Goal: Feedback & Contribution: Contribute content

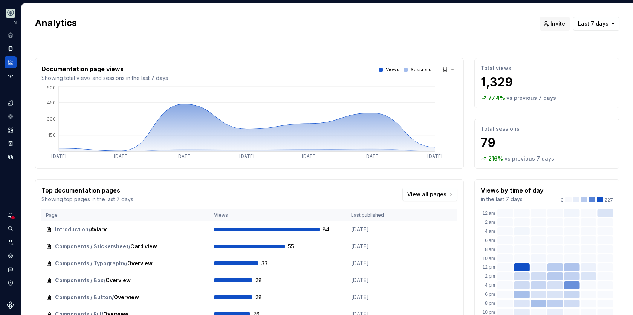
scroll to position [9, 0]
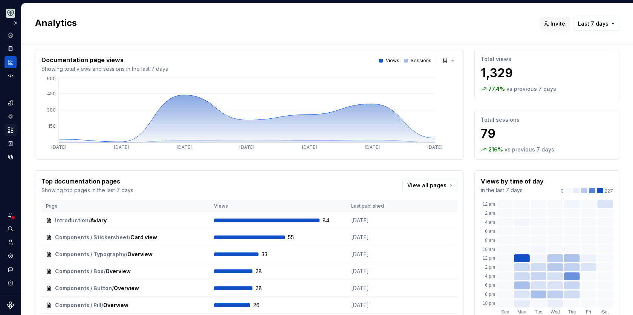
click at [10, 132] on icon "Assets" at bounding box center [10, 130] width 7 height 7
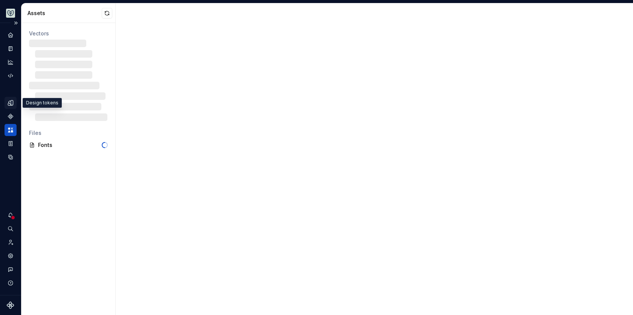
click at [12, 102] on icon "Design tokens" at bounding box center [12, 102] width 2 height 5
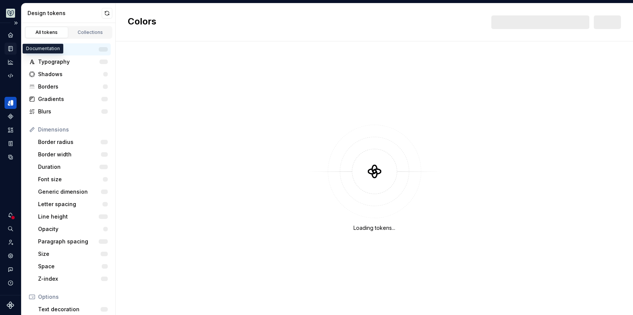
click at [13, 49] on icon "Documentation" at bounding box center [10, 48] width 7 height 7
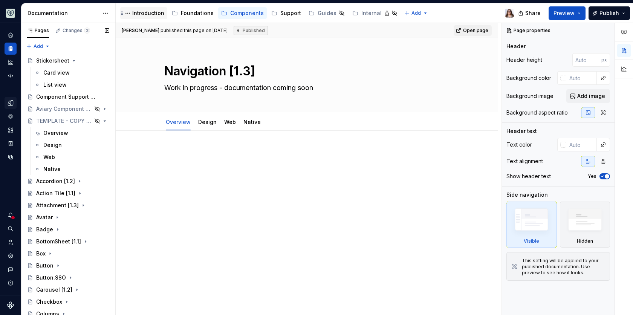
click at [148, 9] on div "Introduction" at bounding box center [148, 13] width 32 height 8
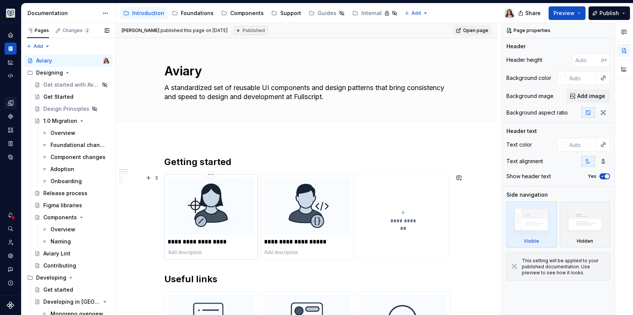
click at [217, 220] on img at bounding box center [211, 206] width 87 height 58
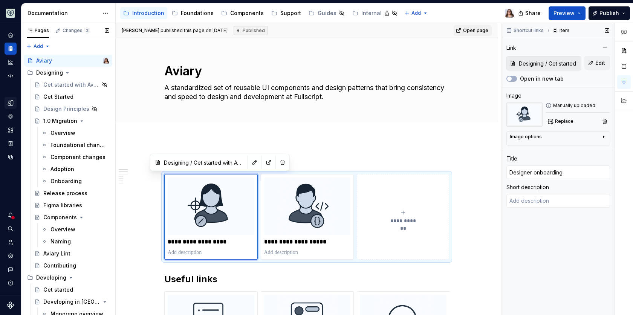
click at [561, 63] on input "Designing / Get started with Aviary 1.0" at bounding box center [548, 64] width 65 height 14
click at [593, 63] on button "Edit" at bounding box center [597, 63] width 26 height 14
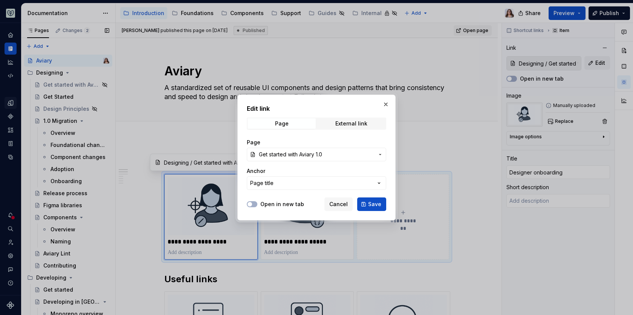
click at [303, 156] on span "Get started with Aviary 1.0" at bounding box center [290, 155] width 63 height 8
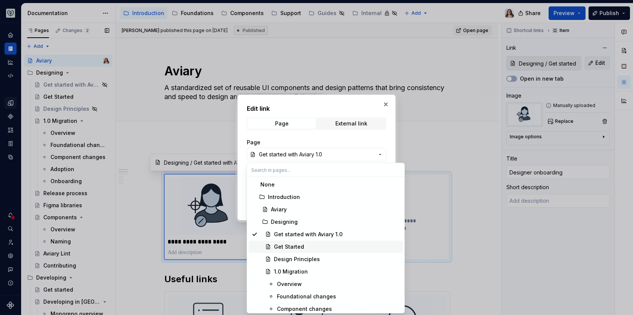
click at [284, 248] on div "Get Started" at bounding box center [289, 247] width 30 height 8
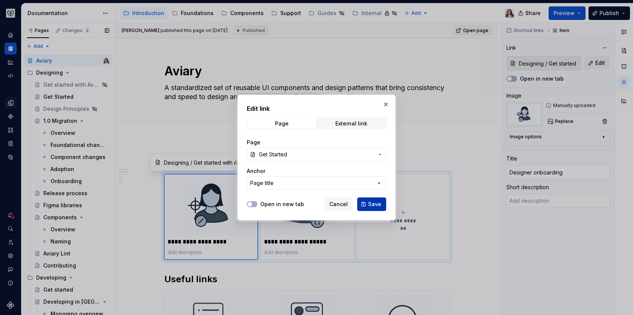
click at [370, 203] on span "Save" at bounding box center [374, 204] width 13 height 8
type textarea "*"
type input "Designing / Get Started"
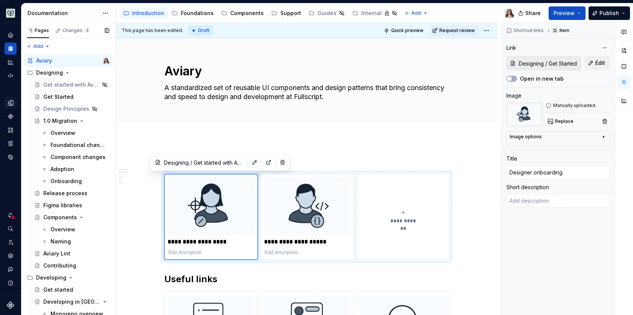
type textarea "*"
type input "Designing / Get Started"
type textarea "*"
type textarea "Welcome! This guide will help Designers onboard smoothly to Aviary."
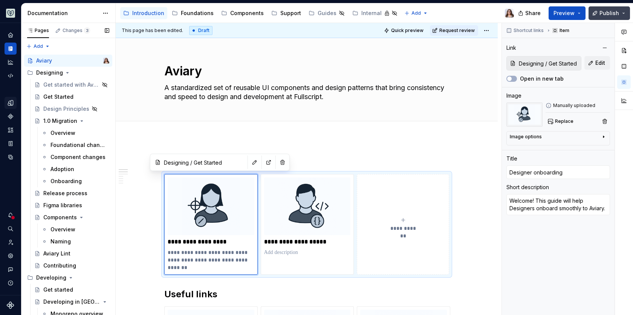
click at [616, 12] on span "Publish" at bounding box center [609, 13] width 20 height 8
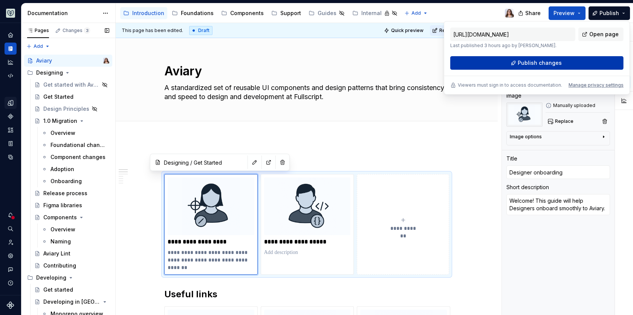
click at [537, 63] on span "Publish changes" at bounding box center [540, 63] width 44 height 8
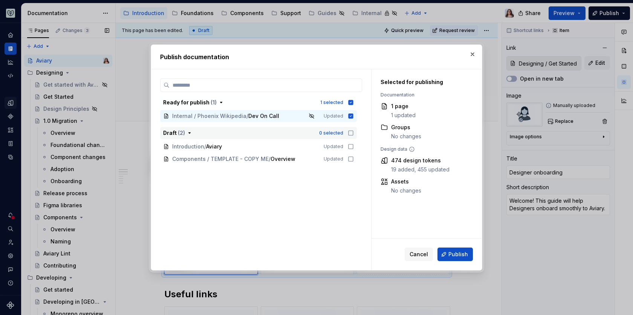
click at [350, 135] on icon "button" at bounding box center [351, 133] width 5 height 5
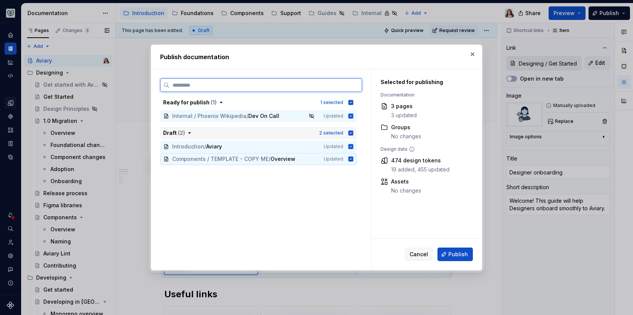
click at [349, 160] on icon at bounding box center [351, 158] width 5 height 5
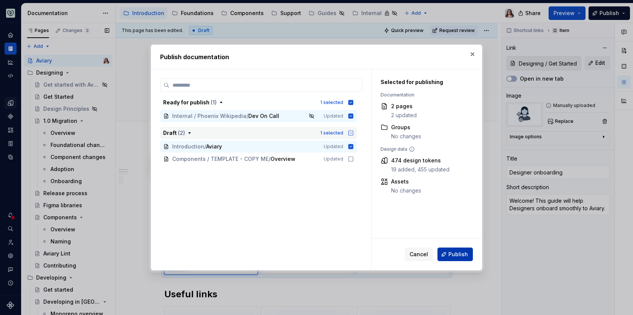
click at [460, 255] on span "Publish" at bounding box center [458, 255] width 20 height 8
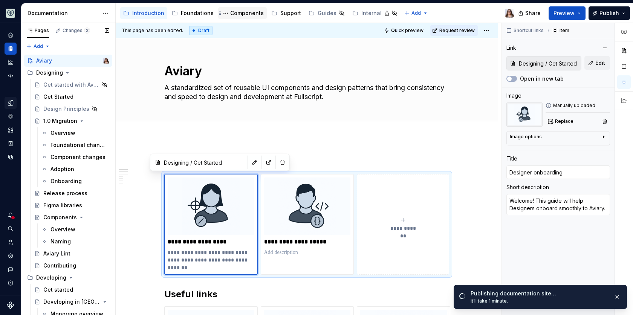
click at [240, 11] on div "Components" at bounding box center [247, 13] width 34 height 8
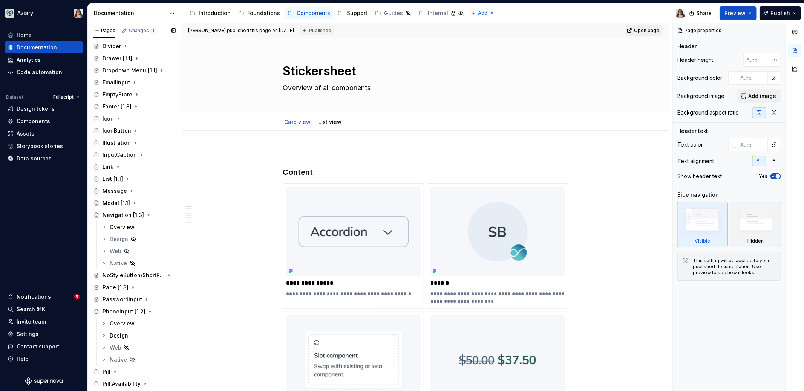
scroll to position [711, 0]
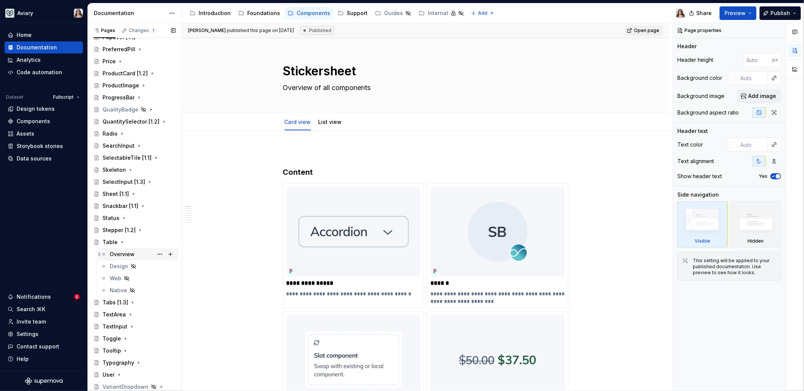
click at [124, 251] on div "Overview" at bounding box center [122, 255] width 25 height 8
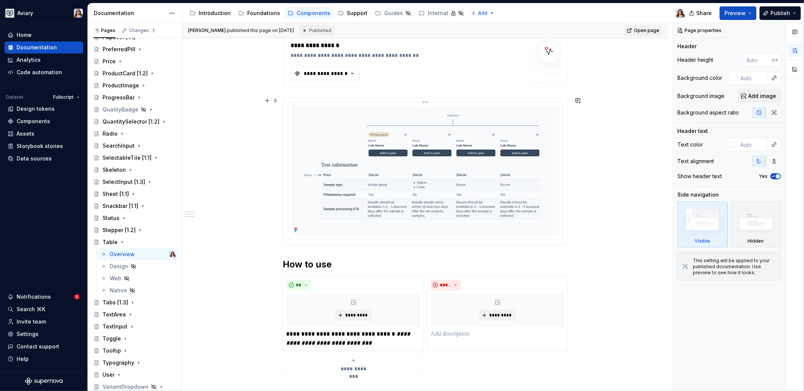
scroll to position [83, 0]
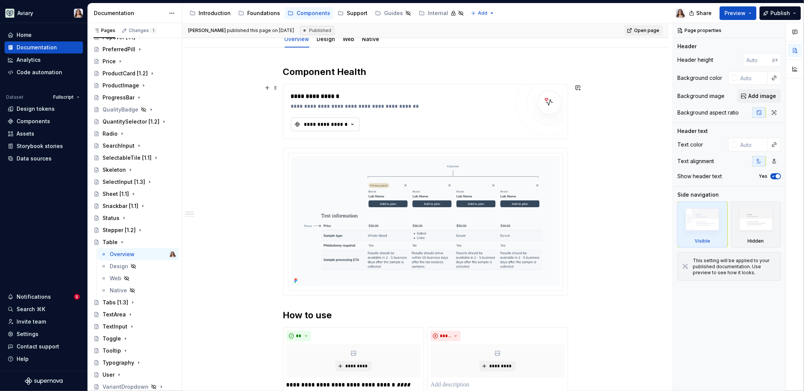
click at [346, 125] on div "**********" at bounding box center [325, 125] width 45 height 8
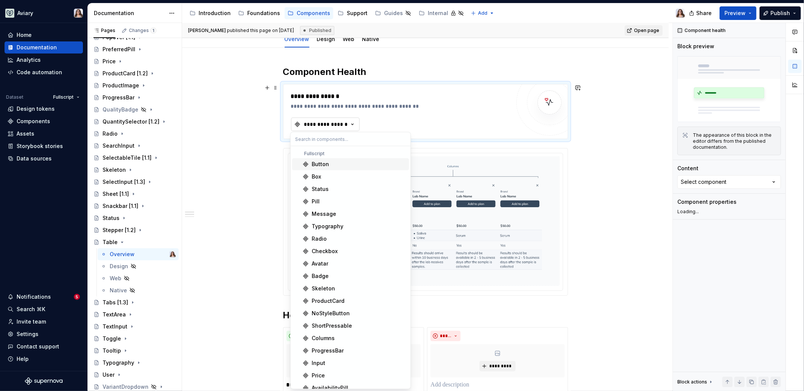
type textarea "*"
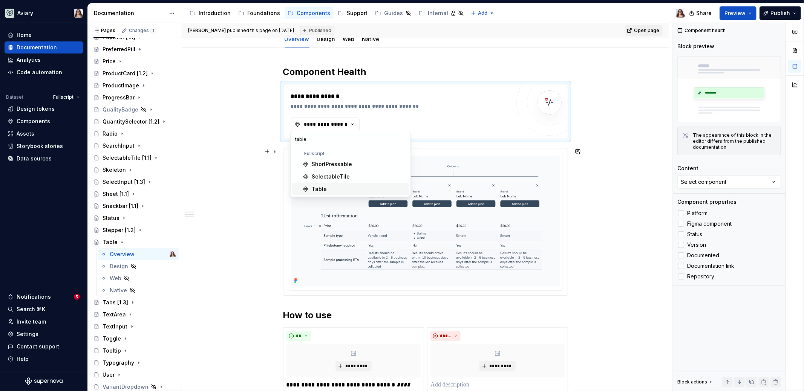
type input "table"
click at [324, 190] on div "Table" at bounding box center [319, 189] width 15 height 8
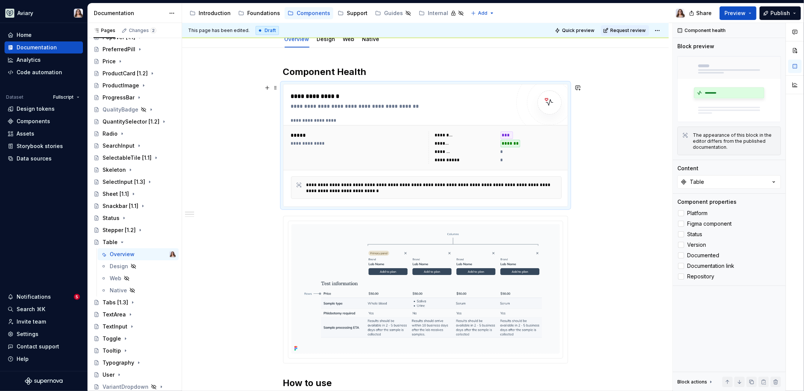
click at [598, 151] on div "**********" at bounding box center [425, 364] width 486 height 632
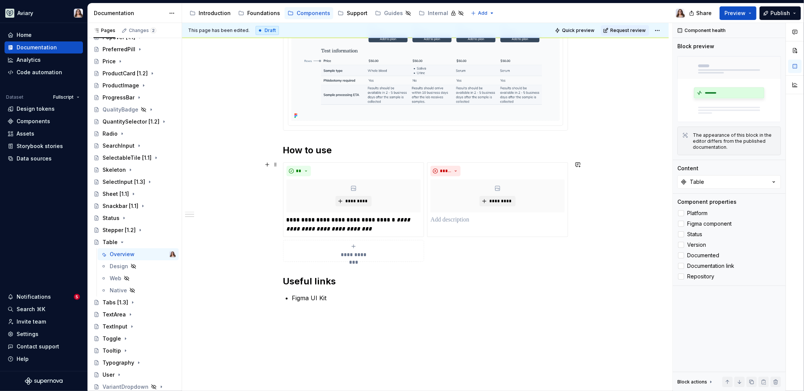
scroll to position [307, 0]
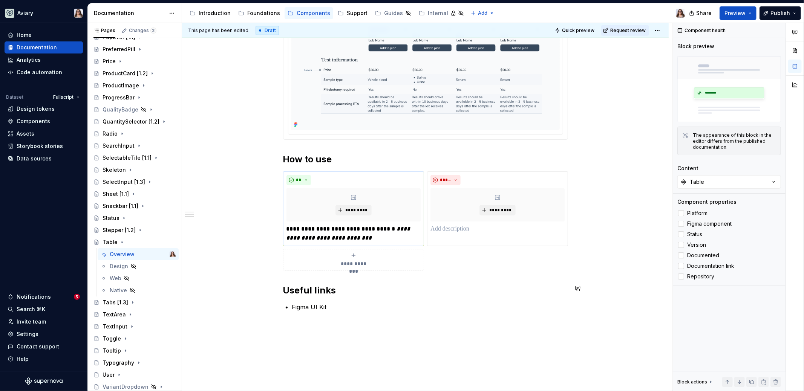
click at [308, 220] on div "**********" at bounding box center [353, 209] width 135 height 68
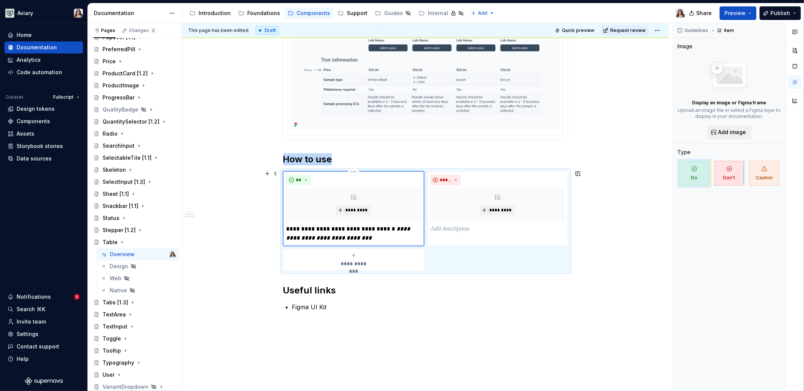
click at [308, 232] on em "**********" at bounding box center [348, 233] width 125 height 15
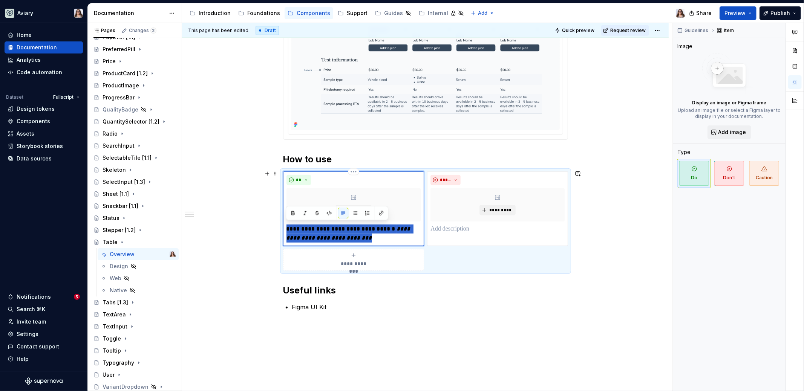
click at [308, 232] on em "**********" at bounding box center [348, 233] width 125 height 15
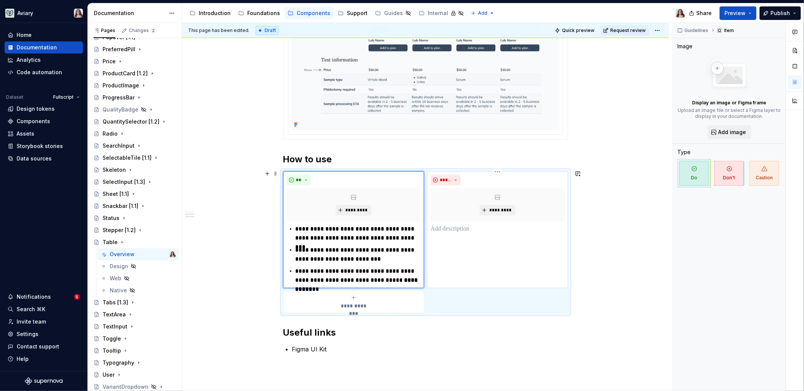
click at [445, 231] on p at bounding box center [497, 229] width 134 height 9
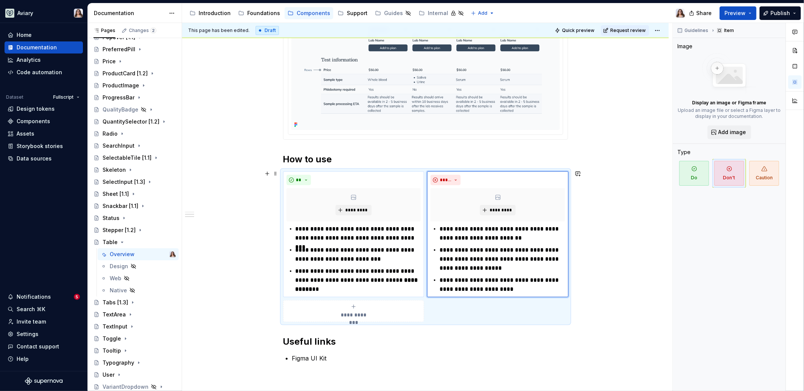
click at [593, 252] on div "**********" at bounding box center [425, 165] width 486 height 683
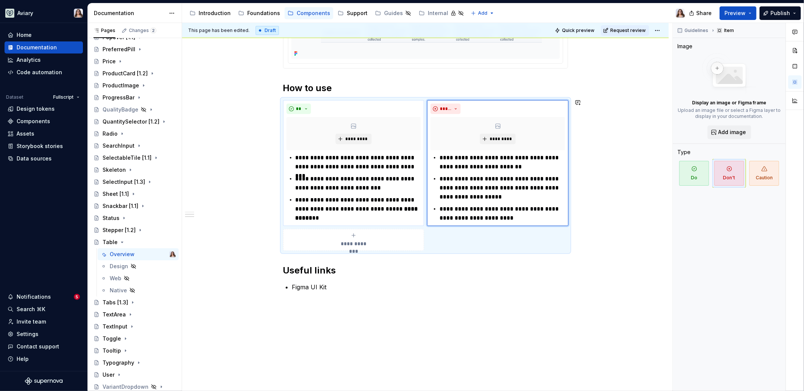
scroll to position [380, 0]
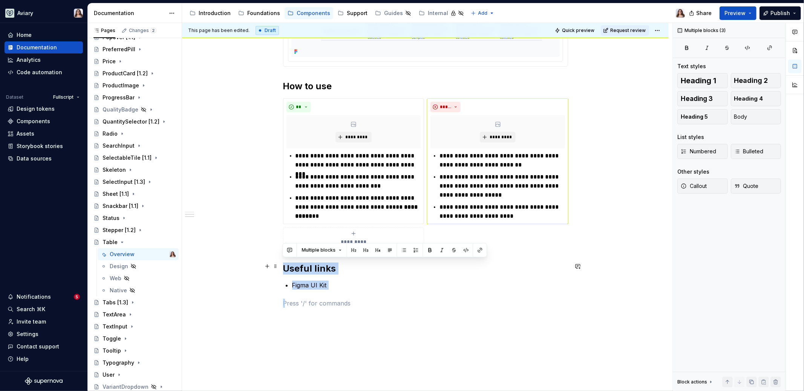
drag, startPoint x: 342, startPoint y: 289, endPoint x: 284, endPoint y: 263, distance: 64.2
click at [284, 263] on div "**********" at bounding box center [425, 38] width 285 height 539
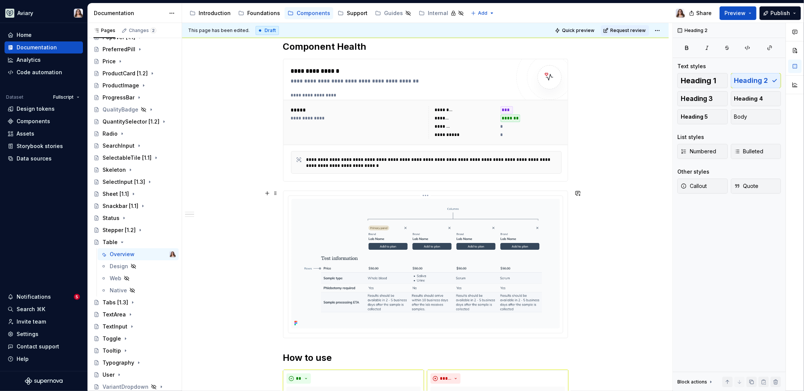
scroll to position [24, 0]
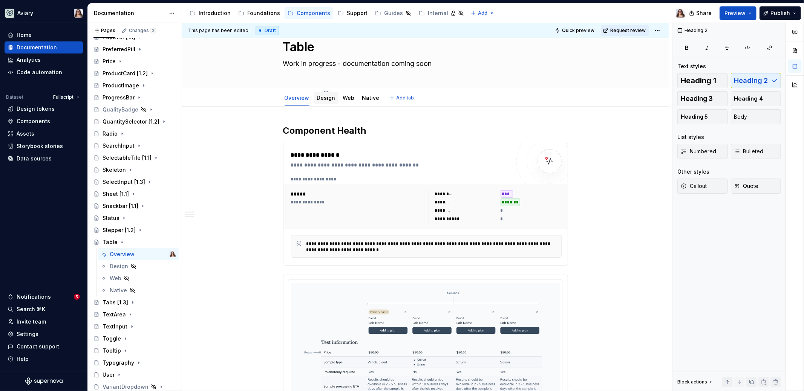
click at [322, 98] on link "Design" at bounding box center [326, 98] width 18 height 6
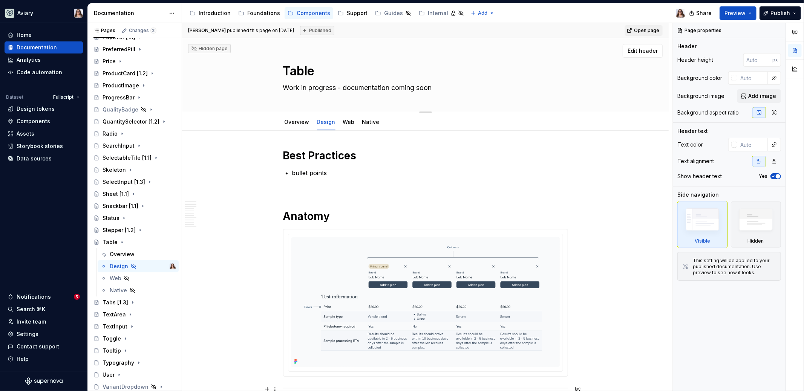
click at [324, 89] on textarea "Work in progress - documentation coming soon" at bounding box center [423, 88] width 285 height 12
paste textarea "organize information into rows and columns, making it easier to scan, compare, …"
type textarea "*"
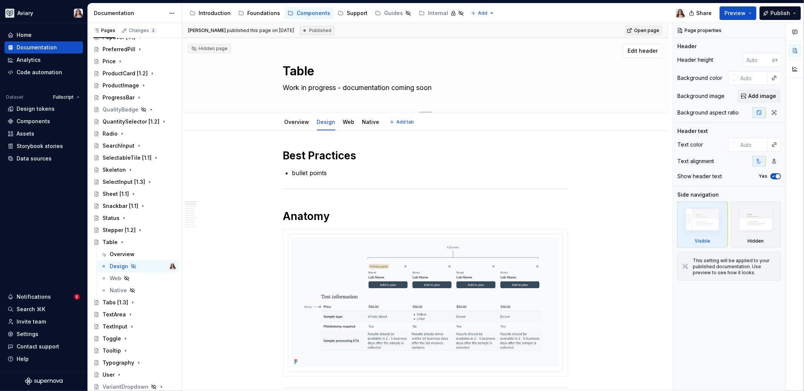
type textarea "organize information into rows and columns, making it easier to scan, compare, …"
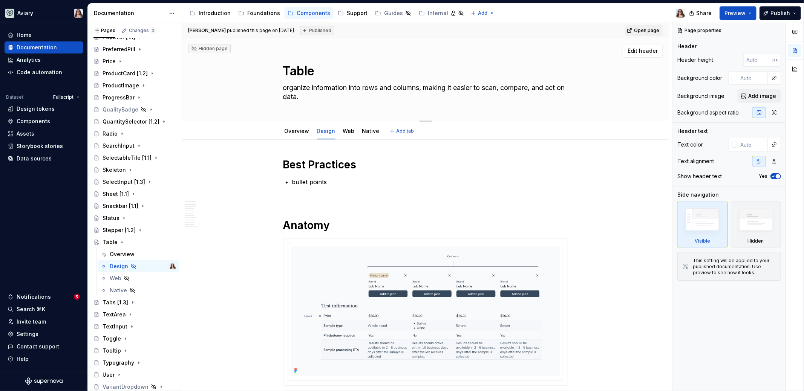
click at [285, 87] on textarea "organize information into rows and columns, making it easier to scan, compare, …" at bounding box center [423, 92] width 285 height 21
type textarea "*"
type textarea "rganize information into rows and columns, making it easier to scan, compare, a…"
type textarea "*"
type textarea "Organize information into rows and columns, making it easier to scan, compare, …"
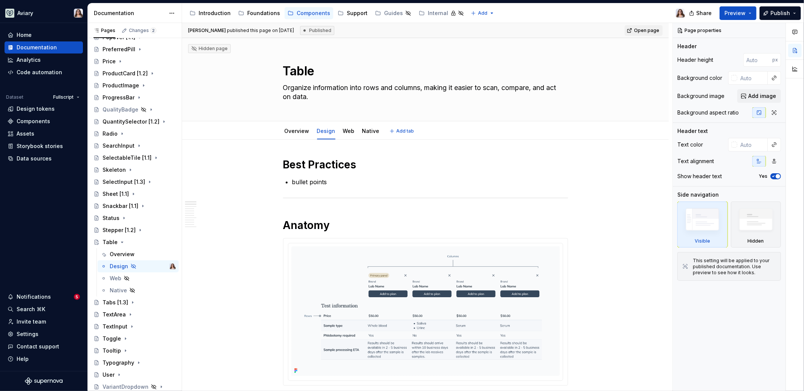
type textarea "*"
type textarea "Organize information into rows and columns, making it easier to scan, compare, …"
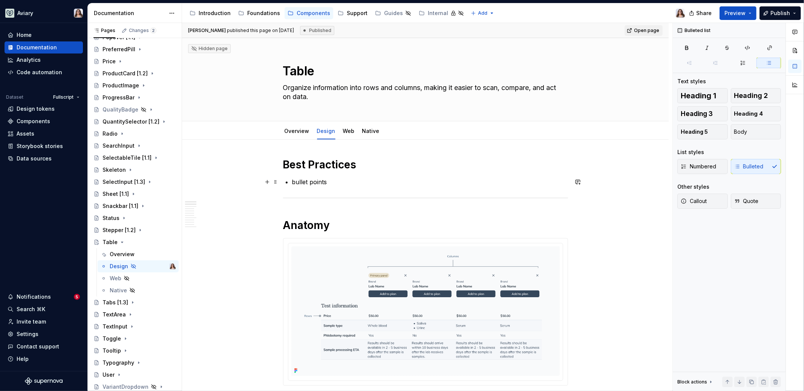
click at [330, 184] on p "bullet points" at bounding box center [430, 181] width 276 height 9
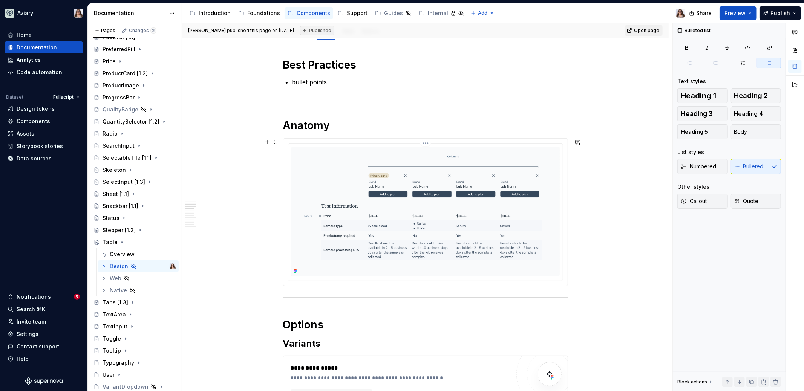
scroll to position [78, 0]
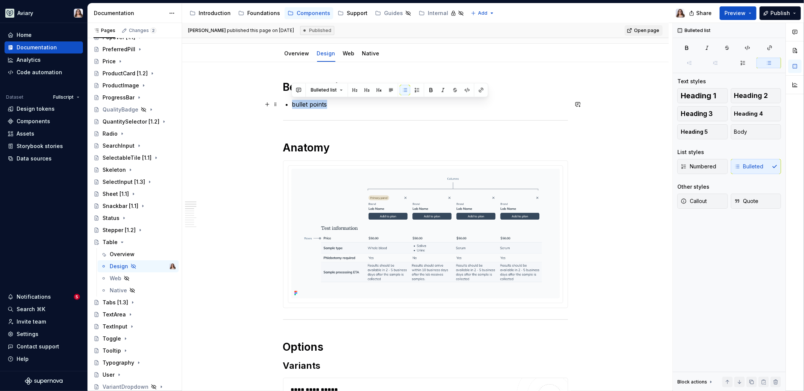
drag, startPoint x: 328, startPoint y: 103, endPoint x: 291, endPoint y: 104, distance: 37.3
drag, startPoint x: 327, startPoint y: 105, endPoint x: 278, endPoint y: 105, distance: 49.0
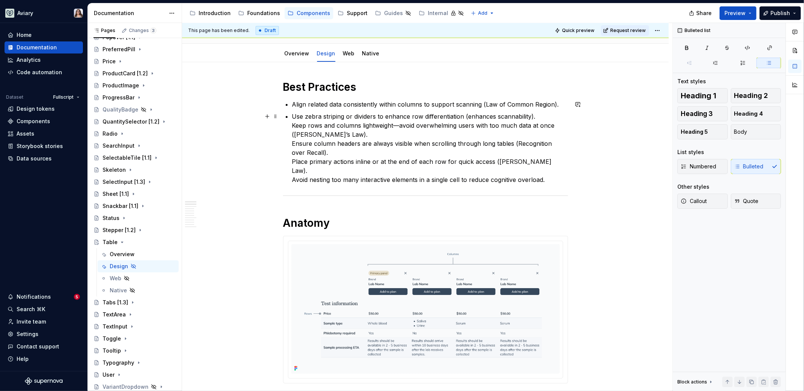
click at [292, 124] on p "Use zebra striping or dividers to enhance row differentiation (enhances scannab…" at bounding box center [430, 148] width 276 height 72
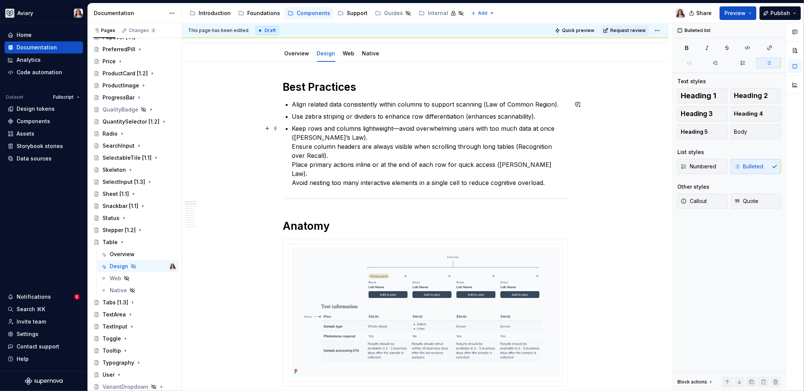
click at [292, 145] on p "Keep rows and columns lightweight—avoid overwhelming users with too much data a…" at bounding box center [430, 155] width 276 height 63
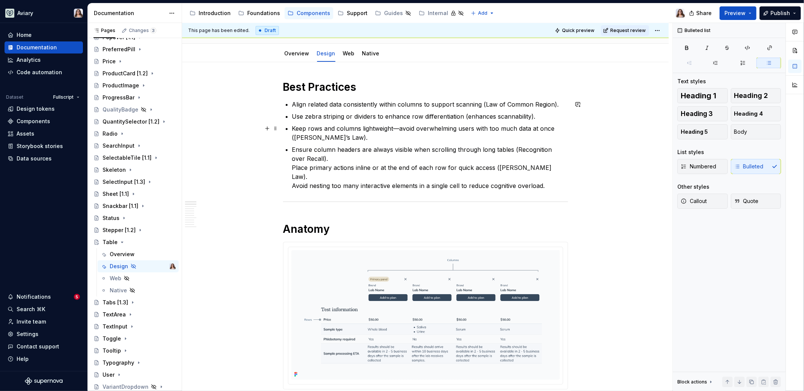
click at [337, 133] on p "Keep rows and columns lightweight—avoid overwhelming users with too much data a…" at bounding box center [430, 133] width 276 height 18
click at [292, 165] on p "Ensure column headers are always visible when scrolling through long tables (Re…" at bounding box center [430, 167] width 276 height 45
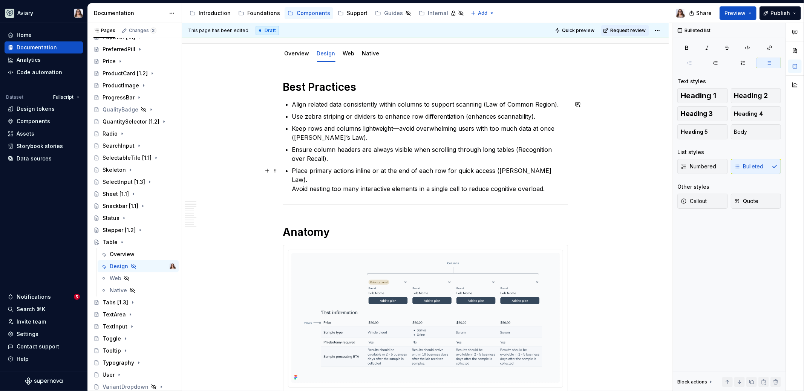
click at [292, 180] on p "Place primary actions inline or at the end of each row for quick access ([PERSO…" at bounding box center [430, 179] width 276 height 27
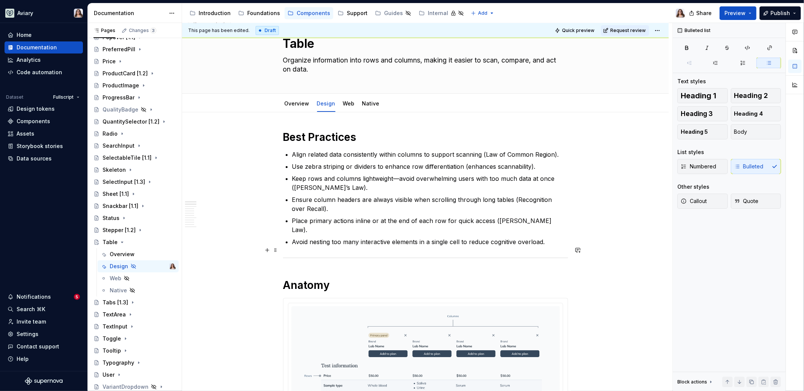
scroll to position [31, 0]
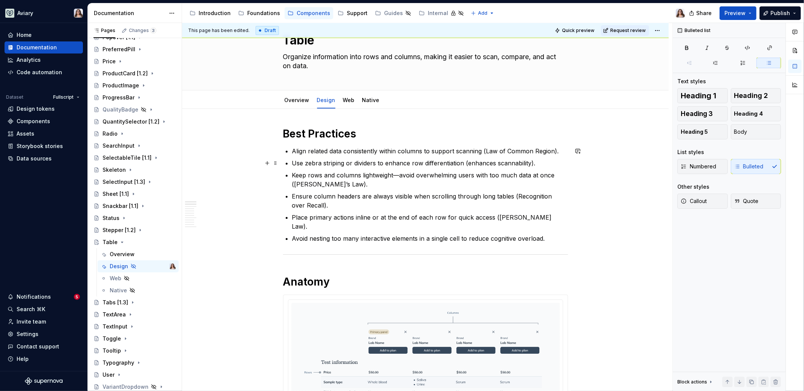
click at [338, 162] on p "Use zebra striping or dividers to enhance row differentiation (enhances scannab…" at bounding box center [430, 163] width 276 height 9
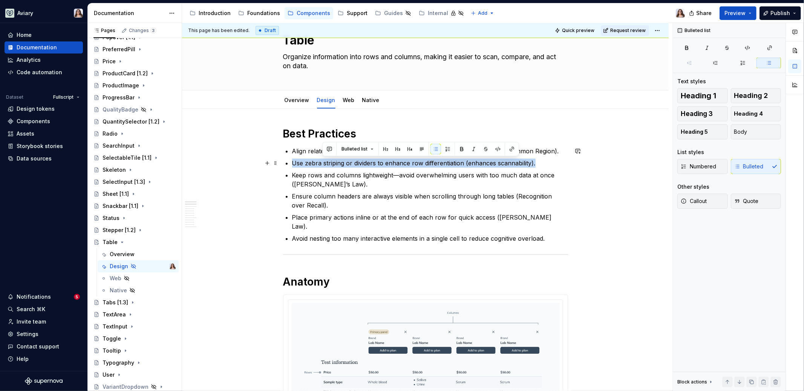
click at [338, 162] on p "Use zebra striping or dividers to enhance row differentiation (enhances scannab…" at bounding box center [430, 163] width 276 height 9
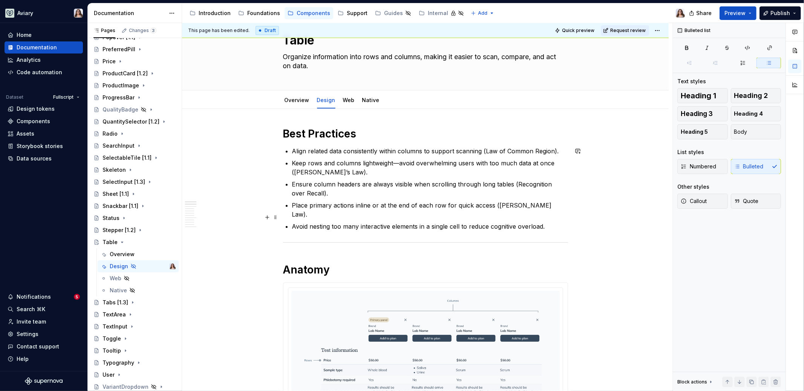
click at [545, 222] on p "Avoid nesting too many interactive elements in a single cell to reduce cognitiv…" at bounding box center [430, 226] width 276 height 9
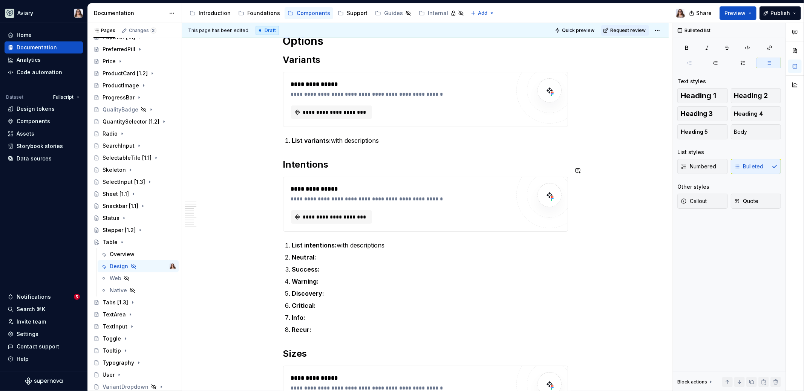
scroll to position [387, 0]
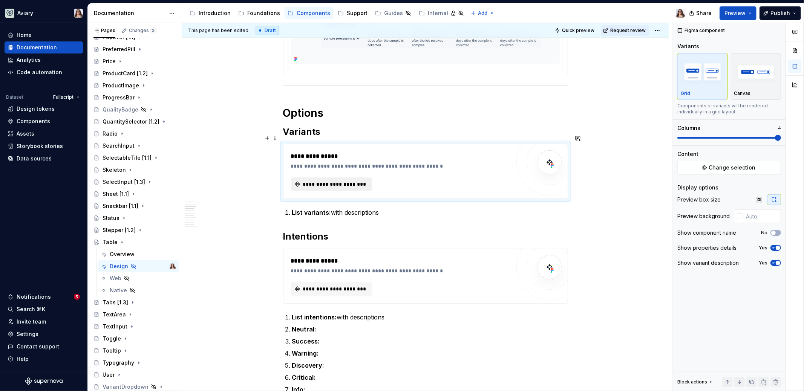
click at [337, 180] on span "**********" at bounding box center [335, 184] width 66 height 8
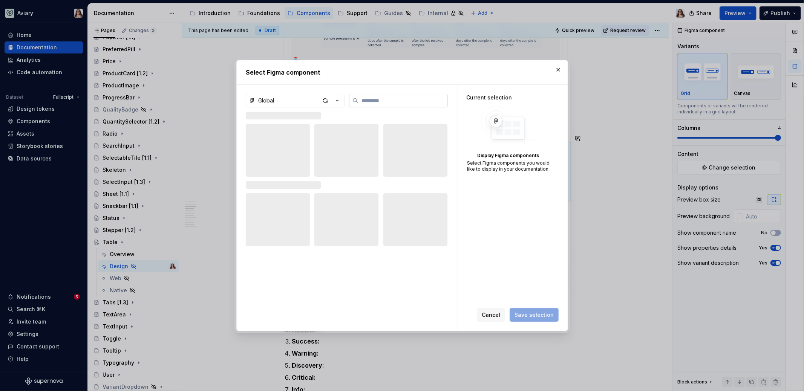
type textarea "*"
type input "*****"
click at [314, 102] on button "Global" at bounding box center [295, 101] width 99 height 14
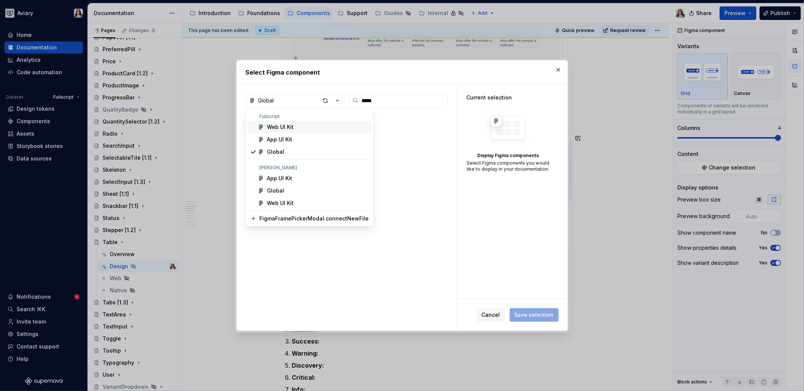
click at [284, 127] on div "Web UI Kit" at bounding box center [280, 127] width 27 height 8
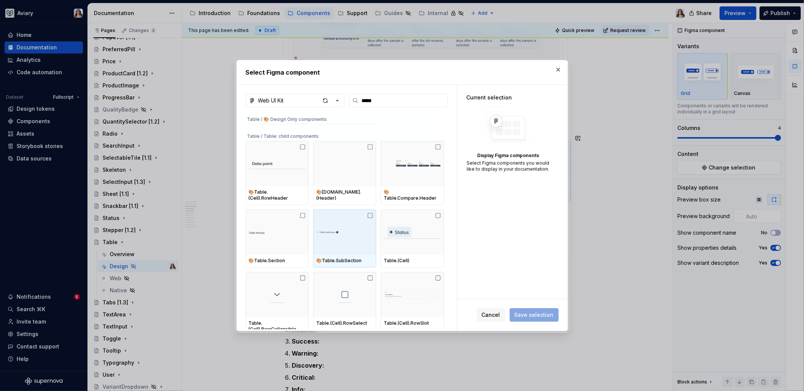
scroll to position [432, 0]
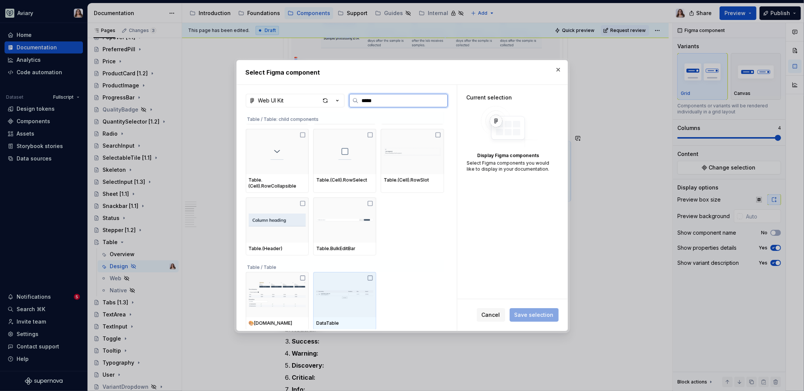
click at [345, 301] on img at bounding box center [344, 294] width 57 height 39
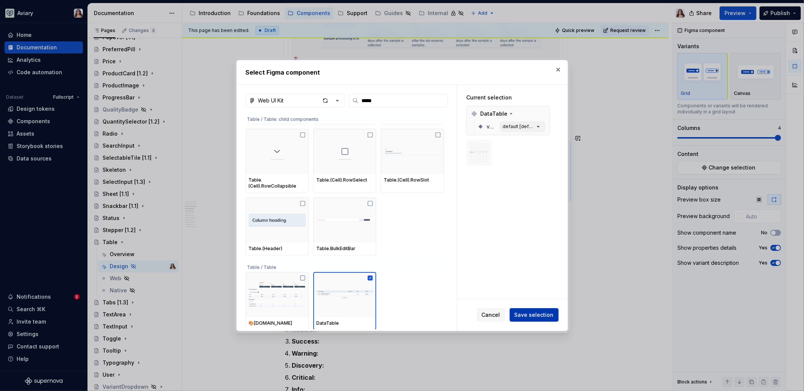
click at [531, 313] on span "Save selection" at bounding box center [533, 315] width 39 height 8
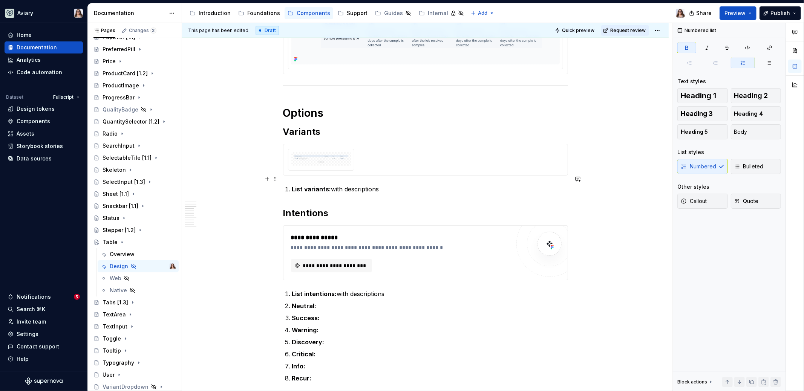
click at [317, 185] on strong "List variants:" at bounding box center [311, 189] width 39 height 8
drag, startPoint x: 327, startPoint y: 179, endPoint x: 283, endPoint y: 179, distance: 43.3
click at [283, 179] on div "**********" at bounding box center [425, 378] width 285 height 1215
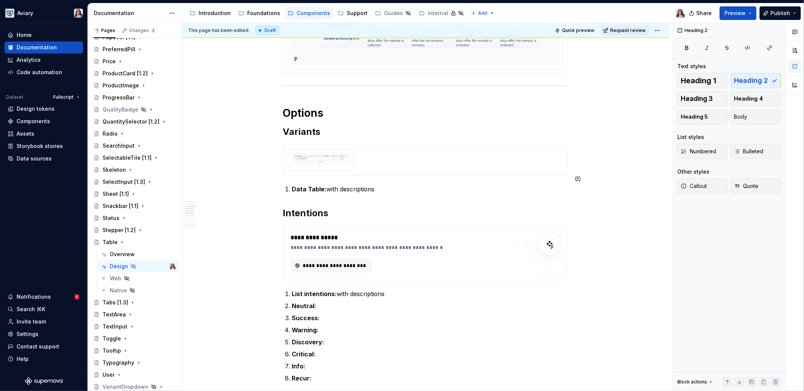
click at [404, 185] on div "**********" at bounding box center [425, 378] width 285 height 1215
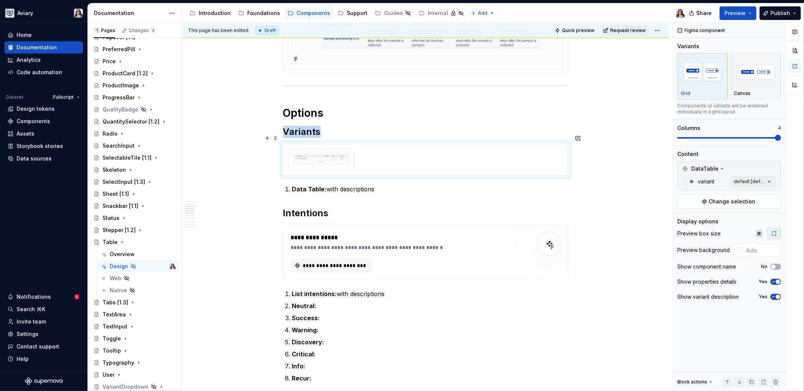
click at [333, 155] on img at bounding box center [321, 159] width 54 height 8
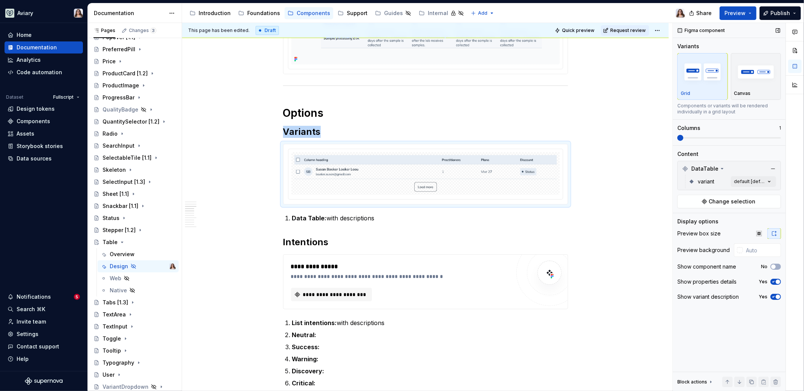
click at [633, 138] on span at bounding box center [680, 138] width 6 height 6
click at [390, 214] on p "Data Table: with descriptions" at bounding box center [430, 218] width 276 height 9
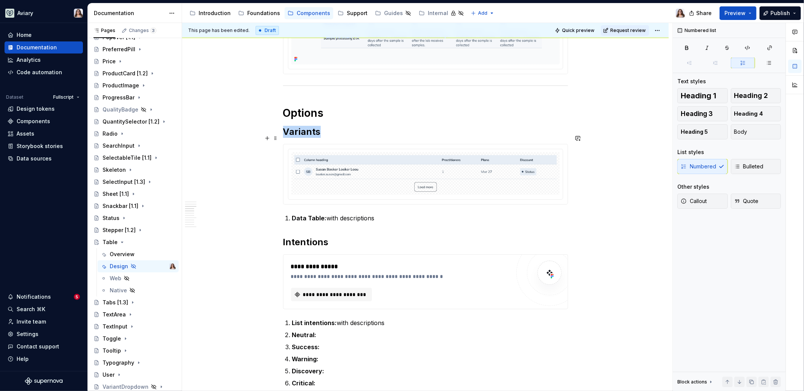
click at [420, 160] on img at bounding box center [425, 173] width 262 height 37
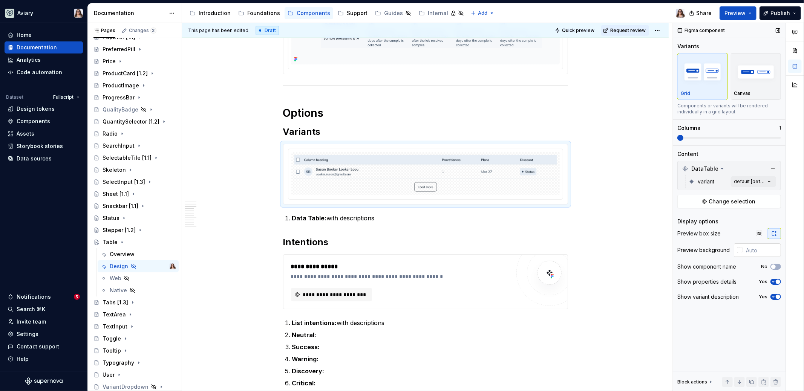
click at [633, 251] on input "text" at bounding box center [762, 250] width 38 height 14
type input "#FFFFFF"
click at [385, 202] on div "**********" at bounding box center [425, 393] width 285 height 1244
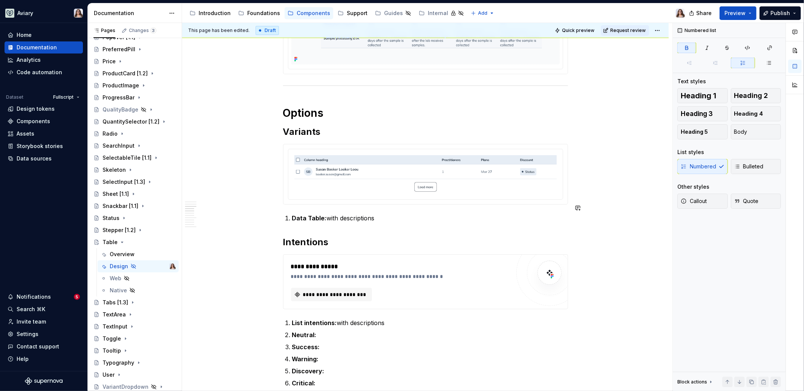
click at [380, 214] on p "Data Table: with descriptions" at bounding box center [430, 218] width 276 height 9
drag, startPoint x: 295, startPoint y: 208, endPoint x: 284, endPoint y: 208, distance: 10.9
click at [292, 214] on li "Data Table: with descriptions" at bounding box center [430, 218] width 276 height 9
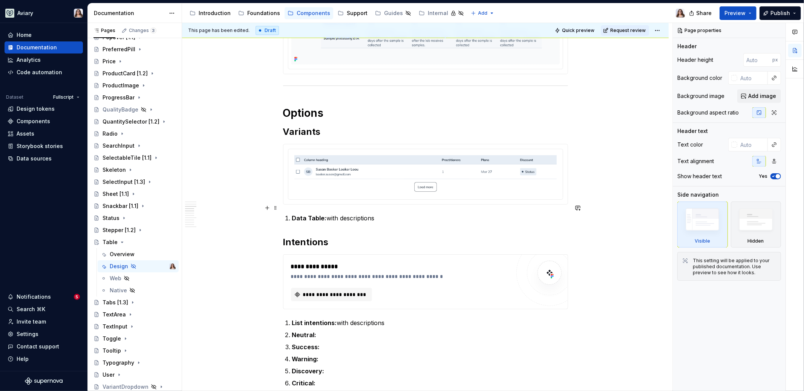
click at [292, 214] on strong "Data Table:" at bounding box center [309, 218] width 35 height 8
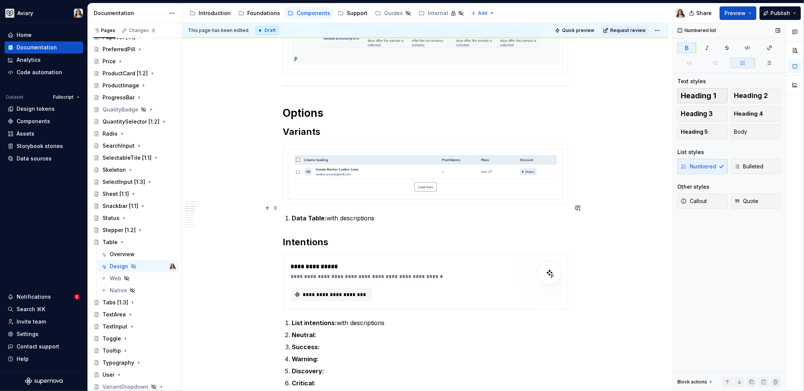
type textarea "*"
click at [633, 130] on span "Body" at bounding box center [740, 132] width 13 height 8
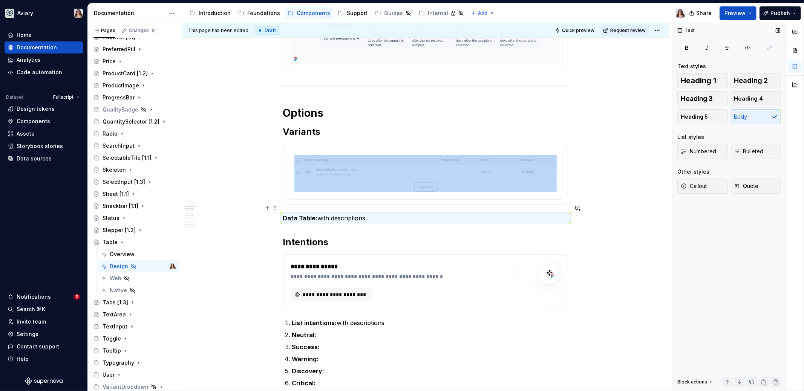
click at [318, 214] on p "Data Table: with descriptions" at bounding box center [425, 218] width 285 height 9
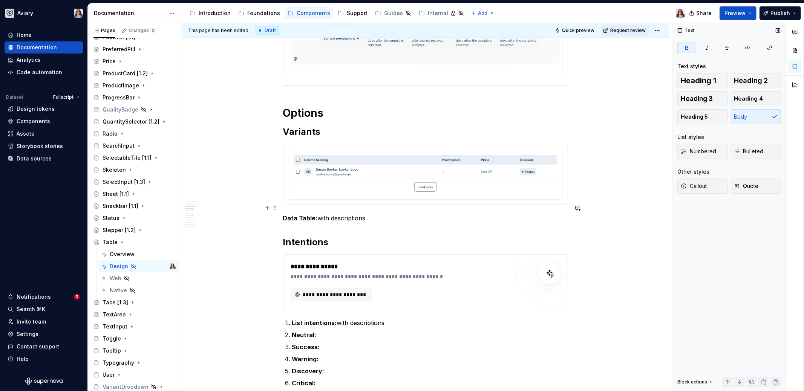
click at [378, 214] on p "Data Table: with descriptions" at bounding box center [425, 218] width 285 height 9
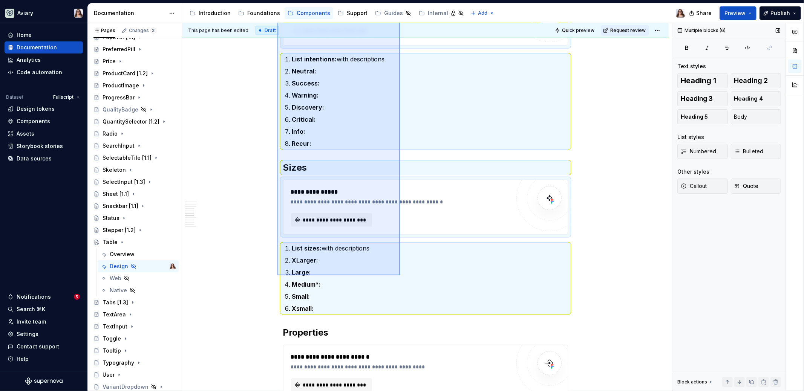
scroll to position [712, 0]
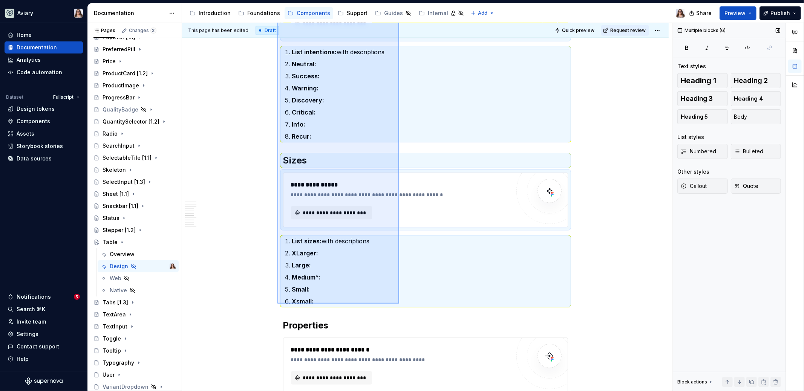
drag, startPoint x: 277, startPoint y: 80, endPoint x: 399, endPoint y: 303, distance: 253.6
click at [399, 303] on div "**********" at bounding box center [427, 207] width 490 height 368
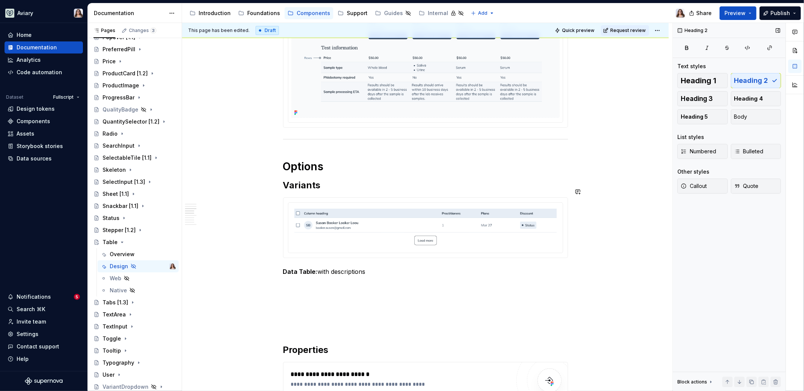
scroll to position [350, 0]
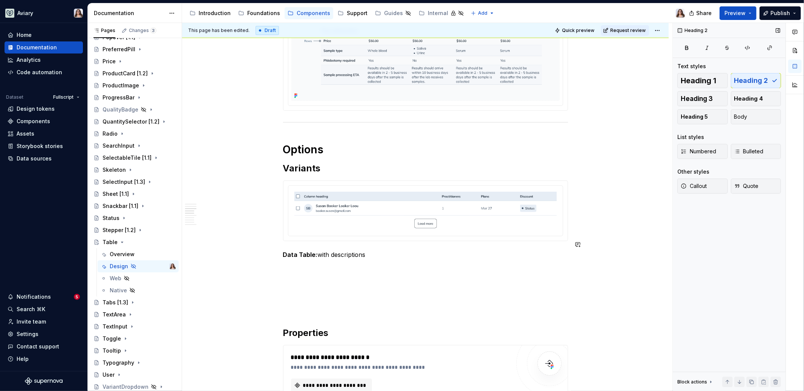
click at [300, 264] on p at bounding box center [425, 268] width 285 height 9
click at [291, 277] on p at bounding box center [425, 281] width 285 height 9
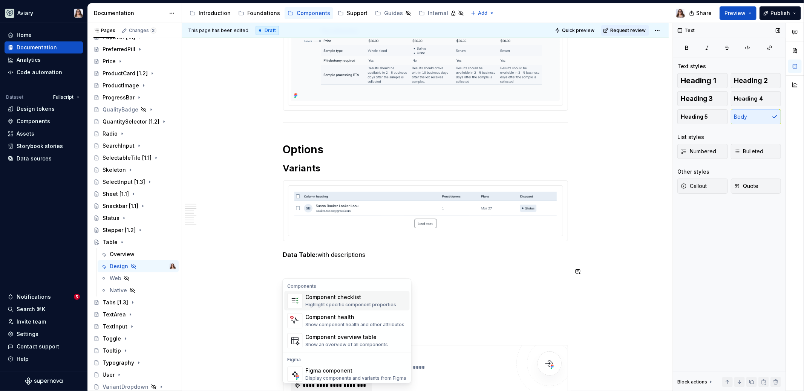
scroll to position [22, 0]
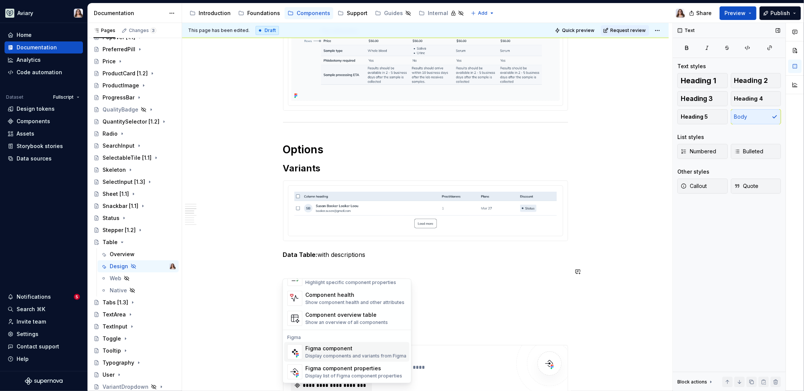
click at [333, 315] on div "Figma component" at bounding box center [355, 349] width 101 height 8
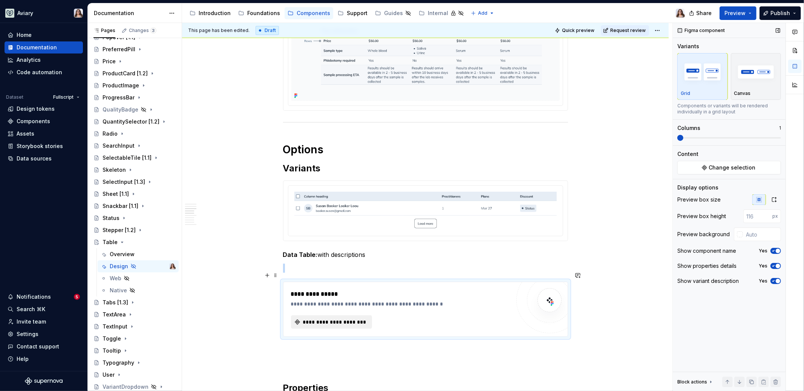
click at [334, 315] on span "**********" at bounding box center [335, 322] width 66 height 8
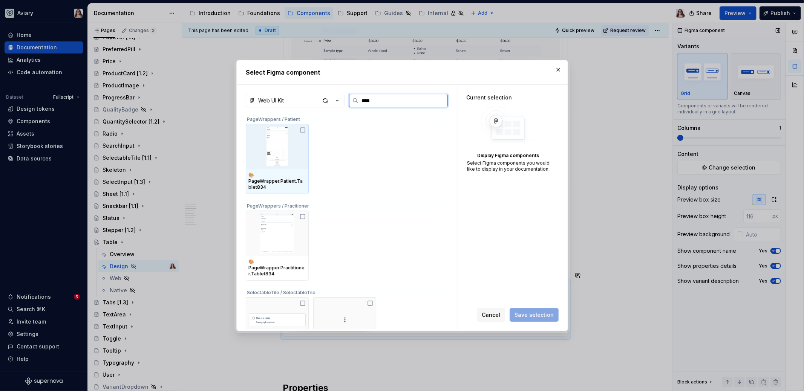
type input "*****"
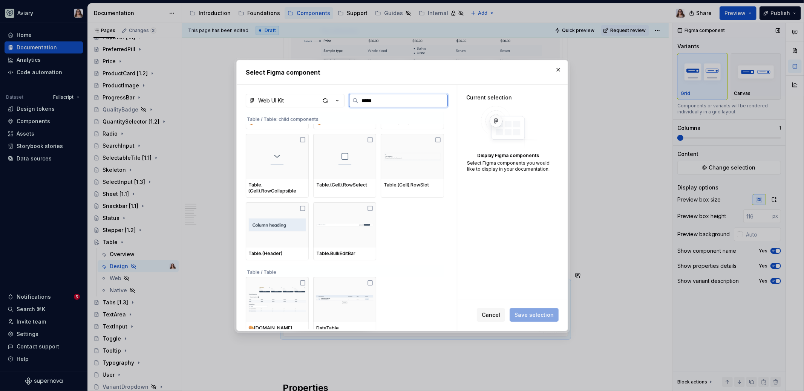
scroll to position [432, 0]
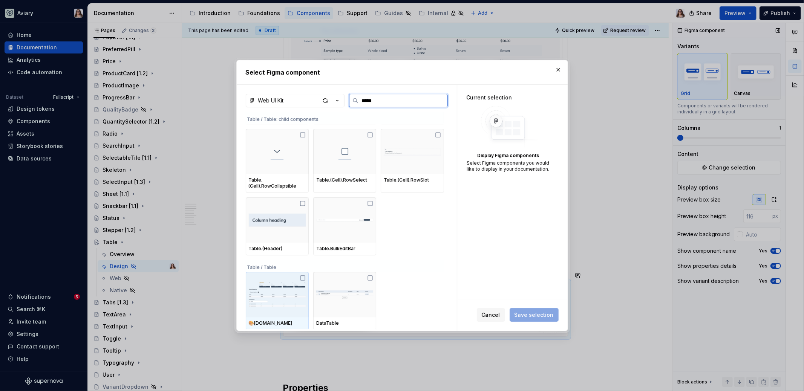
click at [280, 291] on img at bounding box center [277, 294] width 57 height 39
type textarea "*"
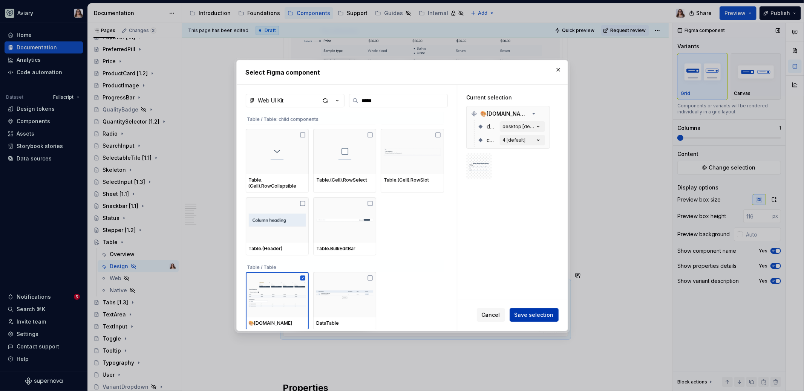
click at [536, 315] on span "Save selection" at bounding box center [533, 315] width 39 height 8
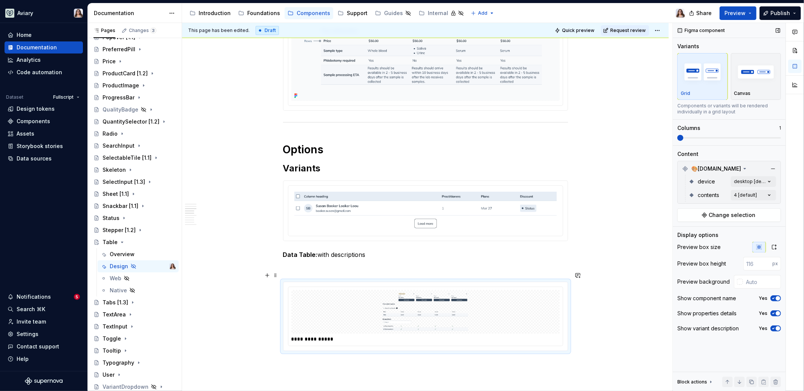
scroll to position [413, 0]
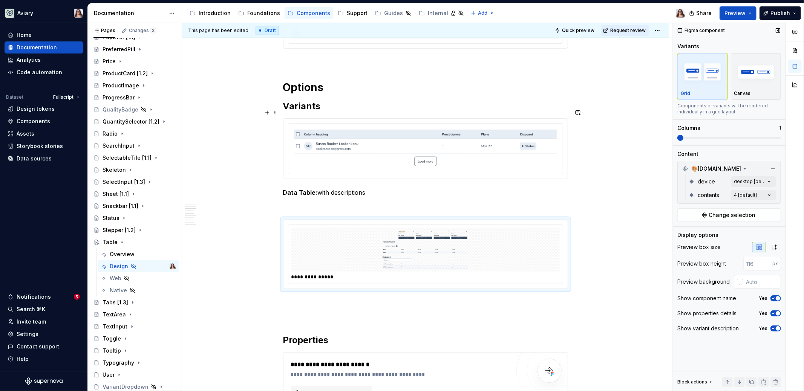
type input "#FFFFFF"
click at [480, 142] on img at bounding box center [425, 148] width 262 height 37
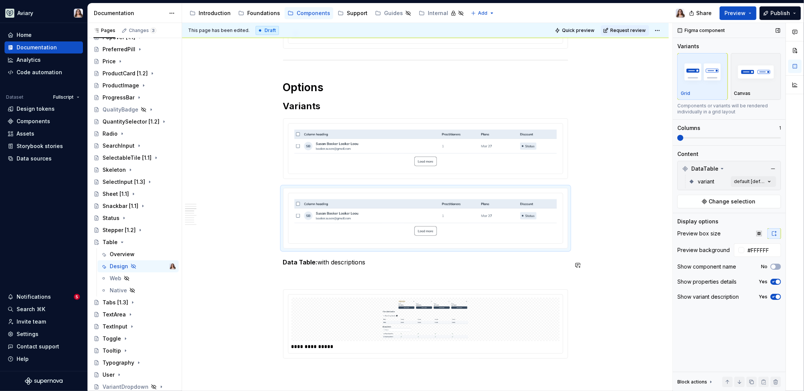
drag, startPoint x: 365, startPoint y: 216, endPoint x: 365, endPoint y: 280, distance: 64.1
click at [365, 280] on div "**********" at bounding box center [425, 286] width 285 height 1083
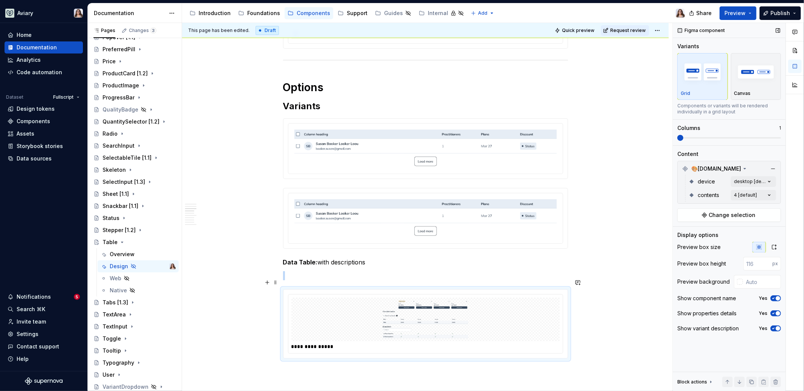
click at [387, 301] on img at bounding box center [425, 320] width 262 height 38
click at [633, 282] on input "text" at bounding box center [762, 282] width 38 height 14
type input "#FFFFFF"
click at [633, 265] on input "number" at bounding box center [757, 264] width 29 height 14
type input "400"
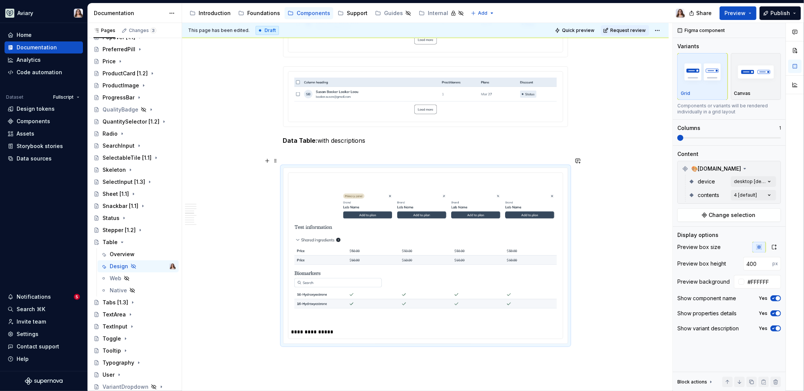
scroll to position [569, 0]
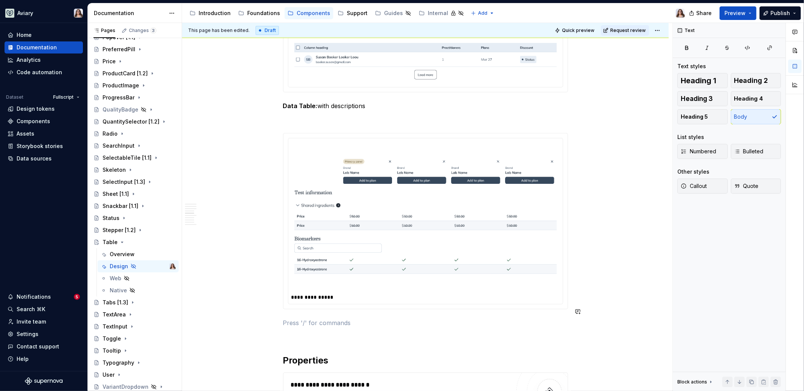
click at [307, 305] on div "**********" at bounding box center [425, 184] width 285 height 1190
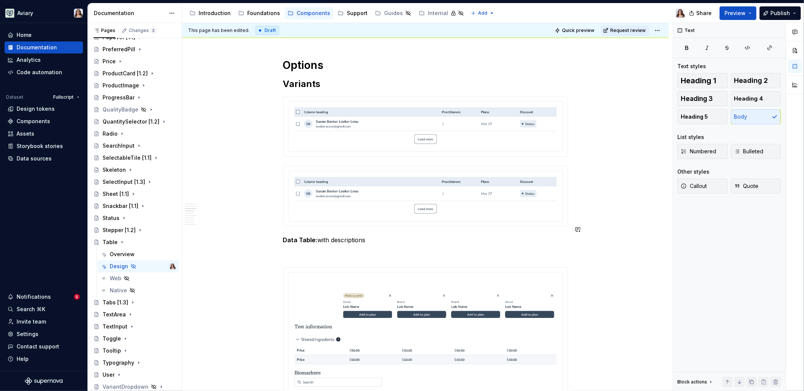
scroll to position [434, 0]
click at [319, 78] on h2 "Variants" at bounding box center [425, 84] width 285 height 12
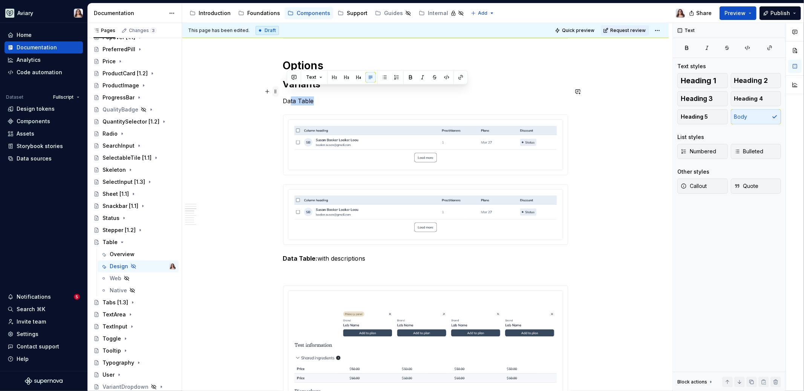
drag, startPoint x: 315, startPoint y: 91, endPoint x: 272, endPoint y: 90, distance: 42.6
click at [283, 90] on div "**********" at bounding box center [425, 331] width 285 height 1217
click at [350, 78] on button "button" at bounding box center [349, 77] width 11 height 11
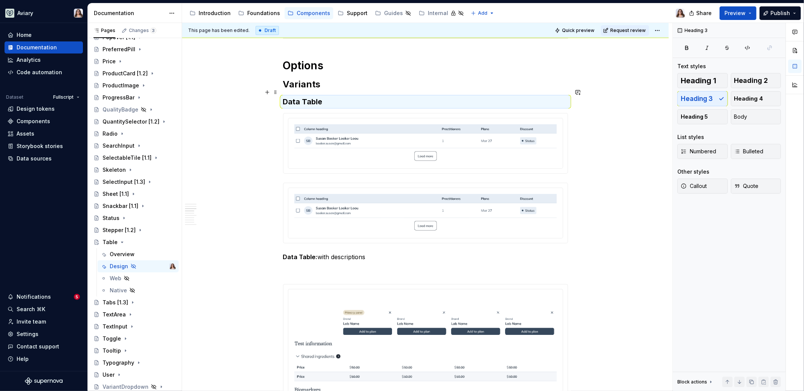
click at [332, 96] on h3 "Data Table" at bounding box center [425, 101] width 285 height 11
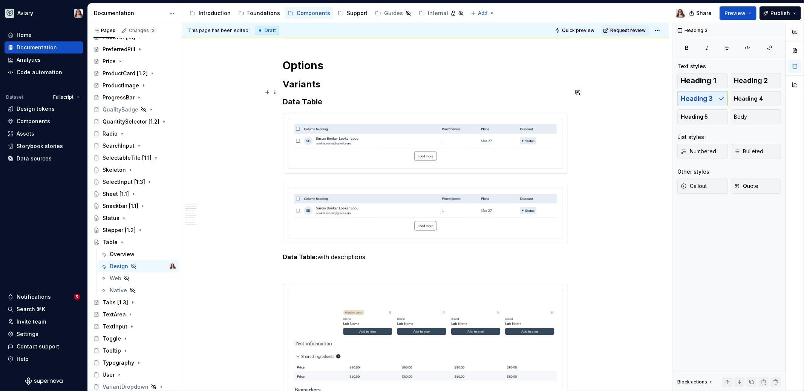
click at [325, 96] on h3 "Data Table" at bounding box center [425, 101] width 285 height 11
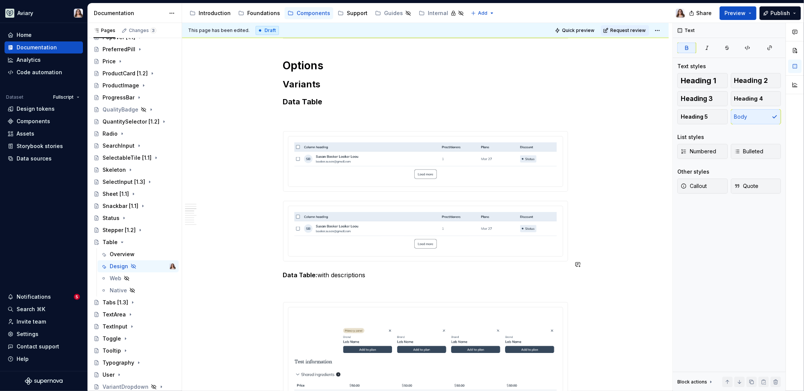
click at [375, 256] on div "**********" at bounding box center [425, 335] width 285 height 1225
drag, startPoint x: 375, startPoint y: 266, endPoint x: 280, endPoint y: 266, distance: 94.6
click at [280, 266] on div "**********" at bounding box center [425, 389] width 486 height 1369
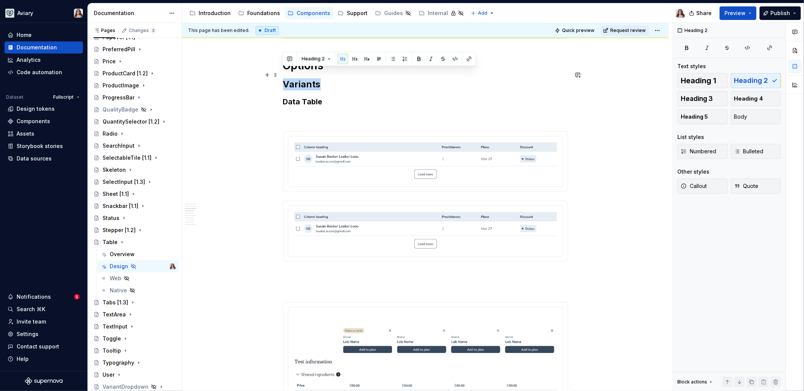
drag, startPoint x: 319, startPoint y: 75, endPoint x: 283, endPoint y: 75, distance: 35.4
click at [283, 78] on h2 "Variants" at bounding box center [425, 84] width 285 height 12
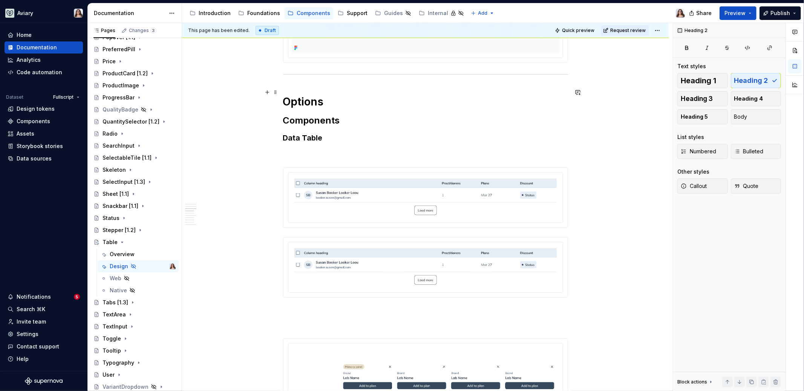
scroll to position [397, 0]
click at [284, 134] on h3 "Data Table" at bounding box center [425, 139] width 285 height 11
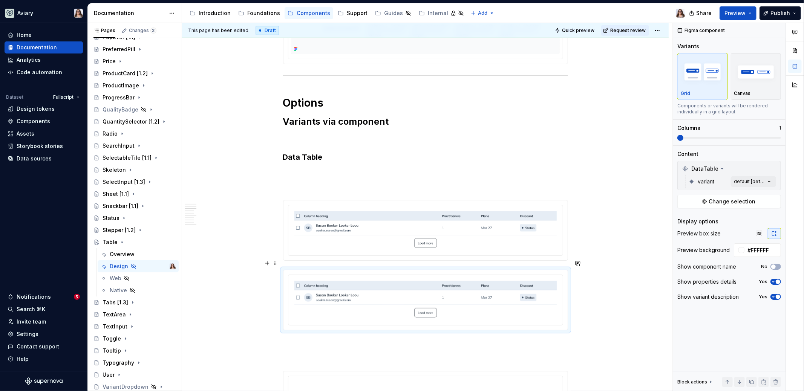
click at [340, 289] on img at bounding box center [425, 299] width 262 height 37
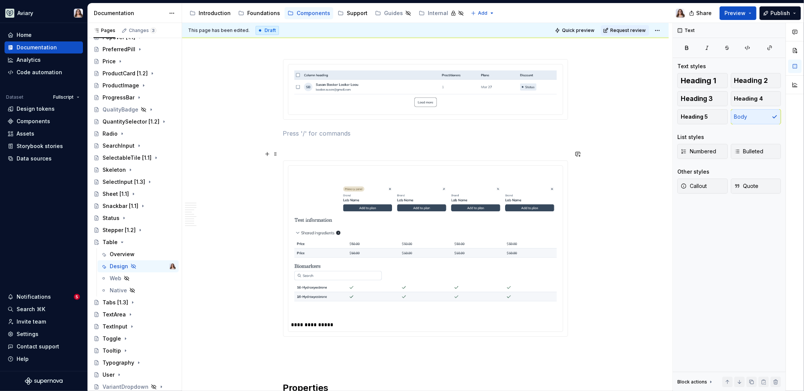
scroll to position [546, 0]
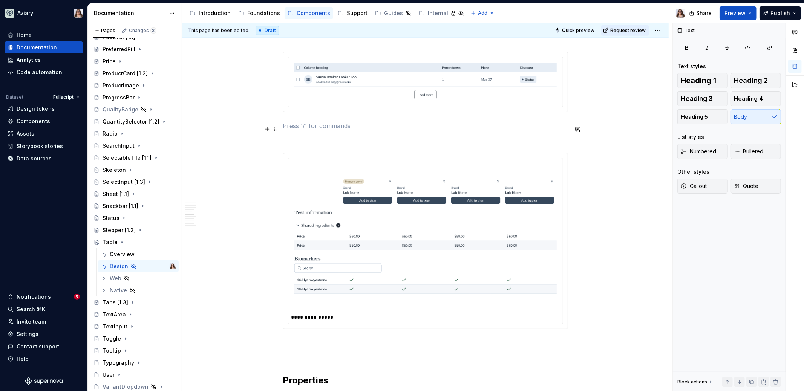
click at [304, 135] on p at bounding box center [425, 139] width 285 height 9
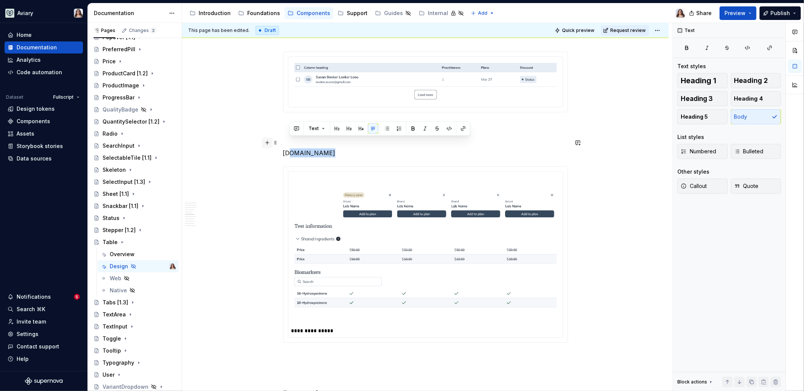
drag, startPoint x: 333, startPoint y: 142, endPoint x: 271, endPoint y: 142, distance: 61.8
click at [283, 142] on div "**********" at bounding box center [425, 216] width 285 height 1209
click at [347, 131] on button "button" at bounding box center [349, 128] width 11 height 11
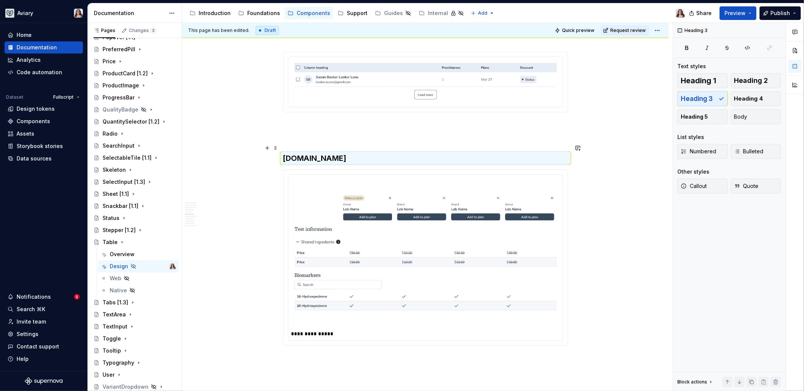
click at [343, 153] on h3 "[DOMAIN_NAME]" at bounding box center [425, 158] width 285 height 11
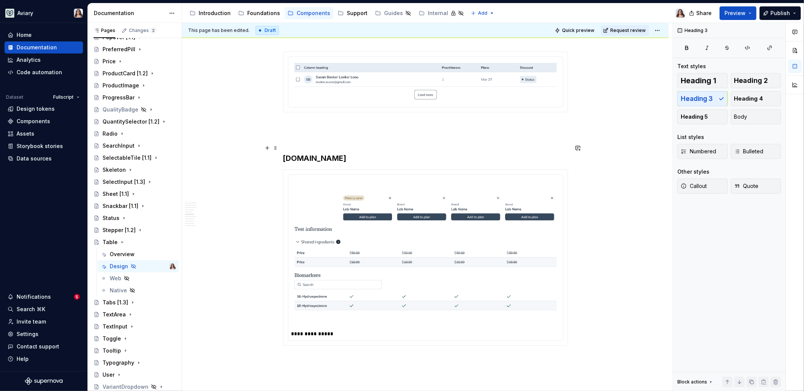
click at [337, 153] on h3 "[DOMAIN_NAME]" at bounding box center [425, 158] width 285 height 11
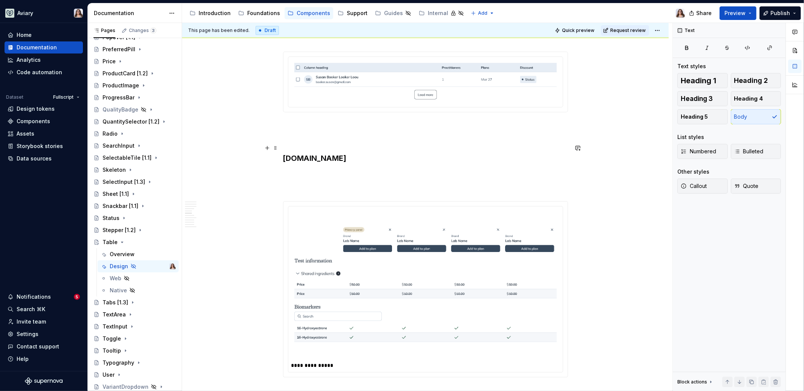
click at [281, 145] on div "**********" at bounding box center [425, 283] width 486 height 1379
click at [320, 157] on div "**********" at bounding box center [425, 229] width 285 height 1235
click at [467, 170] on p "Design only component, made up of the Aviary component Table." at bounding box center [425, 174] width 285 height 9
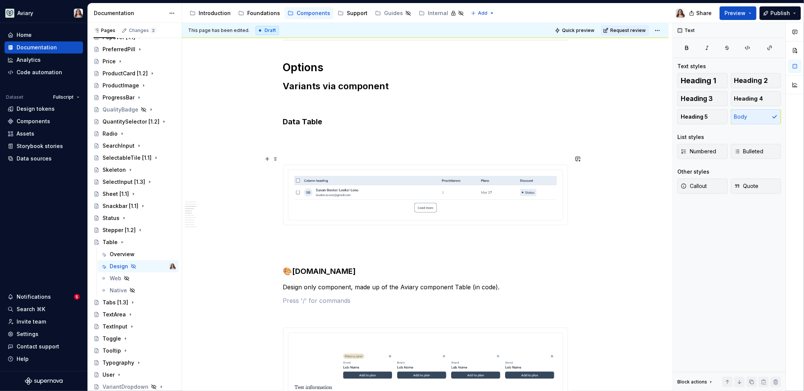
scroll to position [403, 0]
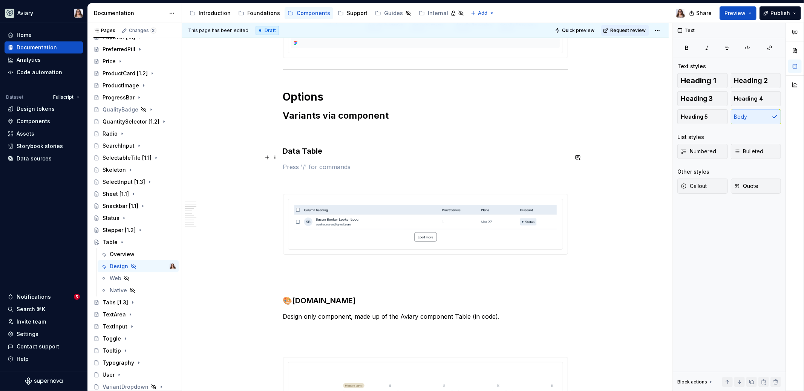
click at [296, 162] on p at bounding box center [425, 166] width 285 height 9
click at [373, 208] on img at bounding box center [425, 223] width 262 height 37
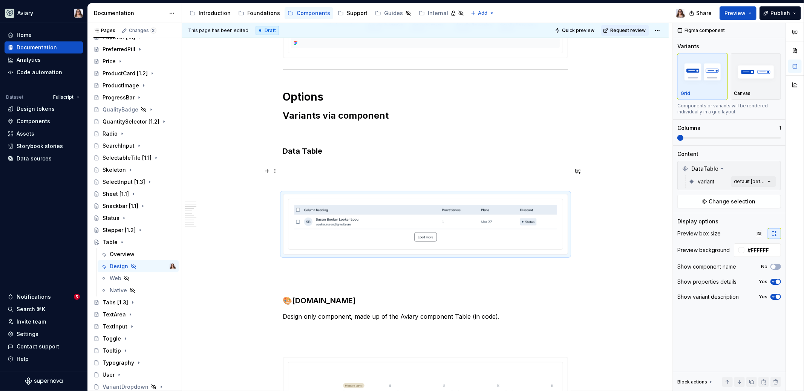
click at [313, 162] on p at bounding box center [425, 166] width 285 height 9
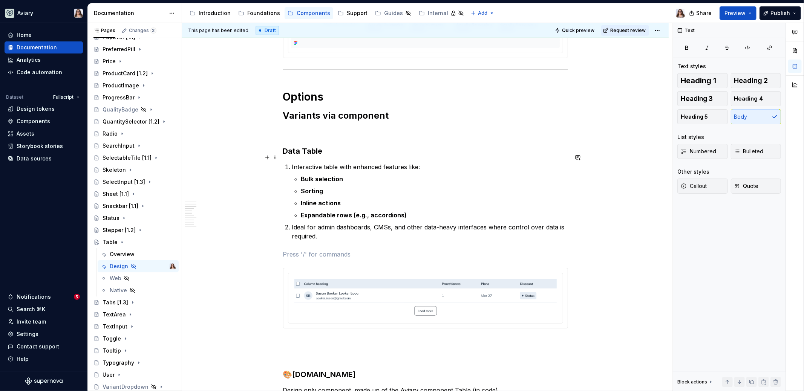
click at [292, 162] on li "Interactive table with enhanced features like: Bulk selection Sorting Inline ac…" at bounding box center [430, 190] width 276 height 57
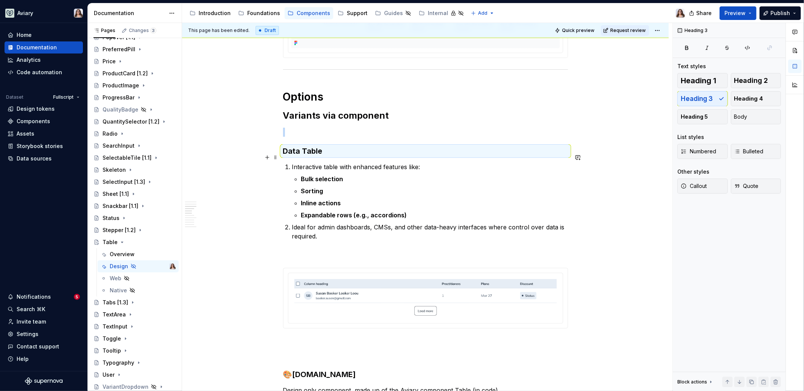
click at [292, 162] on p "Interactive table with enhanced features like:" at bounding box center [430, 166] width 276 height 9
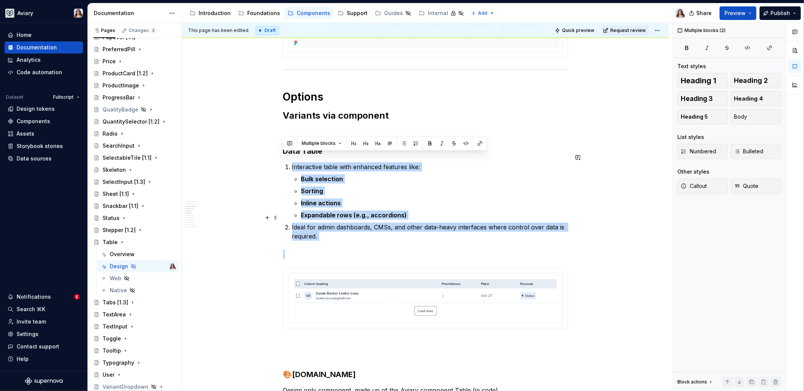
drag, startPoint x: 292, startPoint y: 157, endPoint x: 328, endPoint y: 227, distance: 79.0
click at [328, 227] on ol "Interactive table with enhanced features like: Bulk selection Sorting Inline ac…" at bounding box center [430, 201] width 276 height 78
click at [633, 119] on button "Body" at bounding box center [756, 116] width 50 height 15
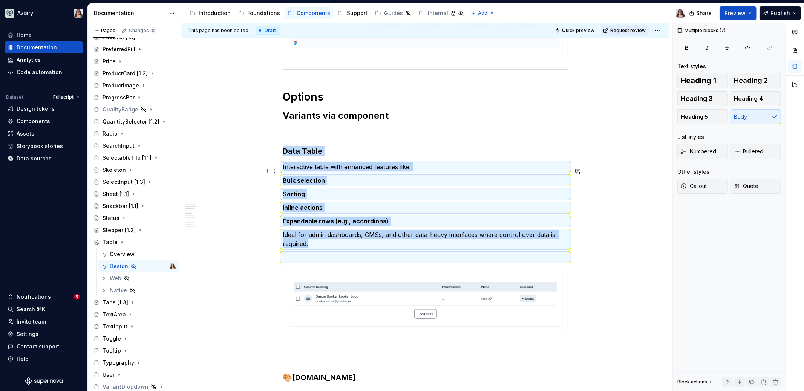
click at [312, 177] on strong "Bulk selection" at bounding box center [304, 181] width 42 height 8
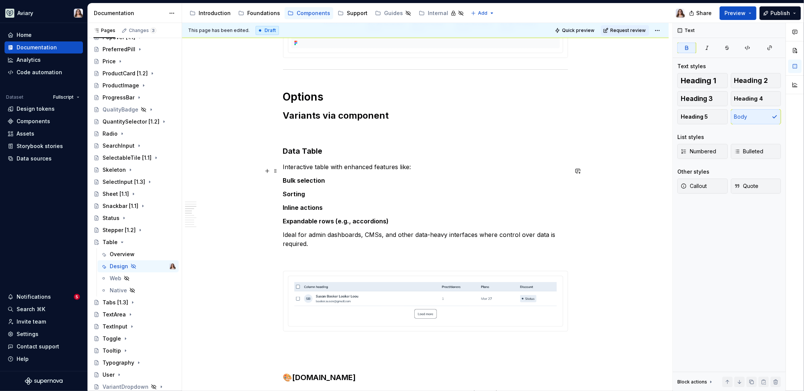
click at [283, 177] on strong "Bulk selection" at bounding box center [304, 181] width 42 height 8
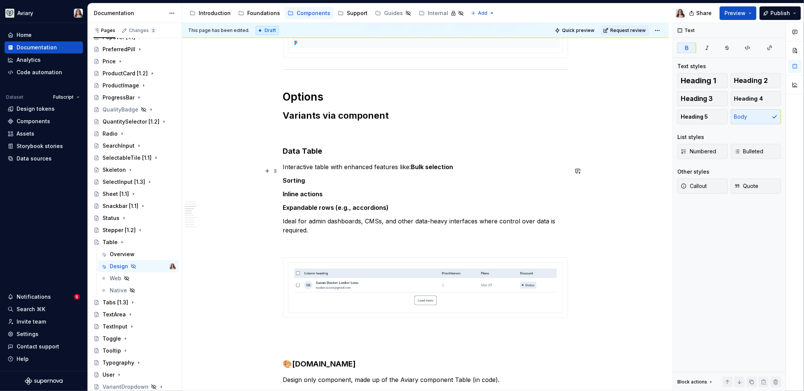
click at [283, 177] on strong "Sorting" at bounding box center [294, 181] width 22 height 8
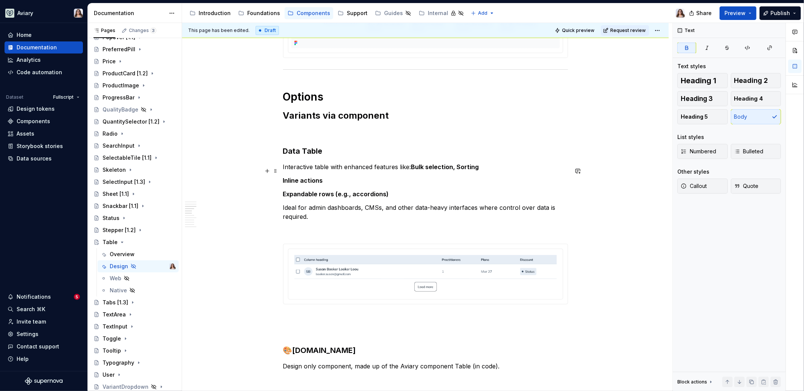
click at [283, 177] on strong "Inline actions" at bounding box center [303, 181] width 40 height 8
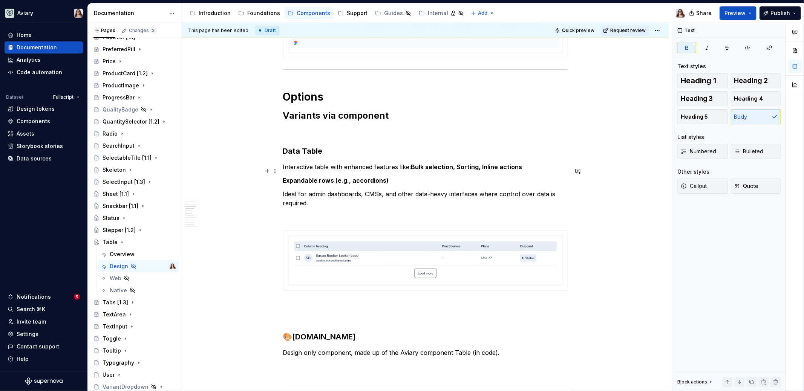
click at [283, 177] on strong "Expandable rows (e.g., accordions)" at bounding box center [336, 181] width 106 height 8
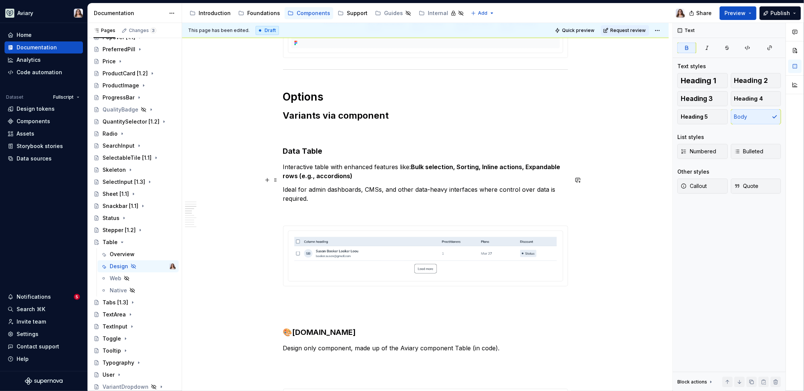
click at [311, 187] on p "Ideal for admin dashboards, CMSs, and other data-heavy interfaces where control…" at bounding box center [425, 194] width 285 height 18
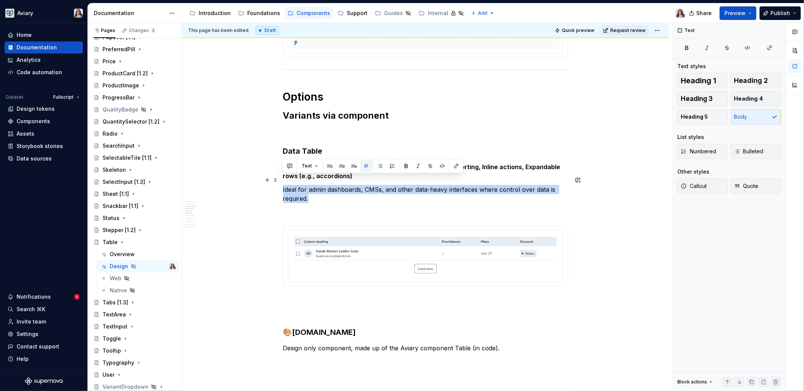
drag, startPoint x: 311, startPoint y: 187, endPoint x: 282, endPoint y: 179, distance: 30.2
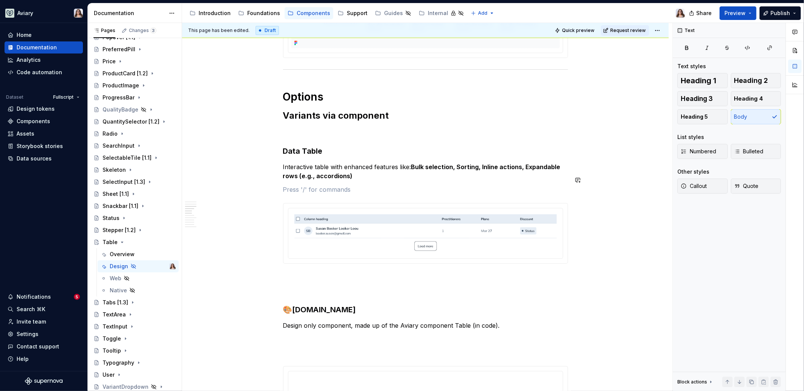
click at [324, 174] on div "**********" at bounding box center [425, 383] width 285 height 1257
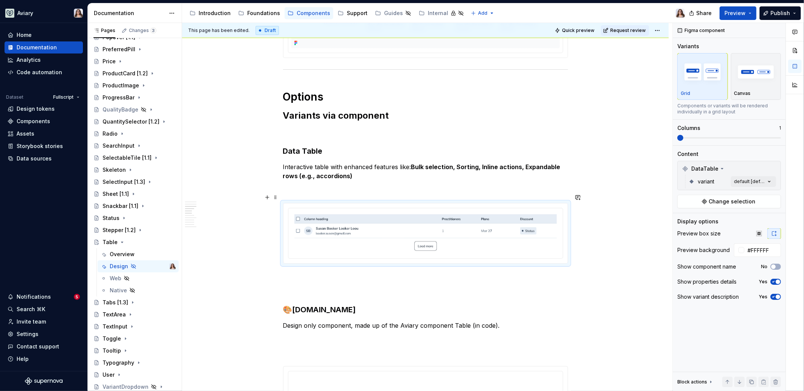
click at [328, 228] on img at bounding box center [425, 232] width 262 height 37
click at [633, 179] on div "Comments Open comments No comments yet Select ‘Comment’ from the block context …" at bounding box center [738, 207] width 131 height 368
click at [633, 227] on span "accordion" at bounding box center [702, 229] width 26 height 8
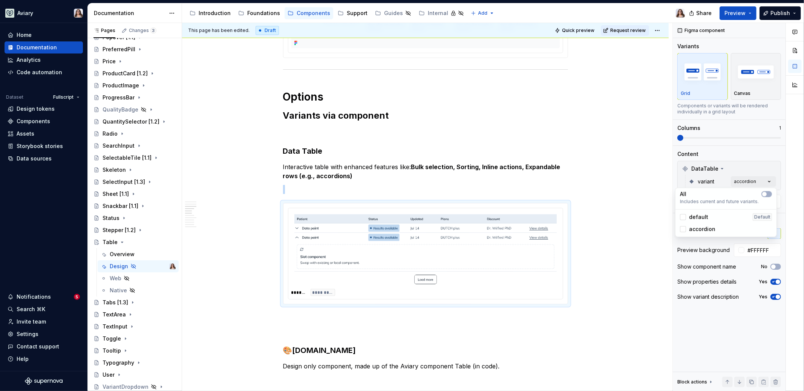
click at [633, 217] on span "default" at bounding box center [698, 217] width 19 height 8
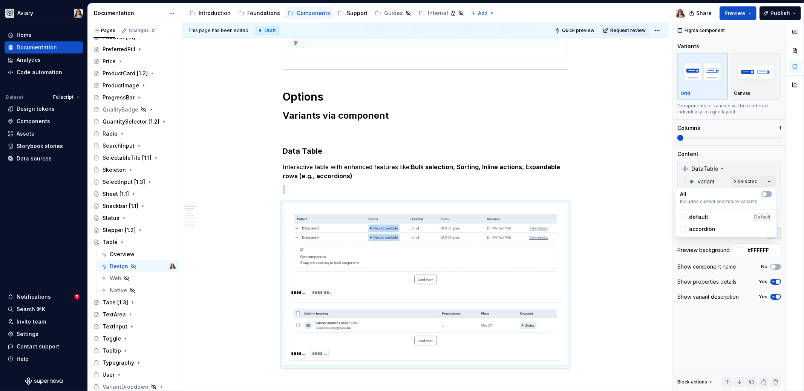
click at [347, 181] on html "Aviary Home Documentation Analytics Code automation Dataset Fullscript Design t…" at bounding box center [402, 195] width 804 height 391
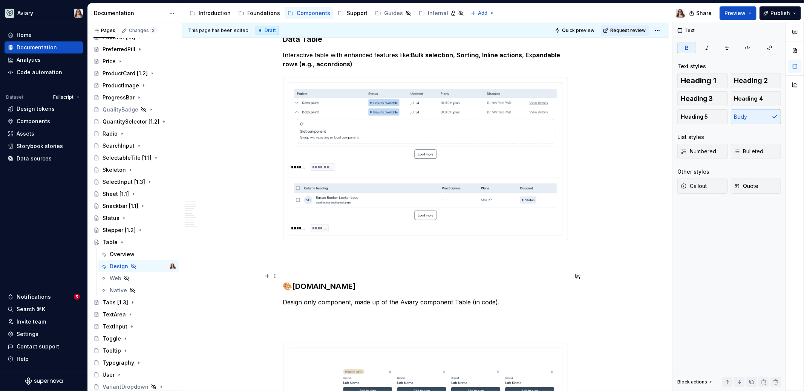
scroll to position [524, 0]
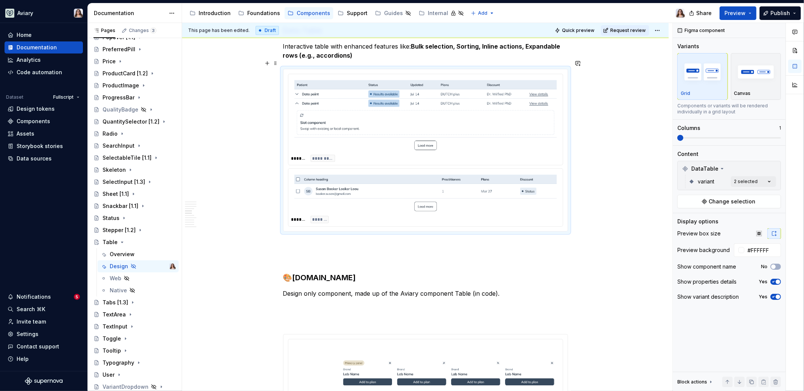
click at [357, 175] on img at bounding box center [425, 193] width 262 height 37
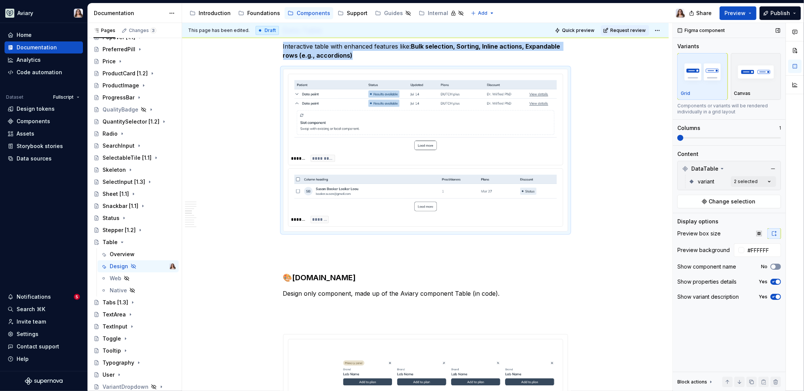
click at [633, 265] on button "No" at bounding box center [775, 267] width 11 height 6
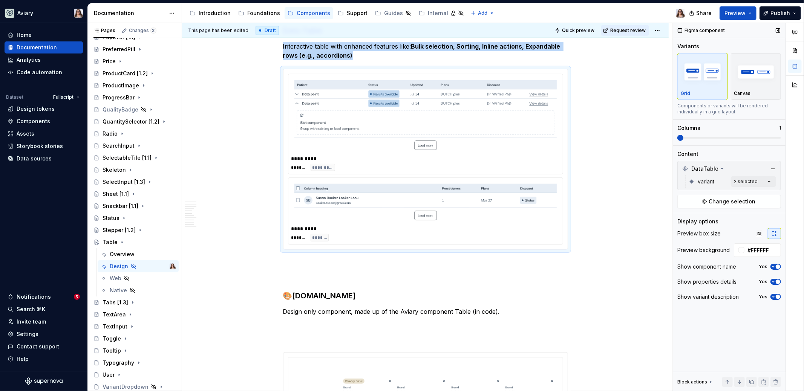
click at [633, 265] on span "button" at bounding box center [777, 267] width 5 height 5
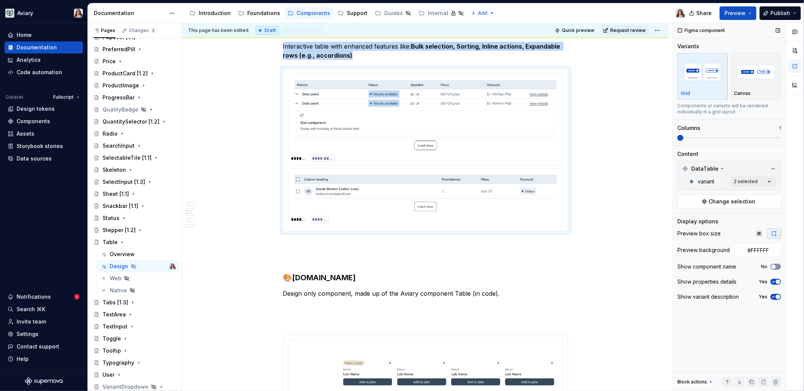
click at [633, 265] on button "No" at bounding box center [775, 267] width 11 height 6
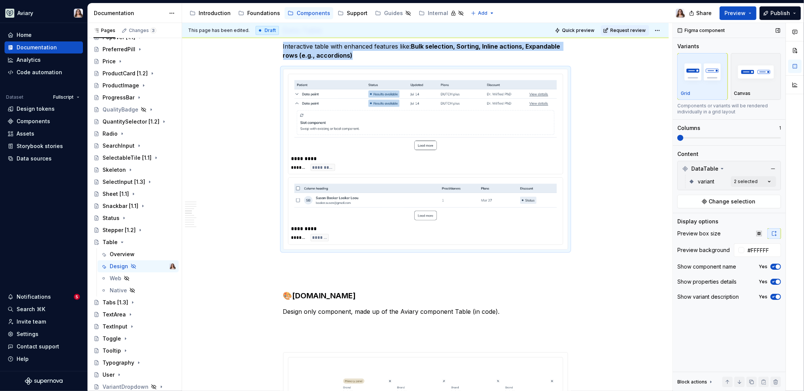
click at [633, 281] on span "button" at bounding box center [777, 282] width 5 height 5
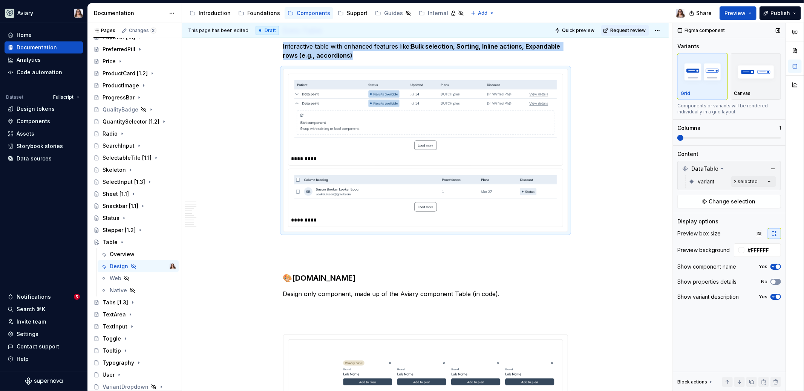
click at [633, 281] on icon "button" at bounding box center [773, 282] width 6 height 5
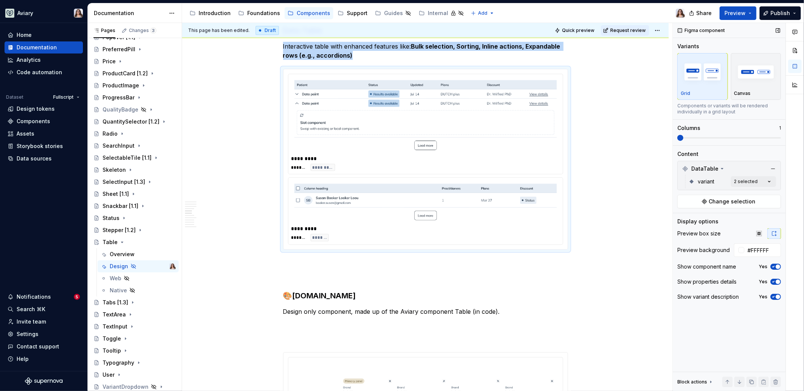
click at [633, 297] on span "button" at bounding box center [777, 297] width 5 height 5
click at [633, 297] on button "No" at bounding box center [775, 297] width 11 height 6
click at [633, 297] on span "button" at bounding box center [777, 297] width 5 height 5
click at [633, 294] on button "No" at bounding box center [775, 297] width 11 height 6
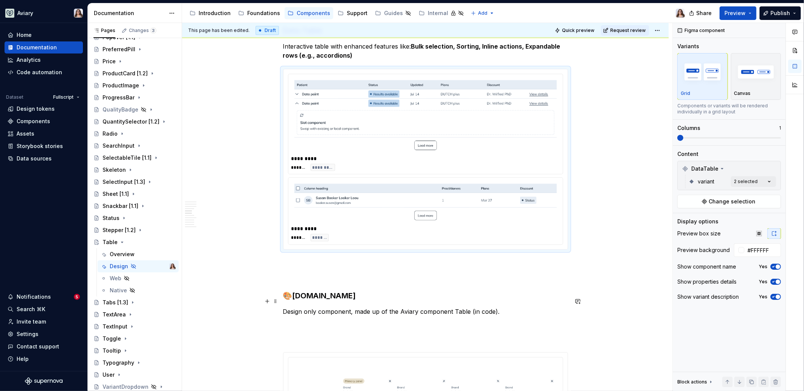
click at [504, 307] on p "Design only component, made up of the Aviary component Table (in code)." at bounding box center [425, 311] width 285 height 9
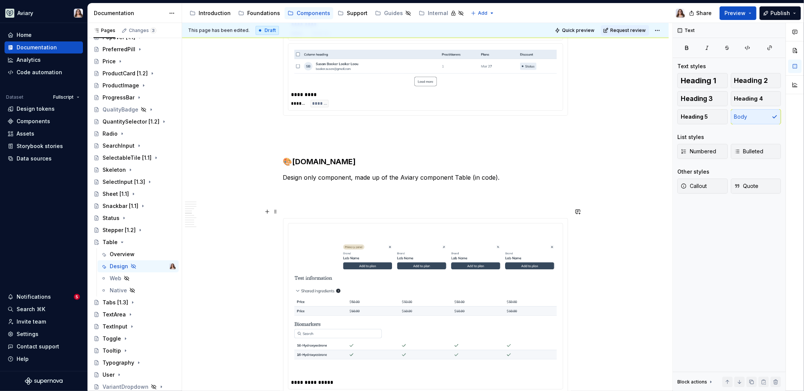
scroll to position [666, 0]
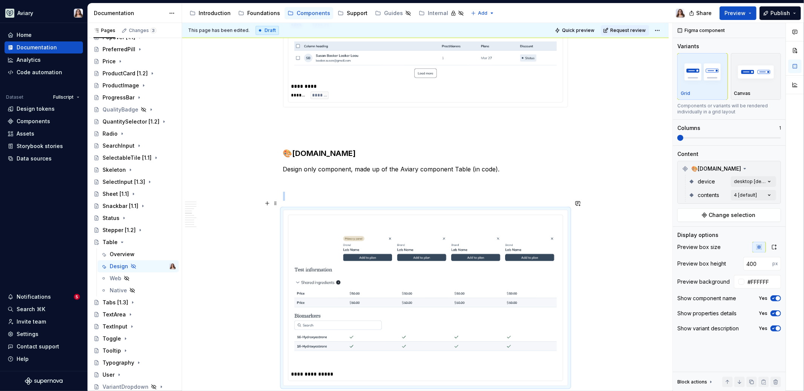
click at [417, 261] on img at bounding box center [425, 293] width 262 height 145
click at [633, 196] on div "Comments Open comments No comments yet Select ‘Comment’ from the block context …" at bounding box center [738, 207] width 131 height 368
click at [633, 178] on div "Comments Open comments No comments yet Select ‘Comment’ from the block context …" at bounding box center [738, 207] width 131 height 368
click at [633, 179] on div "Comments Open comments No comments yet Select ‘Comment’ from the block context …" at bounding box center [738, 207] width 131 height 368
click at [633, 228] on span "mobile" at bounding box center [698, 229] width 18 height 8
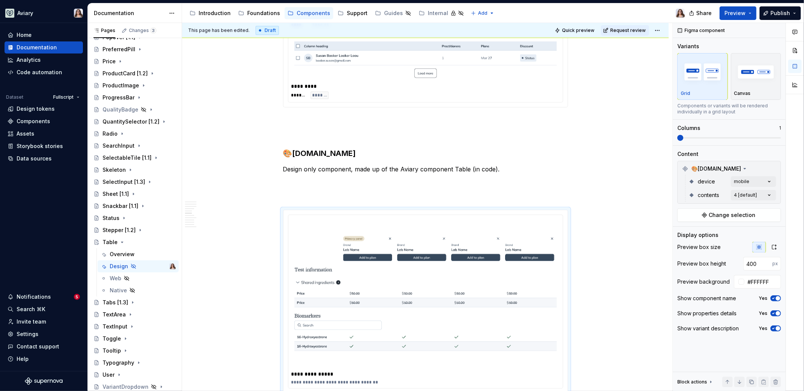
click at [606, 247] on html "Aviary Home Documentation Analytics Code automation Dataset Fullscript Design t…" at bounding box center [402, 195] width 804 height 391
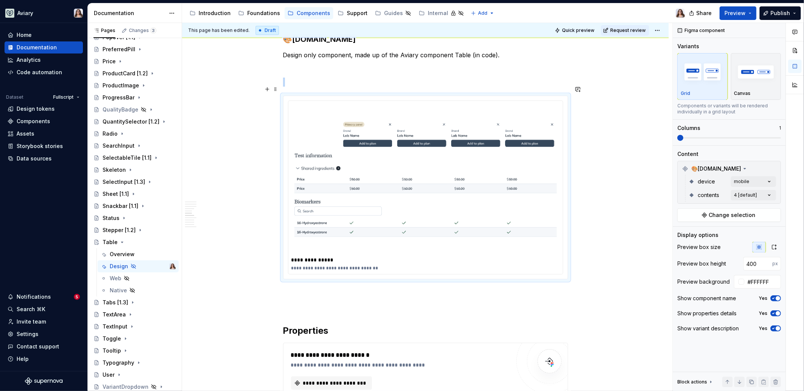
click at [463, 219] on img at bounding box center [425, 179] width 262 height 145
click at [633, 180] on div "Comments Open comments No comments yet Select ‘Comment’ from the block context …" at bounding box center [738, 207] width 131 height 368
click at [633, 217] on div at bounding box center [683, 217] width 6 height 6
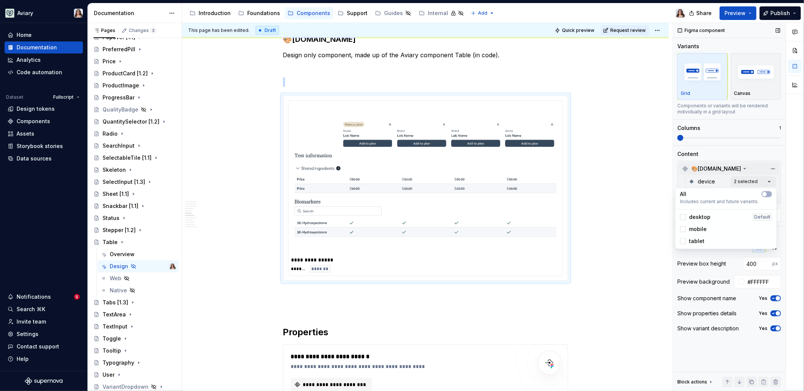
click at [633, 165] on div "Comments Open comments No comments yet Select ‘Comment’ from the block context …" at bounding box center [738, 207] width 131 height 368
click at [459, 214] on img at bounding box center [425, 179] width 262 height 145
click at [633, 141] on span at bounding box center [680, 138] width 6 height 6
click at [633, 179] on div "Comments Open comments No comments yet Select ‘Comment’ from the block context …" at bounding box center [738, 207] width 131 height 368
click at [633, 216] on div at bounding box center [683, 217] width 6 height 6
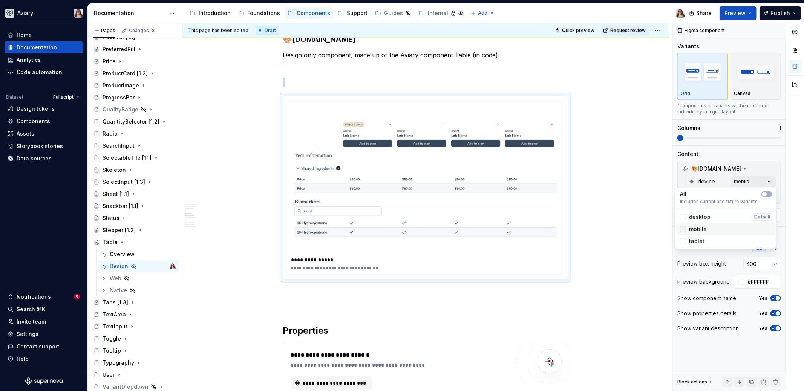
click at [633, 230] on div at bounding box center [683, 229] width 6 height 6
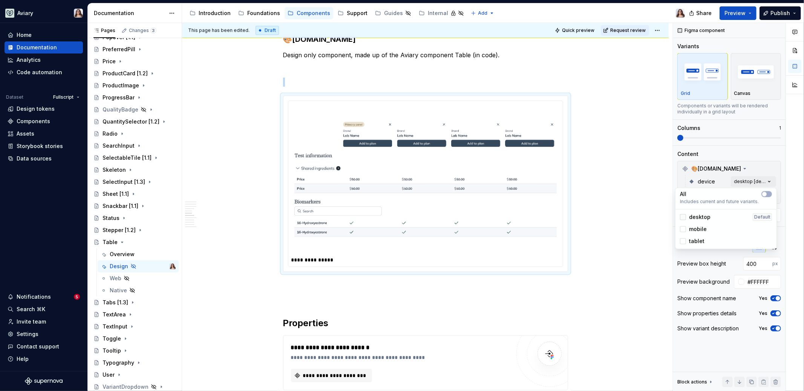
click at [633, 218] on div at bounding box center [683, 217] width 6 height 6
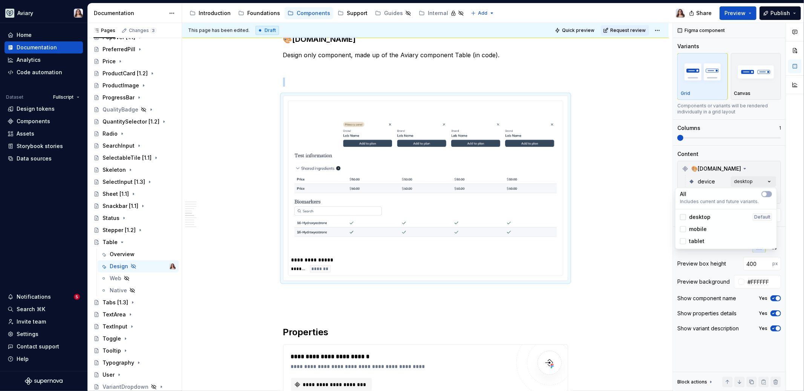
click at [633, 217] on icon at bounding box center [683, 217] width 0 height 0
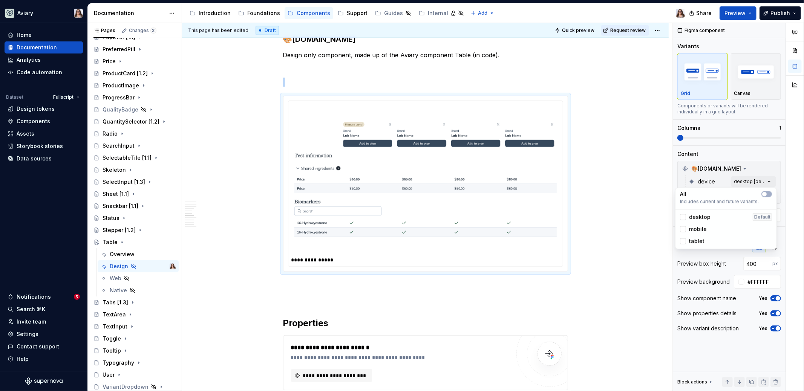
click at [623, 245] on html "Aviary Home Documentation Analytics Code automation Dataset Fullscript Design t…" at bounding box center [402, 195] width 804 height 391
click at [510, 224] on img at bounding box center [425, 179] width 262 height 145
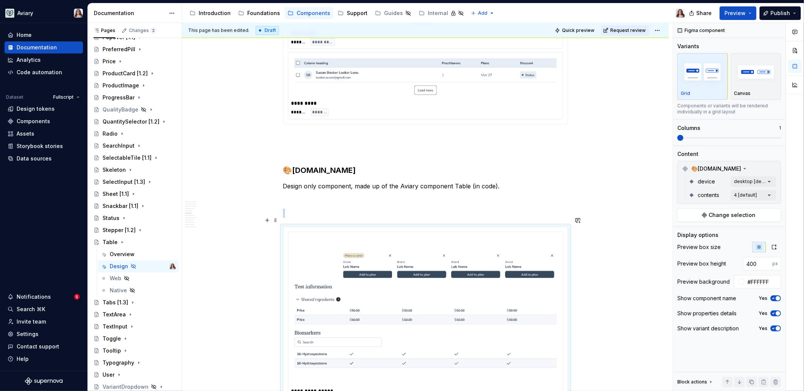
scroll to position [647, 0]
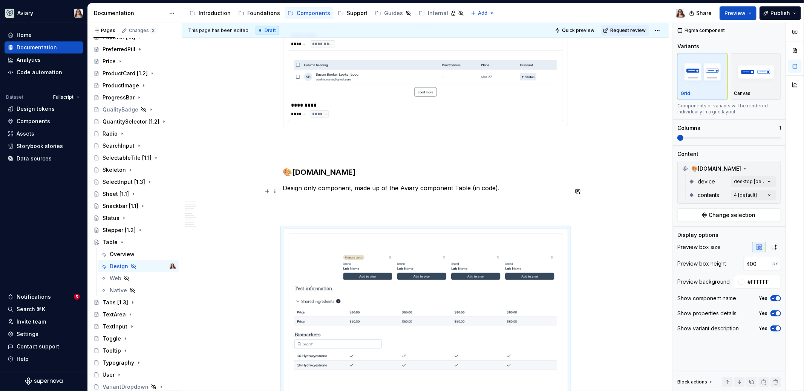
click at [410, 197] on p at bounding box center [425, 201] width 285 height 9
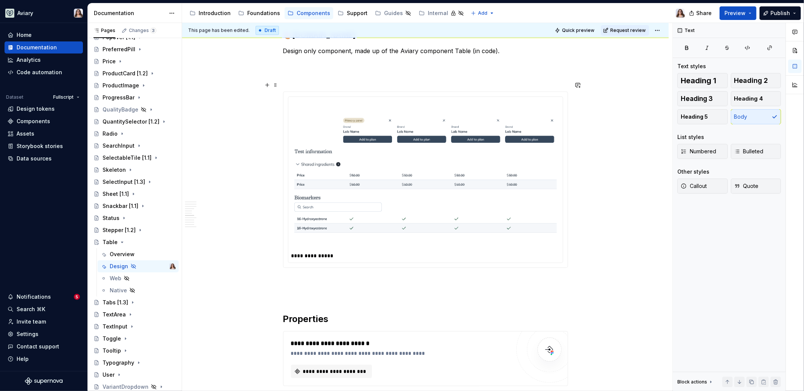
scroll to position [796, 0]
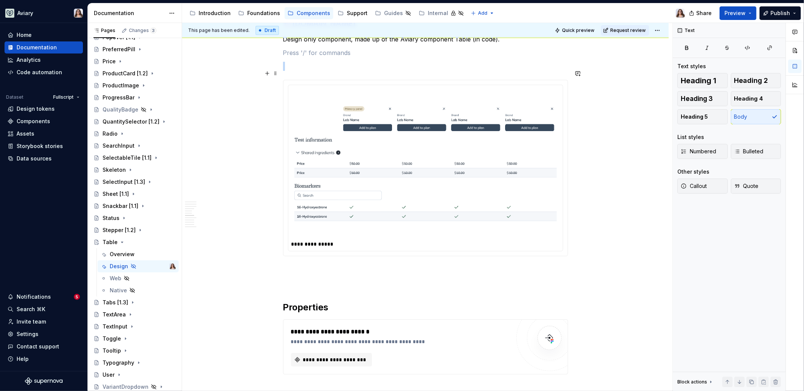
click at [433, 176] on img at bounding box center [425, 163] width 262 height 145
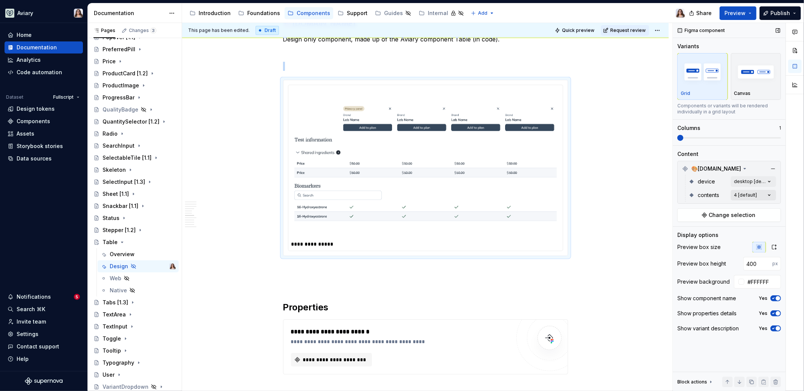
click at [633, 194] on div "Comments Open comments No comments yet Select ‘Comment’ from the block context …" at bounding box center [738, 207] width 131 height 368
click at [633, 231] on span "2" at bounding box center [690, 231] width 3 height 8
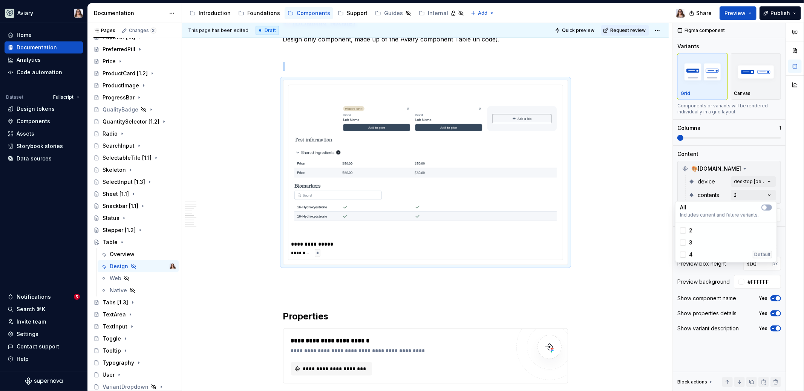
click at [633, 179] on div "Comments Open comments No comments yet Select ‘Comment’ from the block context …" at bounding box center [738, 207] width 131 height 368
click at [633, 181] on div "Comments Open comments No comments yet Select ‘Comment’ from the block context …" at bounding box center [738, 207] width 131 height 368
click at [633, 228] on span "mobile" at bounding box center [698, 229] width 18 height 8
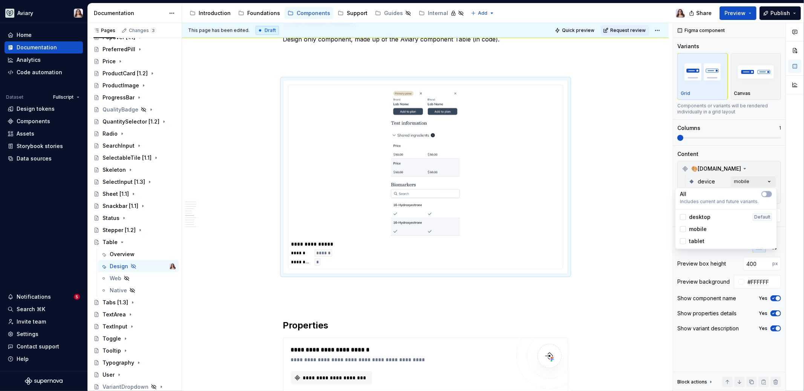
click at [633, 216] on span "desktop" at bounding box center [699, 217] width 21 height 8
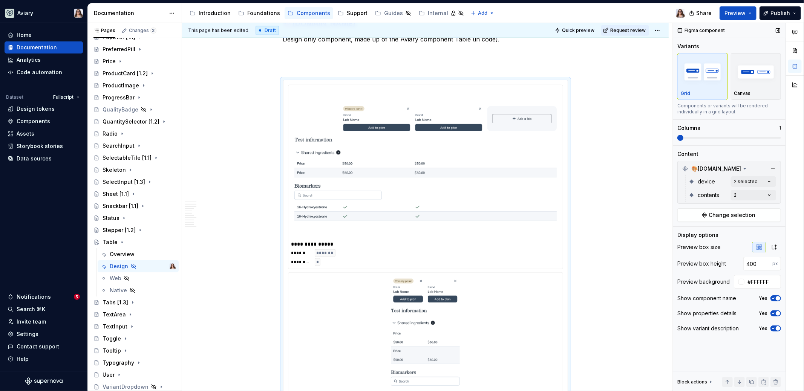
drag, startPoint x: 681, startPoint y: 136, endPoint x: 709, endPoint y: 135, distance: 28.3
click at [633, 135] on div "Comments Open comments No comments yet Select ‘Comment’ from the block context …" at bounding box center [738, 207] width 131 height 368
click at [633, 135] on span at bounding box center [729, 138] width 104 height 6
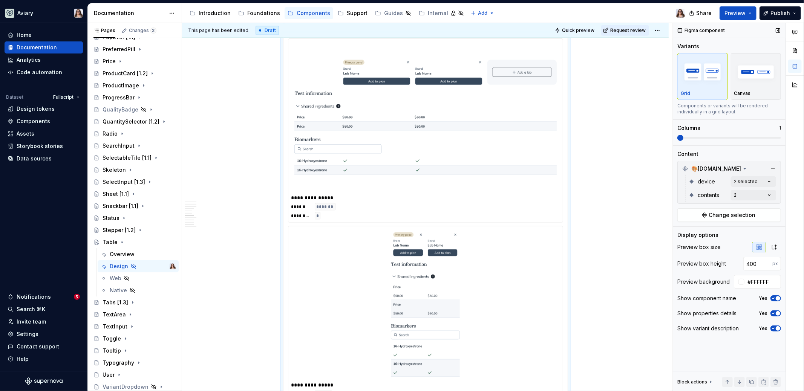
click at [633, 138] on span at bounding box center [680, 138] width 6 height 6
click at [633, 179] on div "Comments Open comments No comments yet Select ‘Comment’ from the block context …" at bounding box center [738, 207] width 131 height 368
click at [633, 217] on icon at bounding box center [683, 217] width 0 height 0
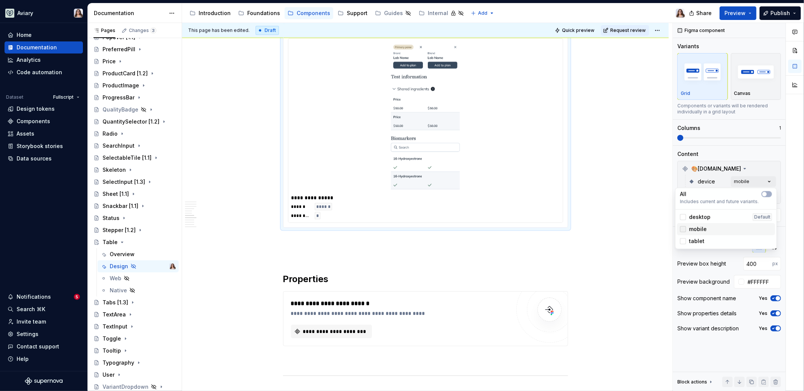
click at [633, 229] on icon at bounding box center [683, 229] width 0 height 0
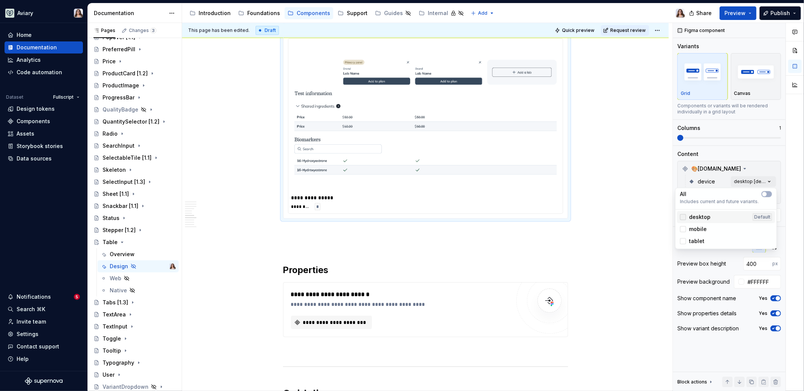
click at [633, 217] on div at bounding box center [683, 217] width 6 height 6
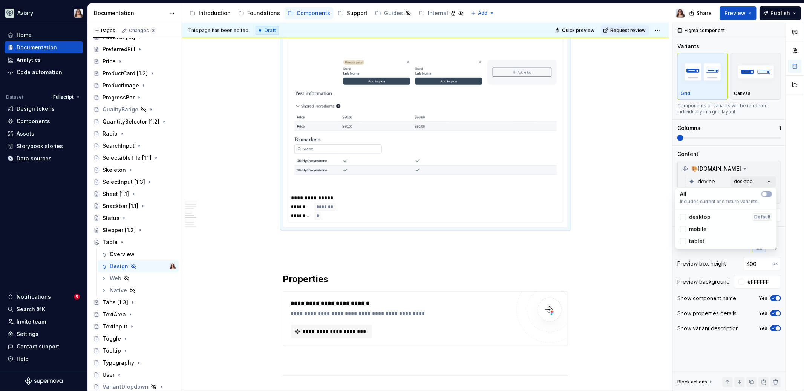
click at [633, 150] on div "Comments Open comments No comments yet Select ‘Comment’ from the block context …" at bounding box center [738, 207] width 131 height 368
click at [633, 193] on div "Comments Open comments No comments yet Select ‘Comment’ from the block context …" at bounding box center [738, 207] width 131 height 368
click at [633, 231] on icon at bounding box center [683, 231] width 0 height 0
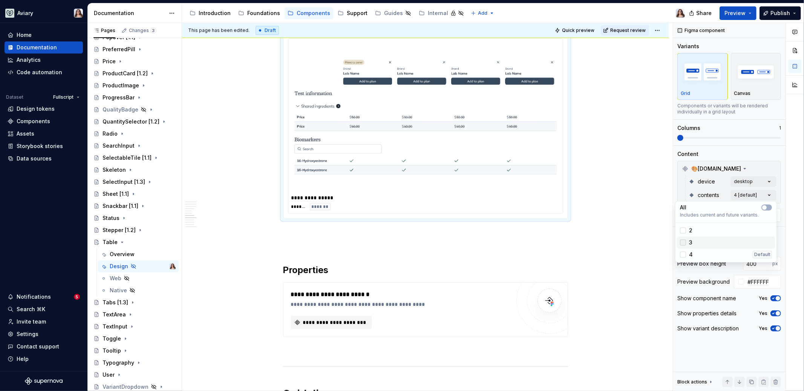
click at [633, 242] on div at bounding box center [683, 243] width 6 height 6
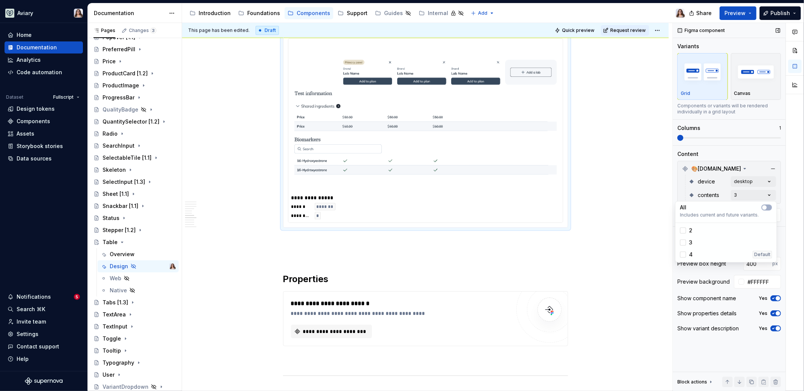
click at [633, 149] on div "Comments Open comments No comments yet Select ‘Comment’ from the block context …" at bounding box center [738, 207] width 131 height 368
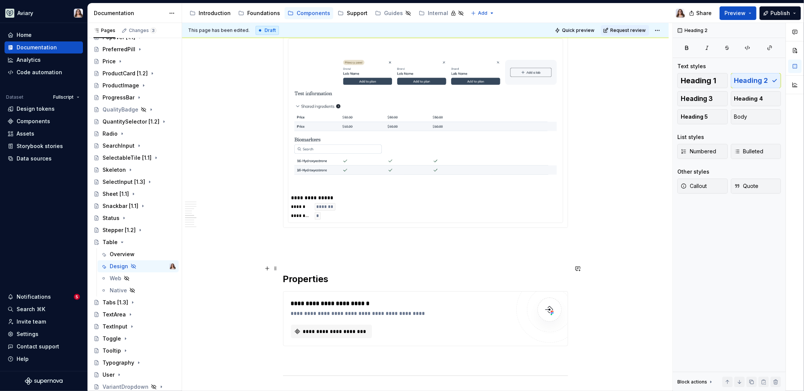
click at [485, 273] on h2 "Properties" at bounding box center [425, 279] width 285 height 12
click at [354, 251] on p at bounding box center [425, 255] width 285 height 9
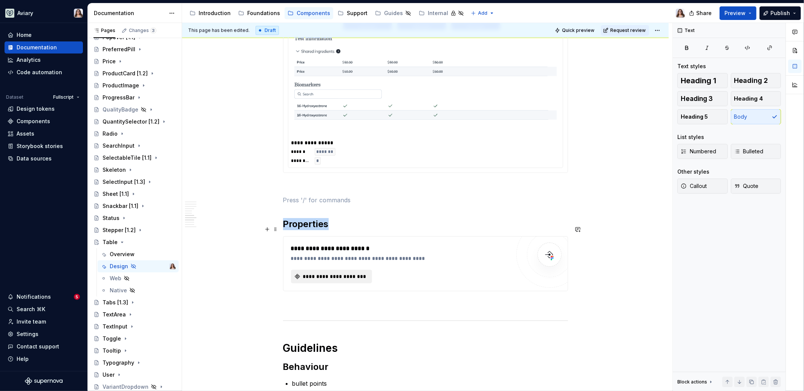
click at [345, 273] on span "**********" at bounding box center [335, 277] width 66 height 8
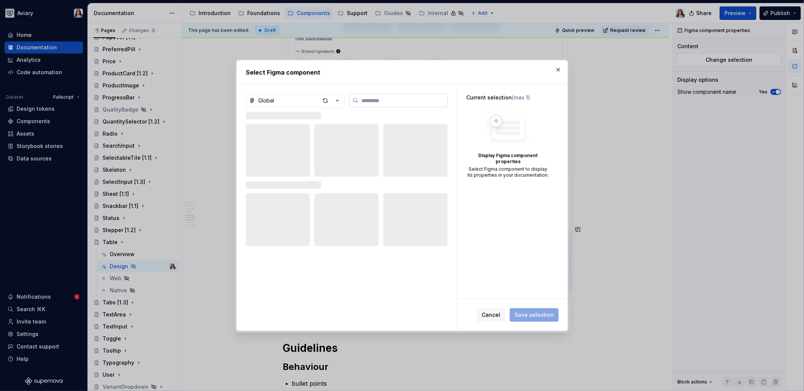
type textarea "*"
type input "*****"
click at [336, 100] on icon "button" at bounding box center [337, 100] width 2 height 1
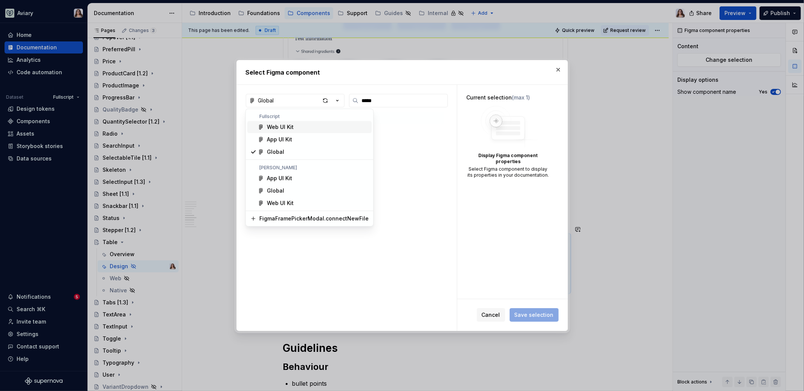
click at [292, 126] on div "Web UI Kit" at bounding box center [280, 127] width 27 height 8
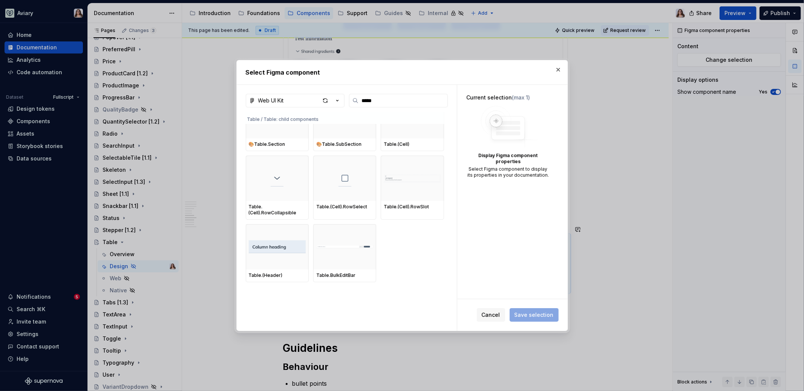
scroll to position [432, 0]
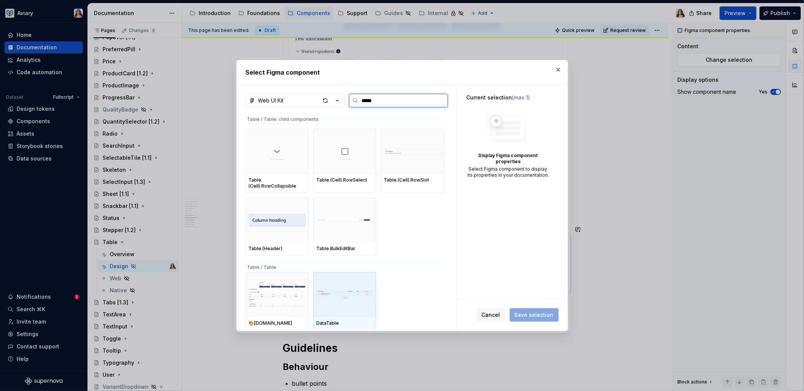
click at [342, 287] on img at bounding box center [344, 294] width 57 height 39
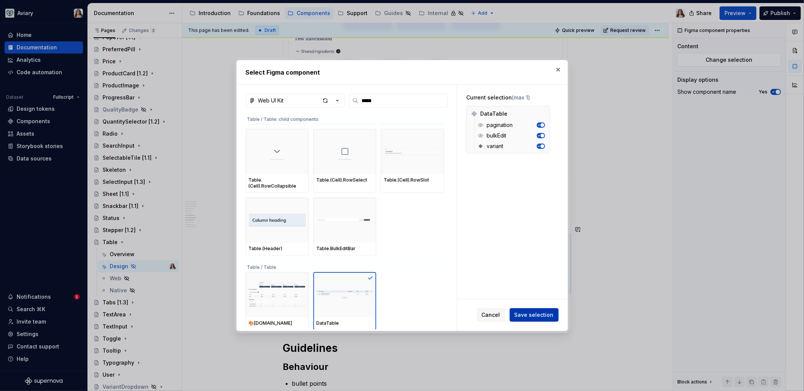
click at [521, 313] on span "Save selection" at bounding box center [533, 315] width 39 height 8
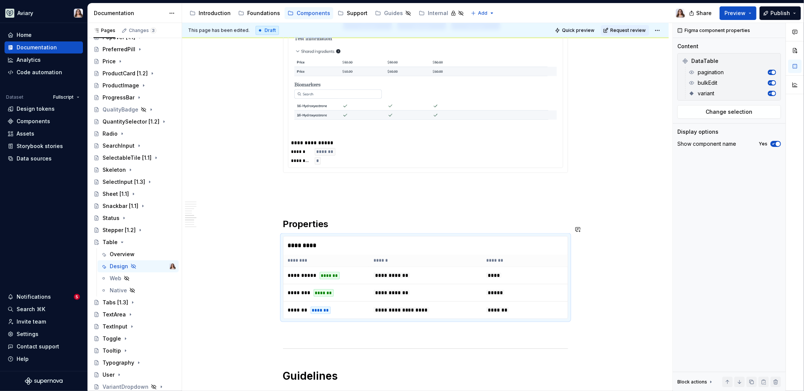
type textarea "*"
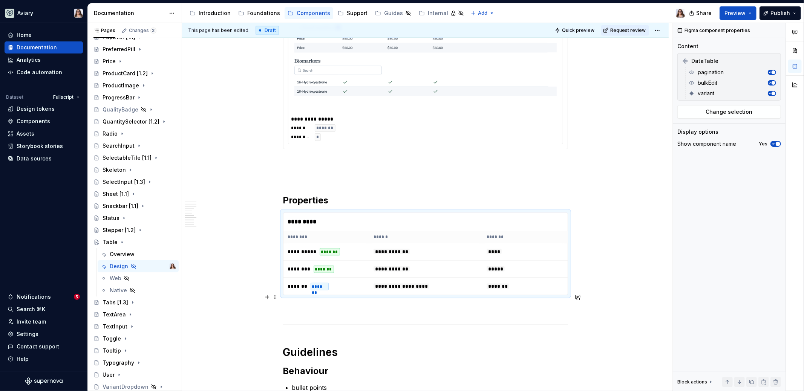
click at [334, 304] on p at bounding box center [425, 308] width 285 height 9
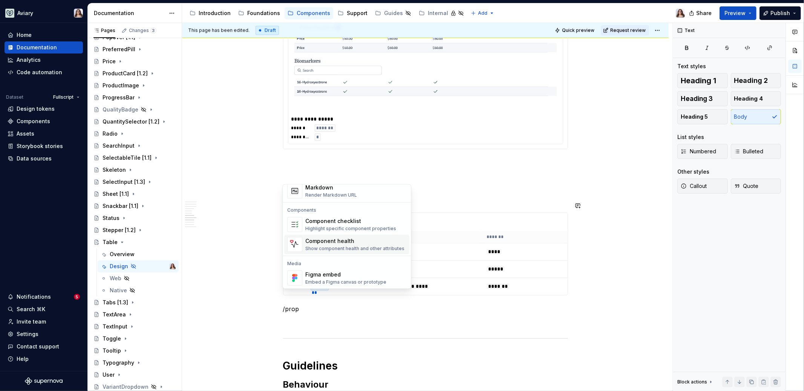
scroll to position [0, 0]
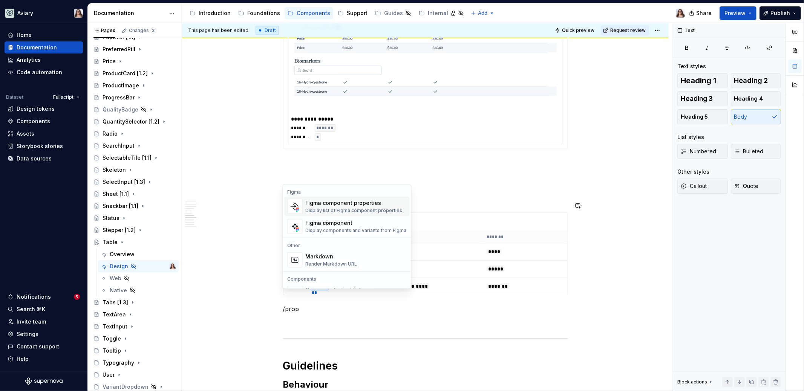
click at [451, 218] on div "*********" at bounding box center [425, 222] width 284 height 18
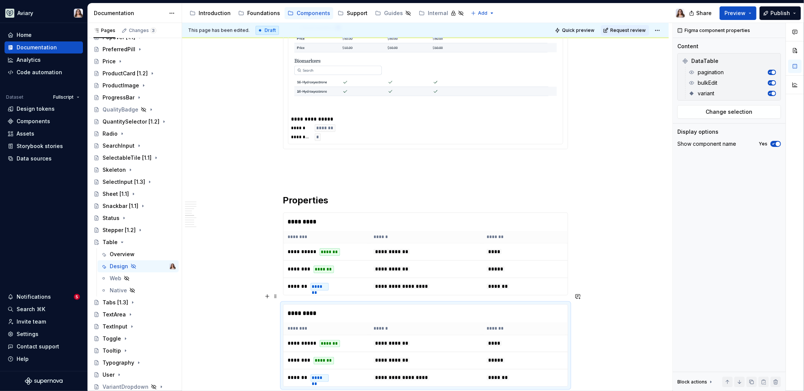
click at [347, 315] on th "********" at bounding box center [326, 329] width 86 height 12
click at [633, 114] on span "Change selection" at bounding box center [729, 112] width 47 height 8
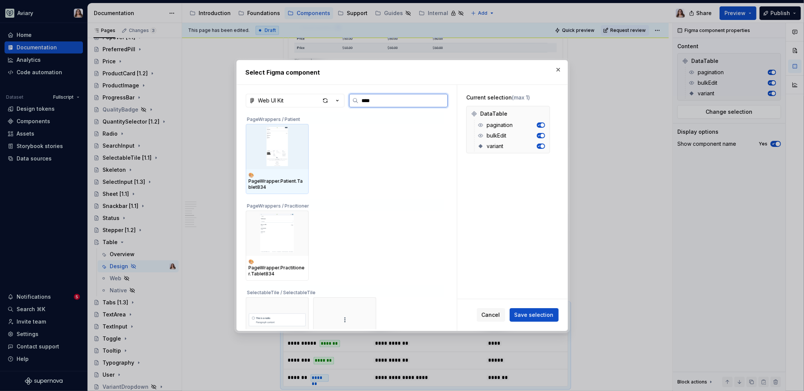
type input "*****"
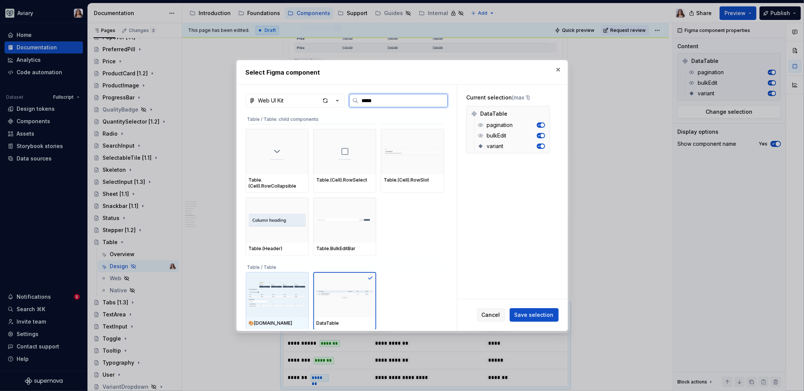
click at [263, 288] on img at bounding box center [277, 294] width 57 height 39
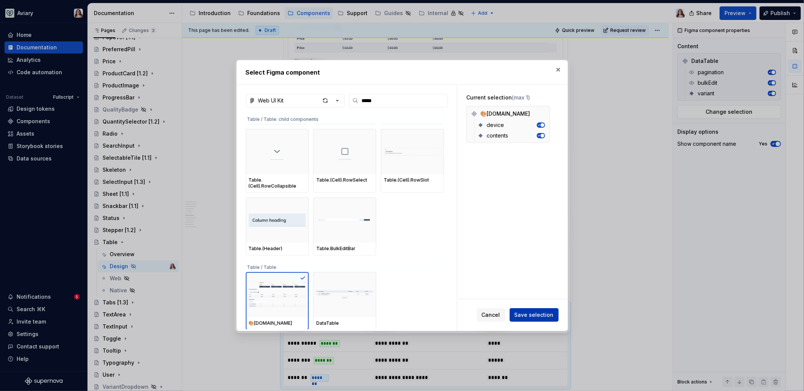
click at [541, 315] on span "Save selection" at bounding box center [533, 315] width 39 height 8
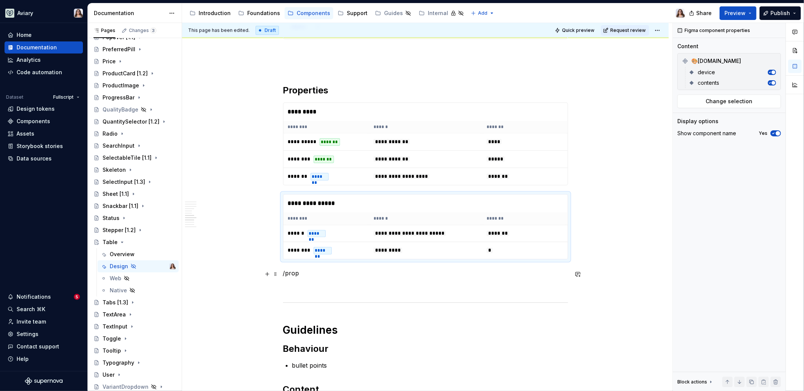
scroll to position [1045, 0]
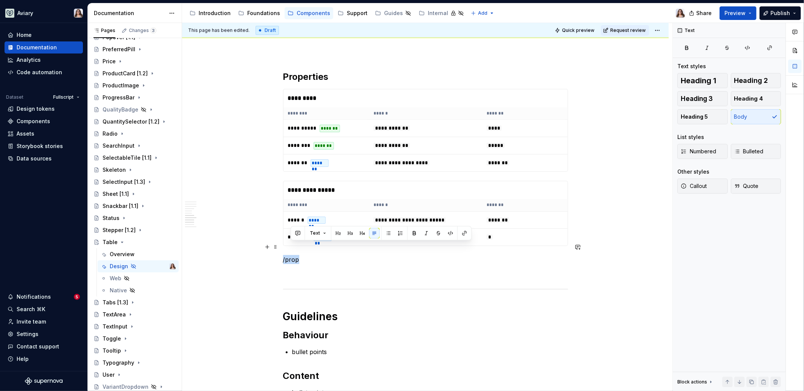
drag, startPoint x: 301, startPoint y: 248, endPoint x: 281, endPoint y: 248, distance: 19.6
click at [359, 199] on th "********" at bounding box center [326, 205] width 86 height 12
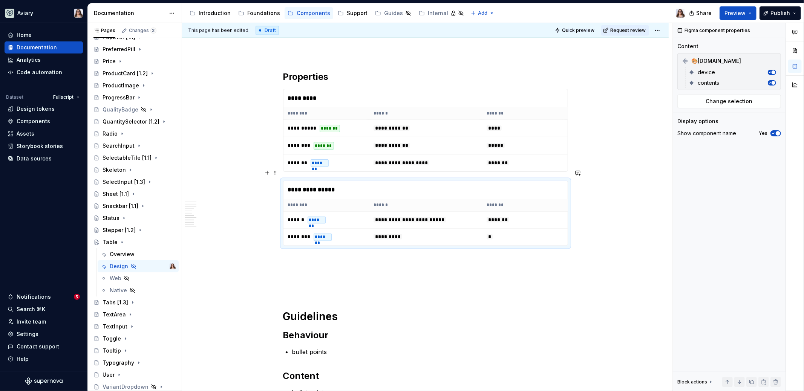
click at [328, 234] on div "**********" at bounding box center [425, 214] width 285 height 66
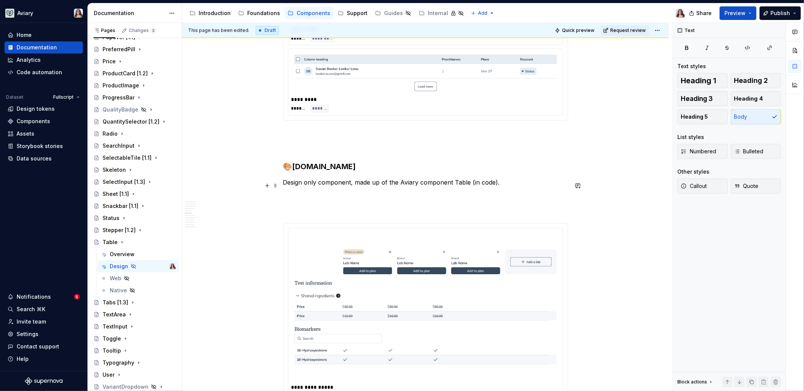
scroll to position [679, 0]
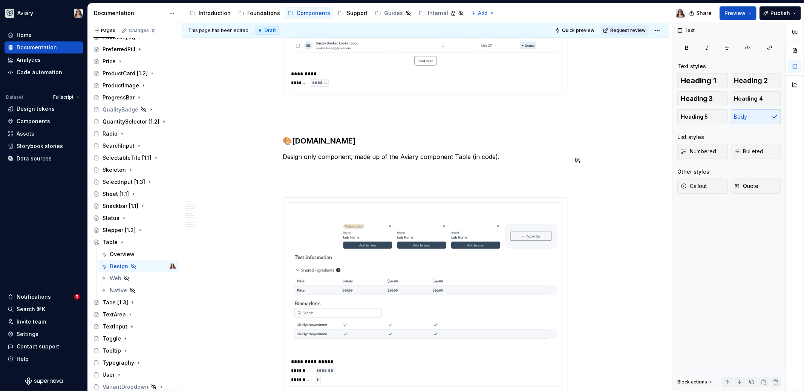
click at [433, 164] on div "**********" at bounding box center [425, 228] width 285 height 1498
click at [398, 166] on p at bounding box center [425, 170] width 285 height 9
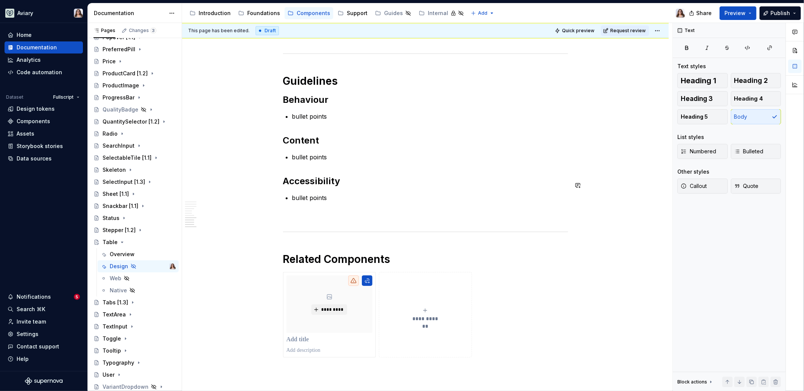
scroll to position [1319, 0]
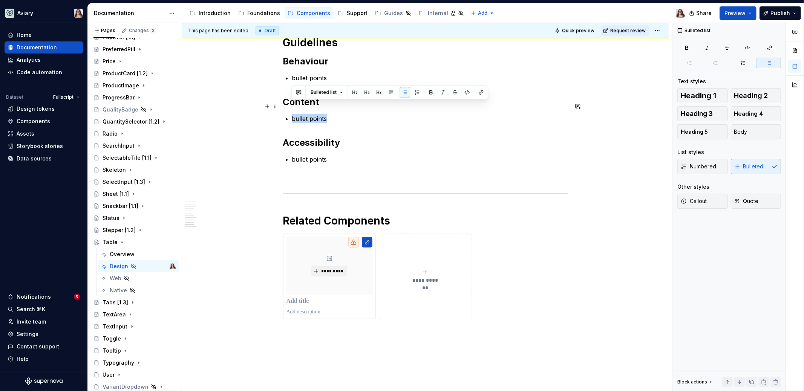
drag, startPoint x: 333, startPoint y: 105, endPoint x: 283, endPoint y: 105, distance: 50.5
drag, startPoint x: 326, startPoint y: 108, endPoint x: 273, endPoint y: 104, distance: 52.9
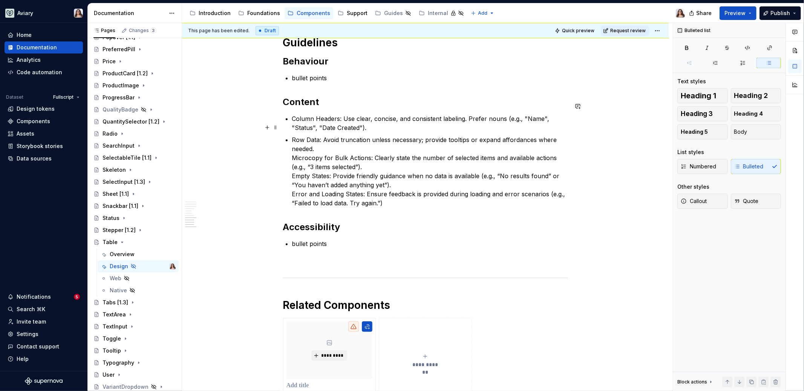
click at [293, 143] on p "Row Data: Avoid truncation unless necessary; provide tooltips or expand afforda…" at bounding box center [430, 171] width 276 height 72
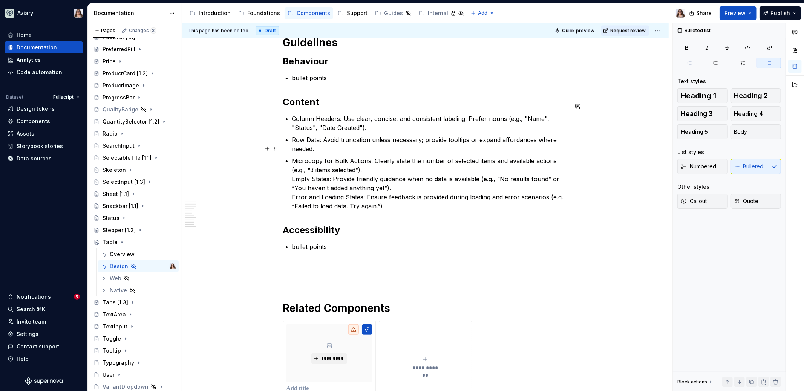
click at [292, 165] on p "Microcopy for Bulk Actions: Clearly state the number of selected items and avai…" at bounding box center [430, 183] width 276 height 54
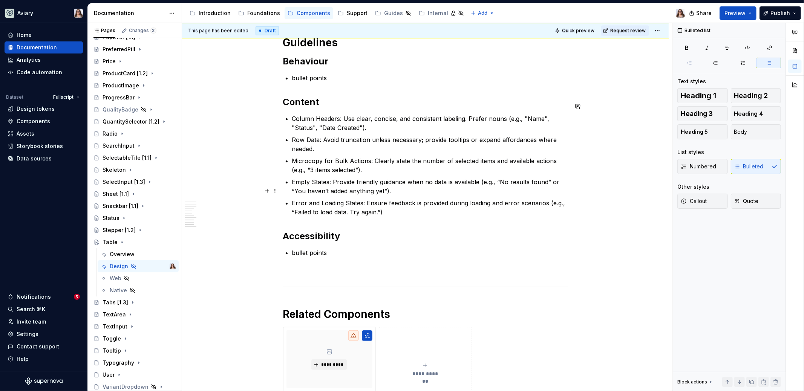
click at [392, 199] on p "Error and Loading States: Ensure feedback is provided during loading and error …" at bounding box center [430, 208] width 276 height 18
click at [331, 248] on p "bullet points" at bounding box center [430, 252] width 276 height 9
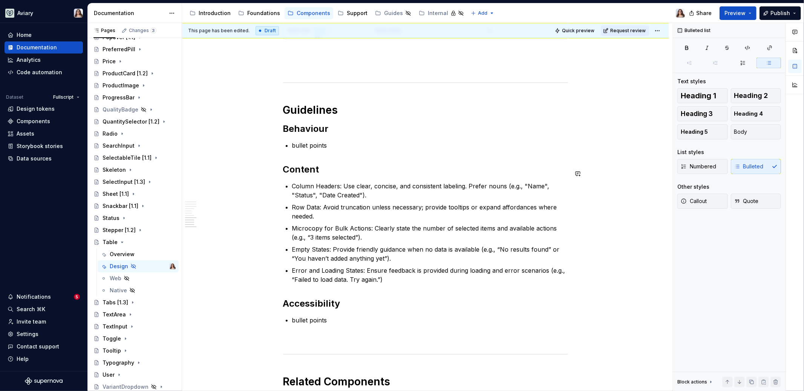
scroll to position [1244, 0]
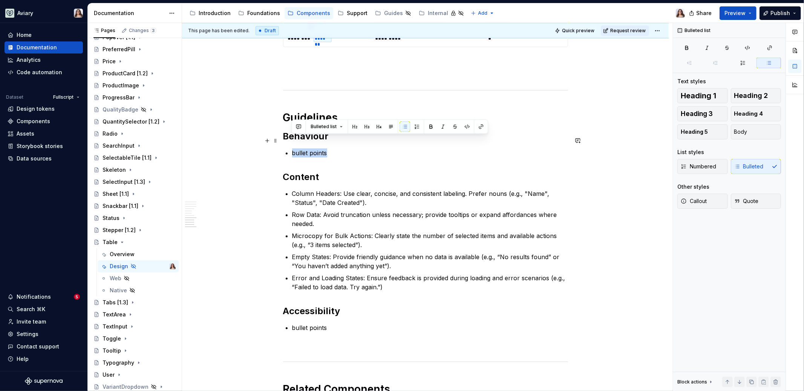
drag, startPoint x: 327, startPoint y: 142, endPoint x: 290, endPoint y: 142, distance: 36.9
click at [326, 148] on p "bullet points" at bounding box center [430, 152] width 276 height 9
drag, startPoint x: 329, startPoint y: 143, endPoint x: 286, endPoint y: 142, distance: 43.0
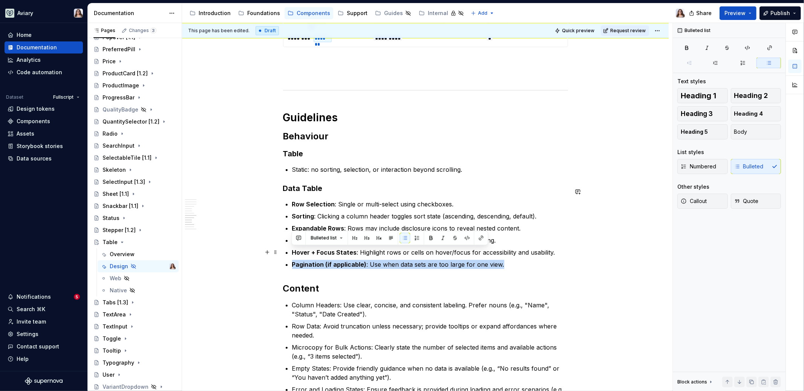
drag, startPoint x: 292, startPoint y: 251, endPoint x: 505, endPoint y: 252, distance: 212.9
click at [505, 260] on p "Pagination (if applicable) : Use when data sets are too large for one view." at bounding box center [430, 264] width 276 height 9
copy p "Pagination (if applicable) : Use when data sets are too large for one view."
click at [464, 165] on p "Static: no sorting, selection, or interaction beyond scrolling." at bounding box center [430, 169] width 276 height 9
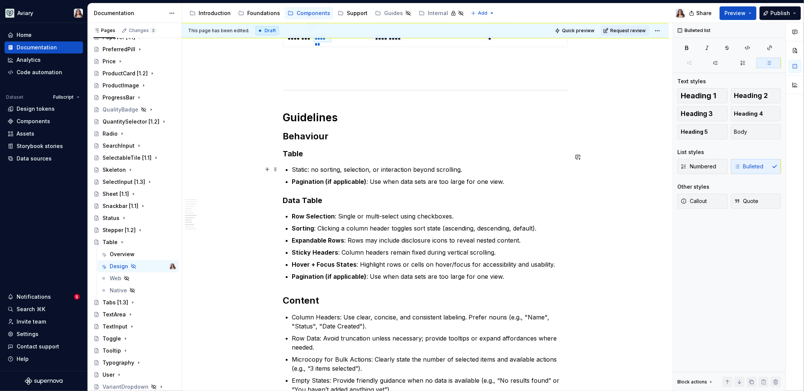
click at [502, 177] on p "Pagination (if applicable) : Use when data sets are too large for one view." at bounding box center [430, 181] width 276 height 9
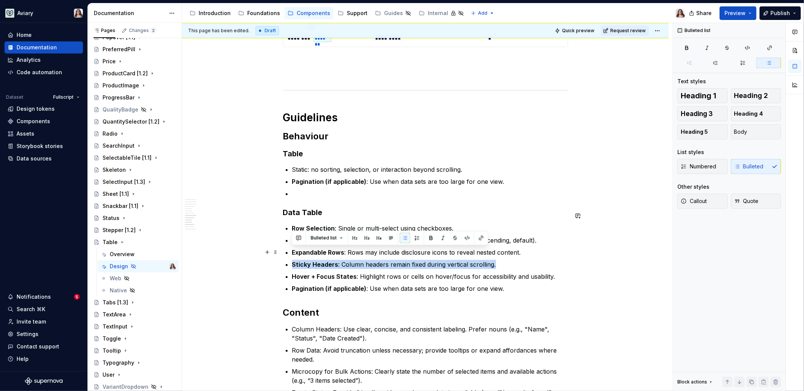
drag, startPoint x: 291, startPoint y: 250, endPoint x: 506, endPoint y: 251, distance: 214.4
click at [506, 260] on p "Sticky Headers : Column headers remain fixed during vertical scrolling." at bounding box center [430, 264] width 276 height 9
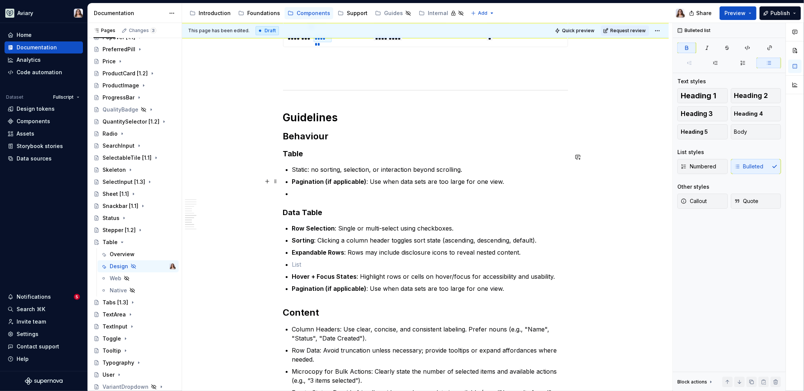
click at [292, 189] on p at bounding box center [430, 193] width 276 height 9
click at [293, 260] on p at bounding box center [430, 264] width 276 height 9
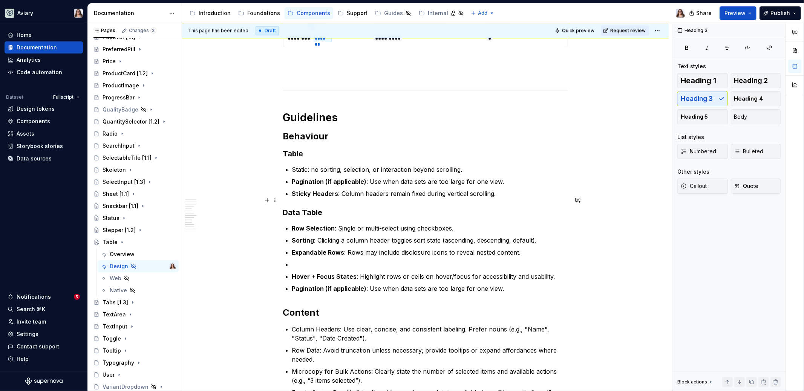
click at [283, 207] on h3 "Data Table" at bounding box center [425, 212] width 285 height 11
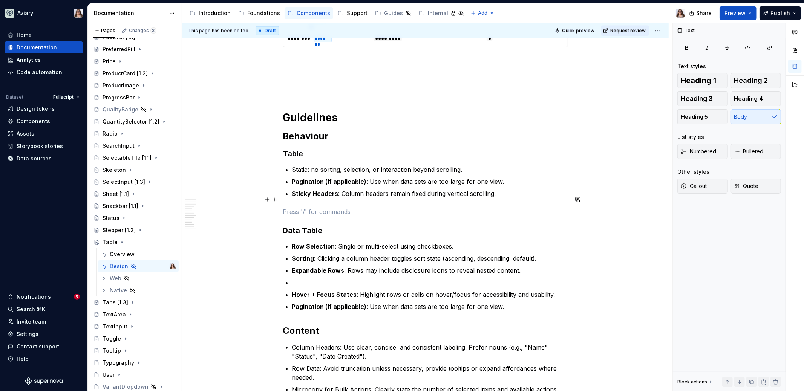
click at [299, 207] on p at bounding box center [425, 211] width 285 height 9
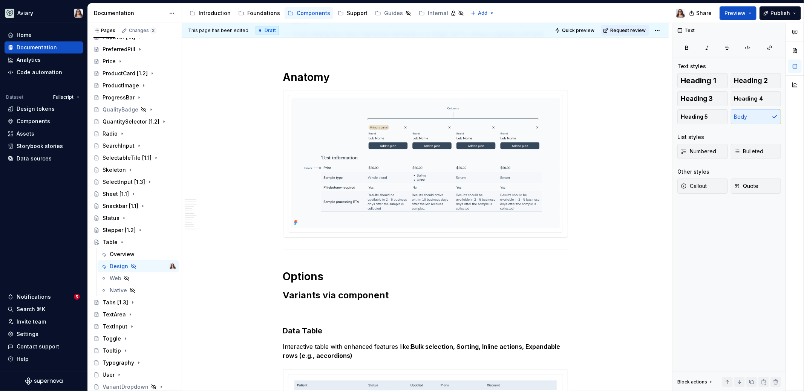
scroll to position [0, 0]
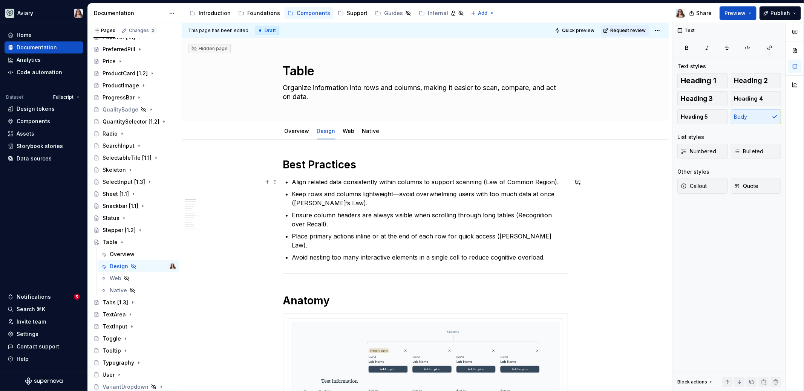
click at [293, 182] on p "Align related data consistently within columns to support scanning (Law of Comm…" at bounding box center [430, 181] width 276 height 9
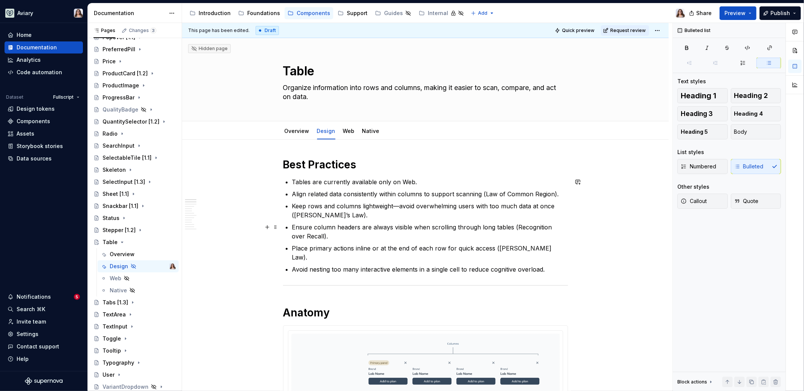
click at [420, 220] on ul "Tables are currently available only on Web. Align related data consistently wit…" at bounding box center [430, 225] width 276 height 96
click at [302, 130] on link "Overview" at bounding box center [296, 131] width 25 height 6
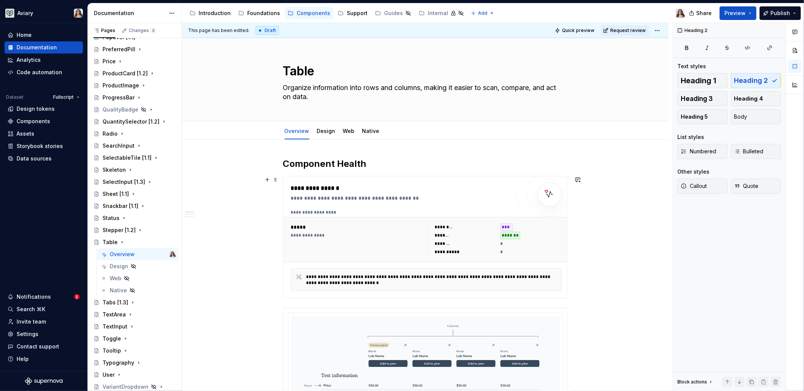
click at [349, 199] on div "**********" at bounding box center [401, 198] width 220 height 8
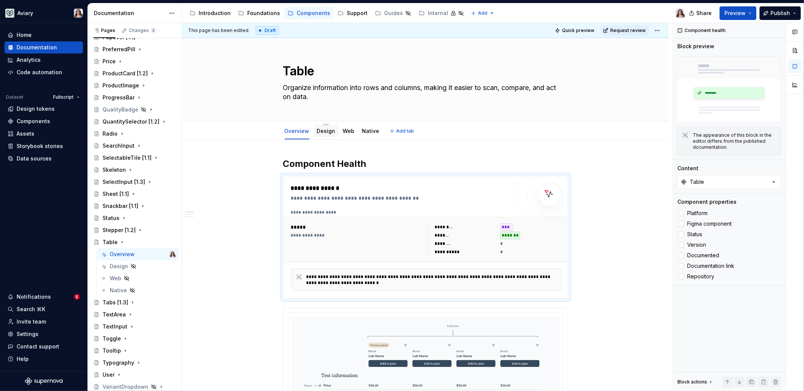
click at [328, 134] on div "Design" at bounding box center [326, 131] width 18 height 8
click at [323, 70] on textarea "Table" at bounding box center [423, 71] width 285 height 18
type textarea "*"
type textarea "Table"
type textarea "*"
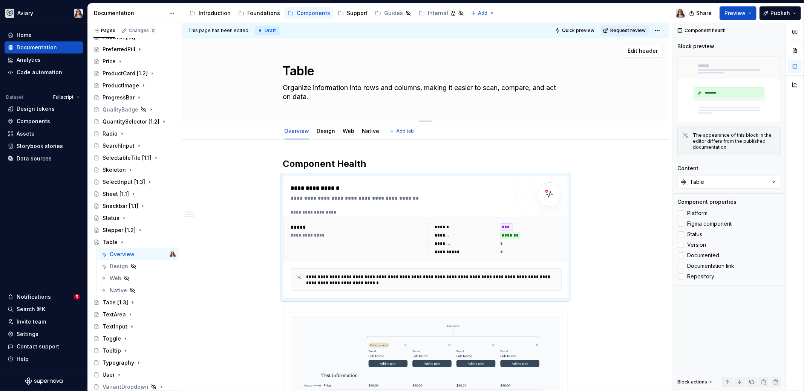
type textarea "Table ["
type textarea "*"
type textarea "Table [1"
type textarea "*"
type textarea "Table [1."
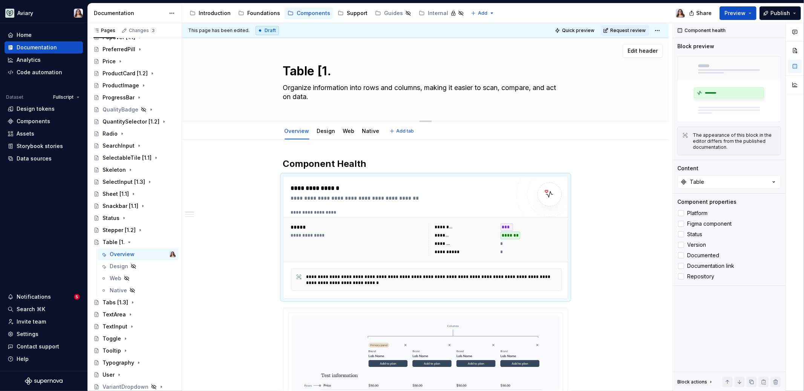
type textarea "*"
type textarea "Table [1.3"
type textarea "*"
type textarea "Table [1.3]"
type textarea "*"
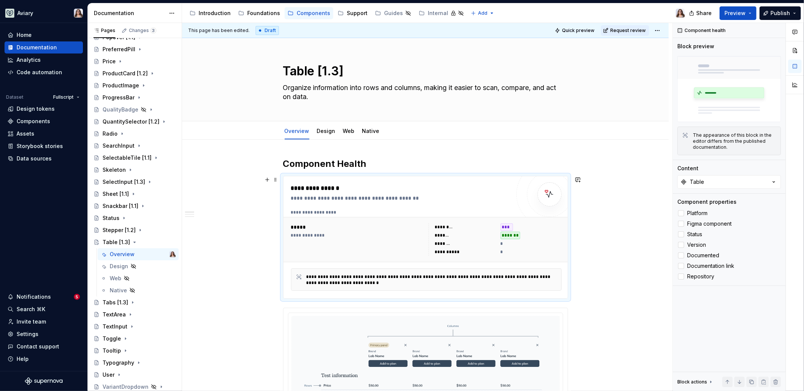
type textarea "Table [1.3]"
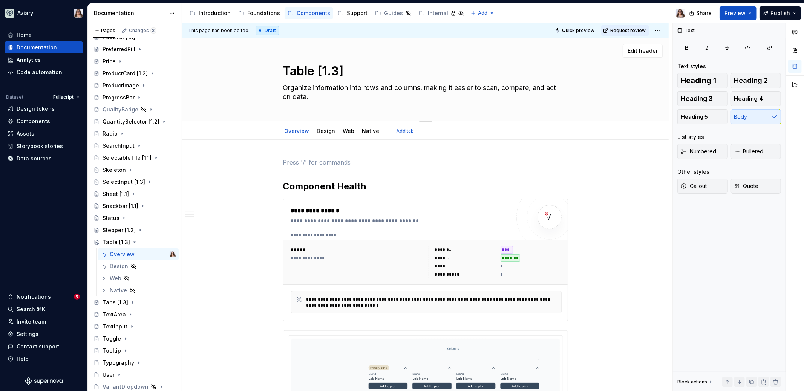
click at [336, 71] on textarea "Table [1.3]" at bounding box center [423, 71] width 285 height 18
type textarea "*"
type textarea "Table [1.]"
type textarea "*"
type textarea "Table [1.2]"
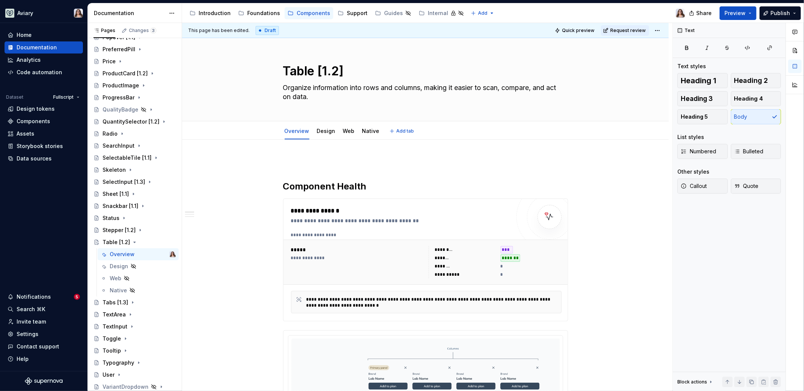
type textarea "*"
type textarea "Table [1.2]"
click at [368, 183] on h2 "Component Health" at bounding box center [425, 186] width 285 height 12
click at [322, 132] on link "Design" at bounding box center [326, 131] width 18 height 6
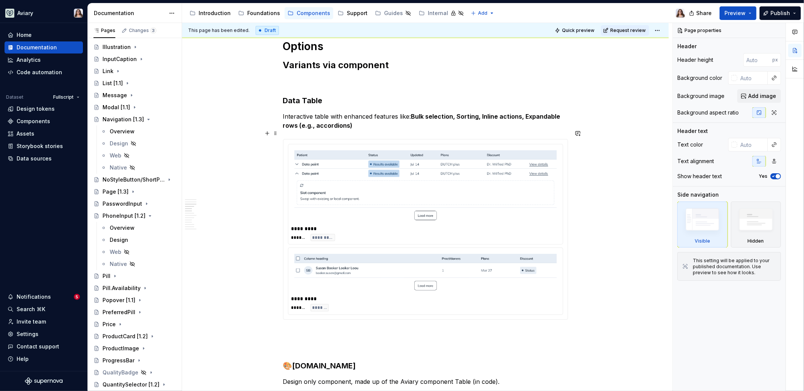
scroll to position [466, 0]
click at [321, 76] on p at bounding box center [425, 80] width 285 height 9
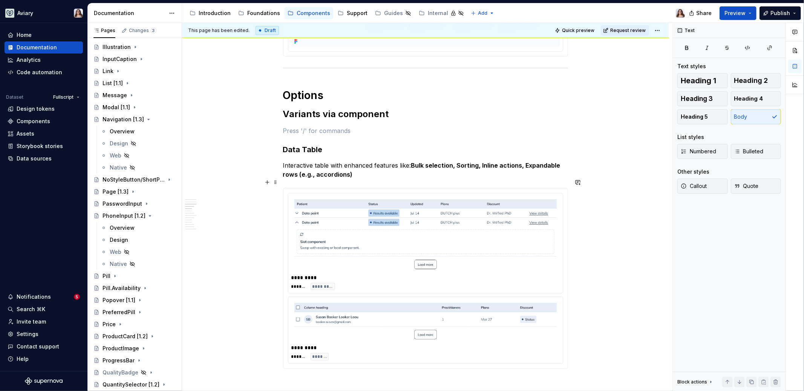
scroll to position [419, 0]
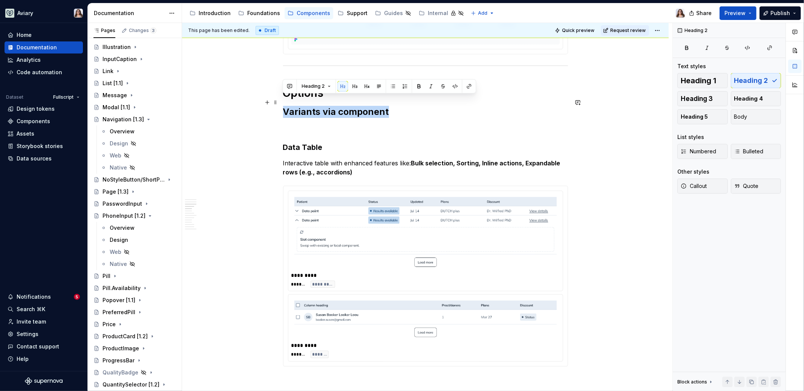
drag, startPoint x: 387, startPoint y: 102, endPoint x: 282, endPoint y: 100, distance: 104.4
click at [283, 106] on h2 "Variants via component" at bounding box center [425, 112] width 285 height 12
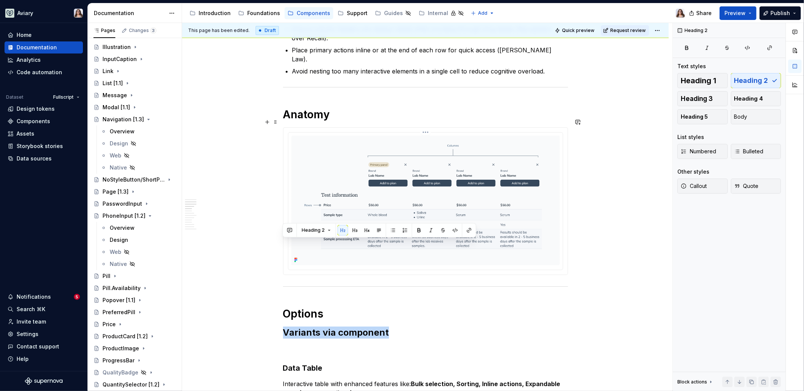
scroll to position [340, 0]
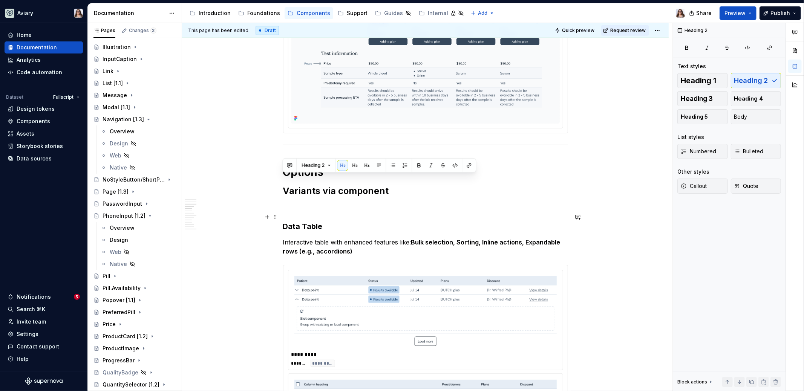
click at [340, 221] on h3 "Data Table" at bounding box center [425, 226] width 285 height 11
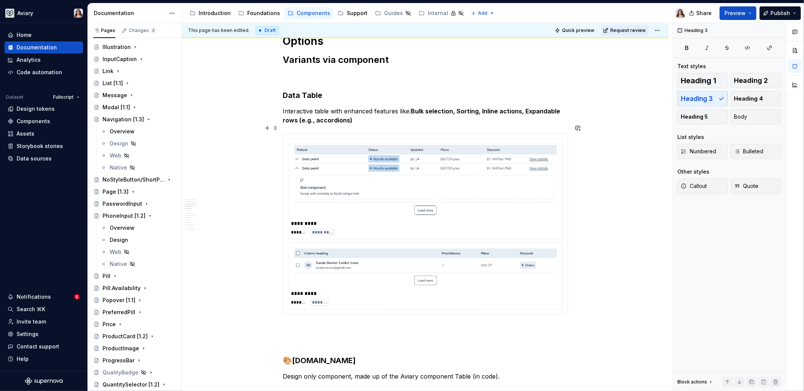
scroll to position [364, 0]
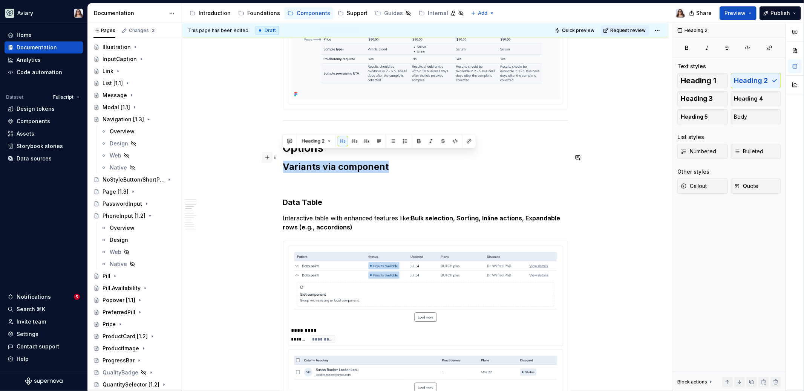
drag, startPoint x: 387, startPoint y: 159, endPoint x: 267, endPoint y: 158, distance: 119.8
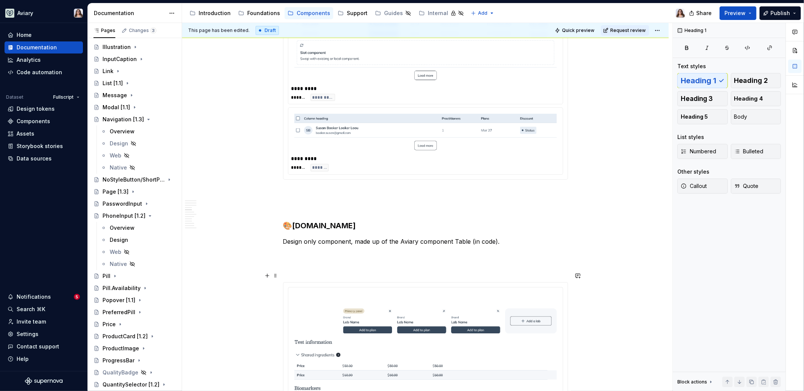
scroll to position [587, 0]
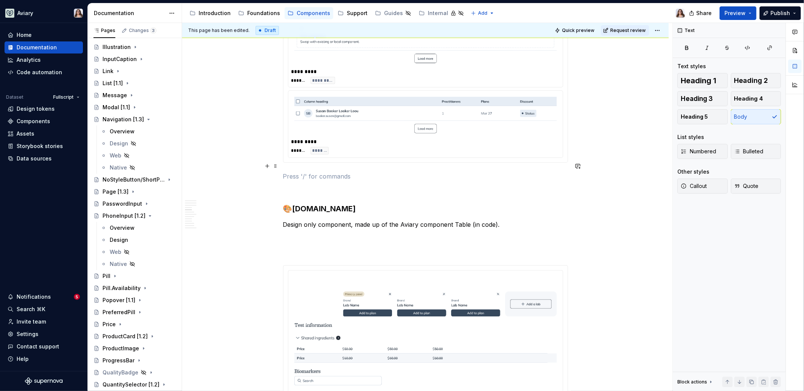
click at [299, 172] on p at bounding box center [425, 176] width 285 height 9
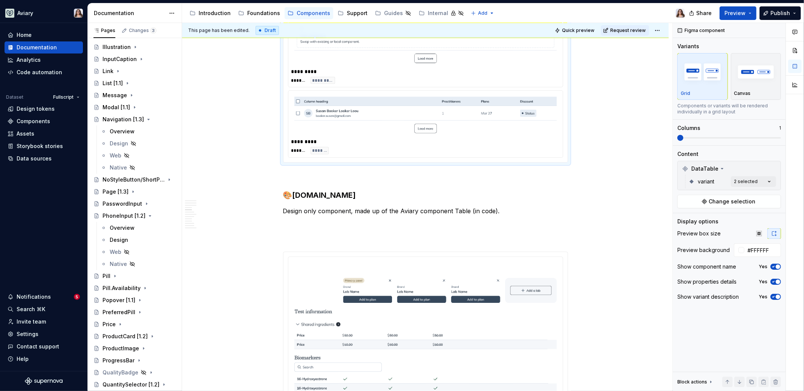
scroll to position [535, 0]
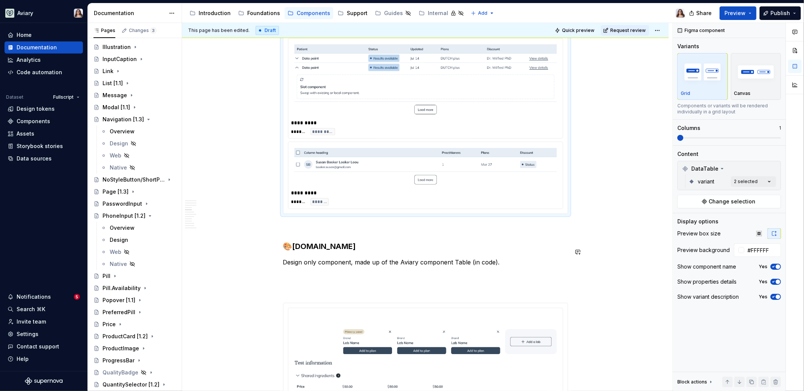
click at [289, 271] on p at bounding box center [425, 275] width 285 height 9
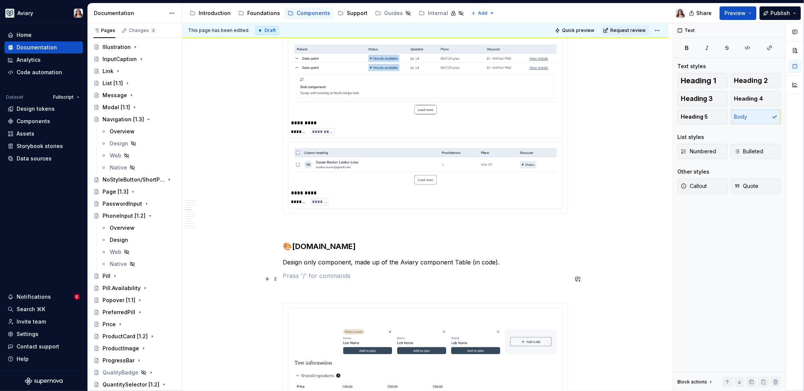
click at [305, 285] on p at bounding box center [425, 289] width 285 height 9
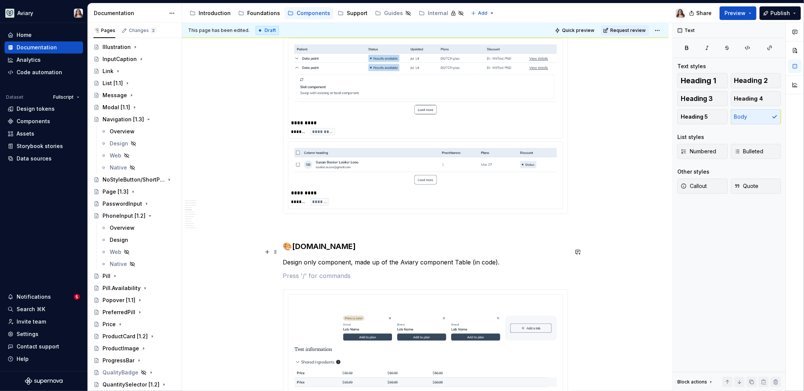
click at [498, 258] on p "Design only component, made up of the Aviary component Table (in code)." at bounding box center [425, 262] width 285 height 9
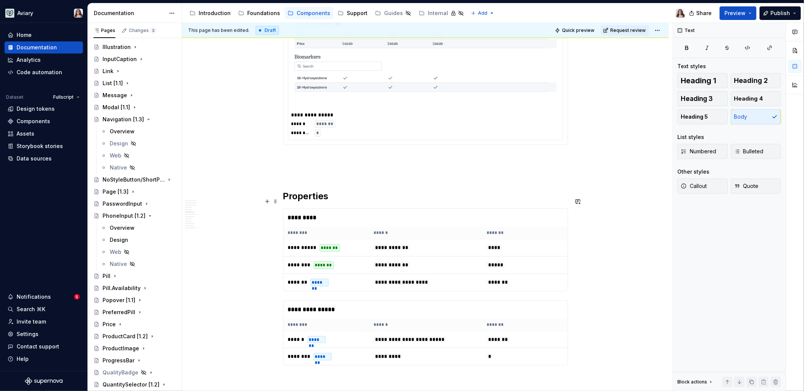
scroll to position [875, 0]
click at [309, 154] on div "**********" at bounding box center [425, 130] width 285 height 1694
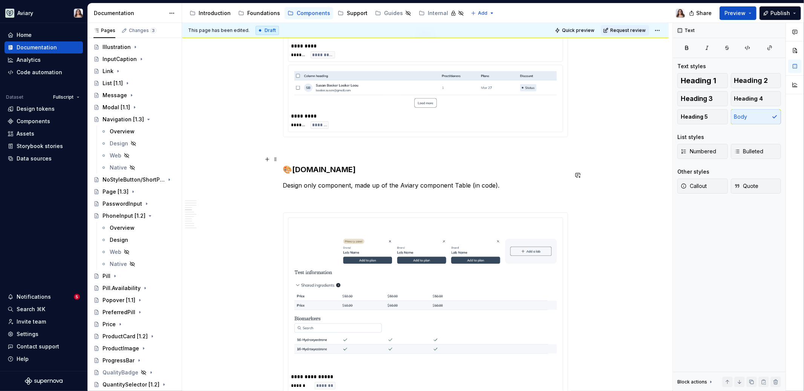
scroll to position [565, 0]
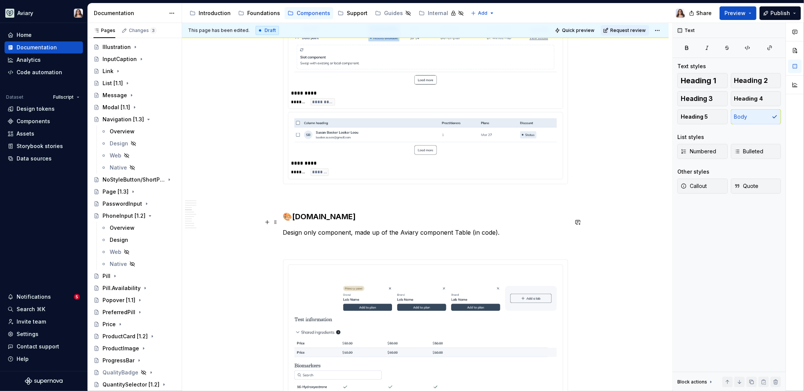
click at [500, 228] on p "Design only component, made up of the Aviary component Table (in code)." at bounding box center [425, 232] width 285 height 9
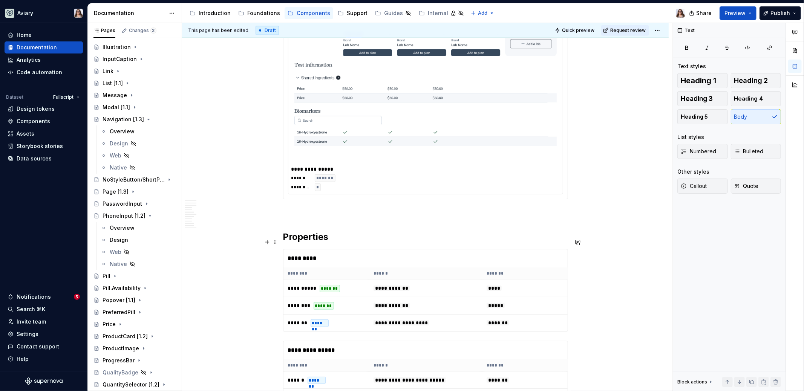
scroll to position [833, 0]
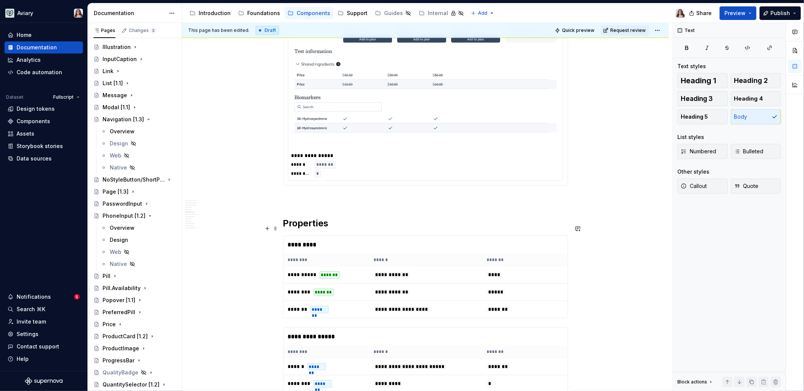
click at [310, 236] on div "*********" at bounding box center [425, 245] width 284 height 18
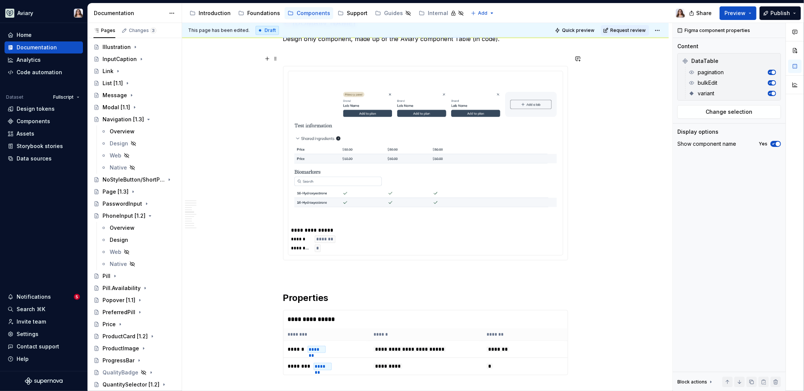
scroll to position [988, 0]
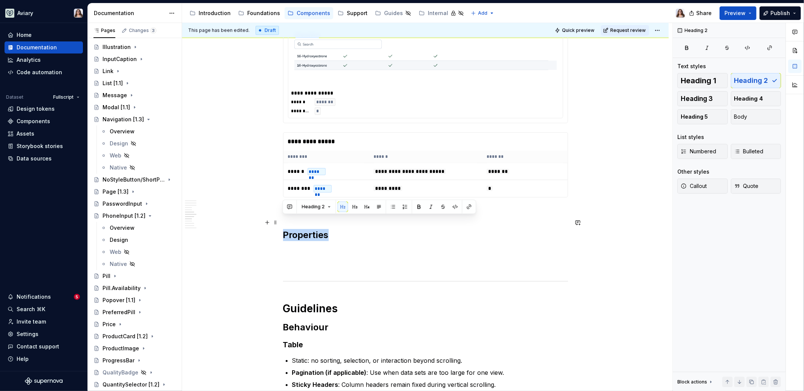
drag, startPoint x: 283, startPoint y: 222, endPoint x: 349, endPoint y: 223, distance: 66.3
click at [349, 229] on h2 "Properties" at bounding box center [425, 235] width 285 height 12
click at [349, 229] on h2 at bounding box center [425, 235] width 285 height 12
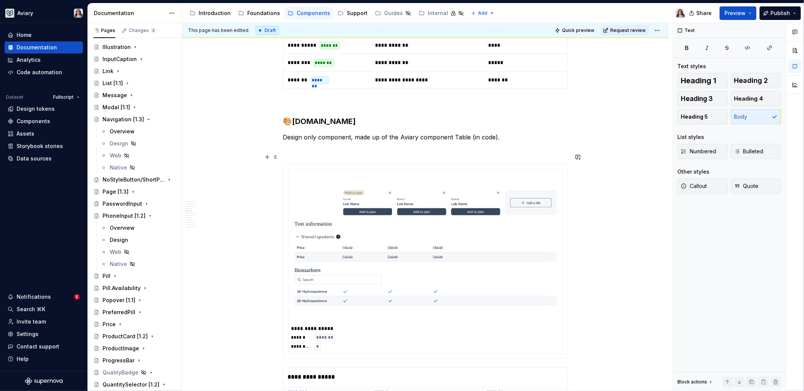
scroll to position [753, 0]
type textarea "*"
click at [499, 130] on div "**********" at bounding box center [425, 225] width 285 height 1640
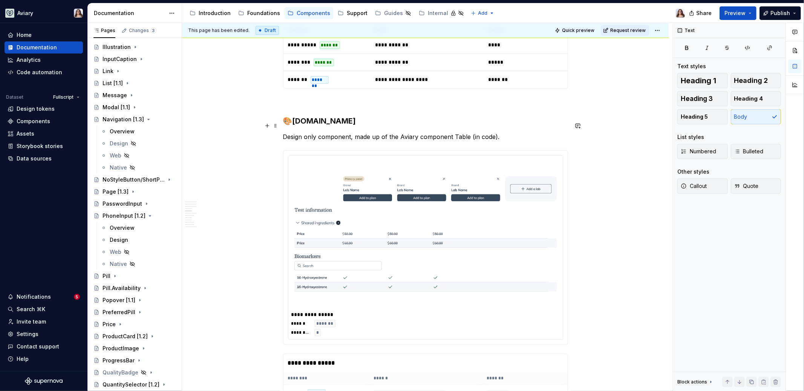
click at [499, 132] on p "Design only component, made up of the Aviary component Table (in code)." at bounding box center [425, 136] width 285 height 9
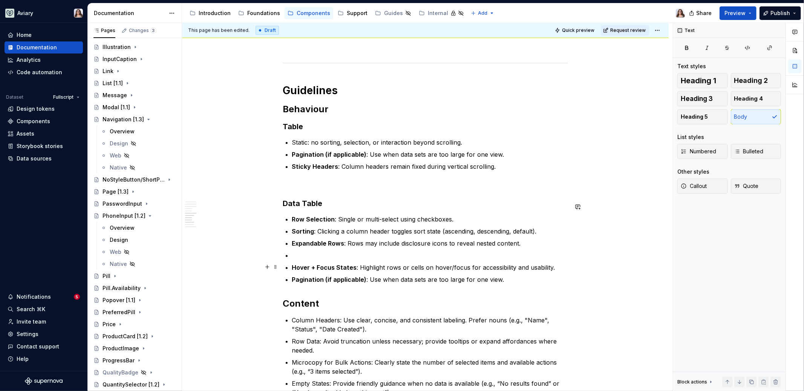
scroll to position [1153, 0]
click at [308, 250] on p at bounding box center [430, 254] width 276 height 9
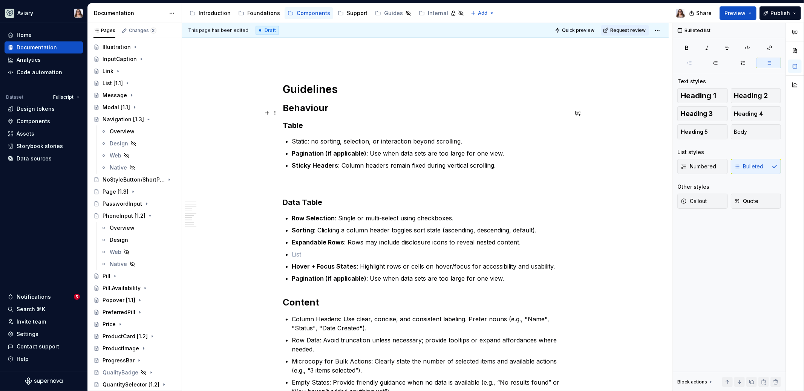
click at [306, 120] on h3 "Table" at bounding box center [425, 125] width 285 height 11
click at [293, 137] on p "Static: no sorting, selection, or interaction beyond scrolling." at bounding box center [430, 141] width 276 height 9
click at [308, 137] on p "Static: no sorting, selection, or interaction beyond scrolling." at bounding box center [430, 141] width 276 height 9
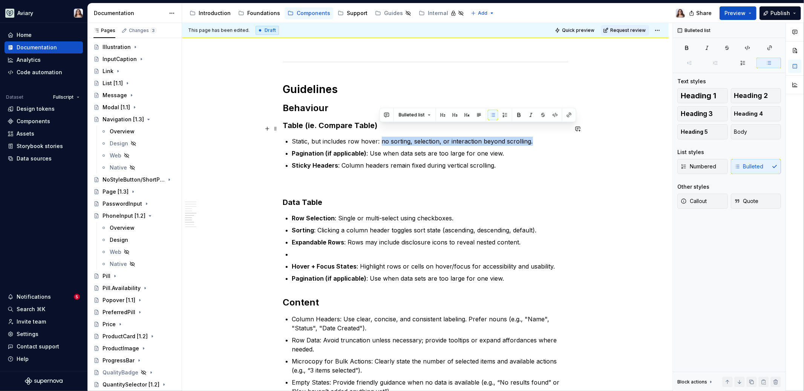
drag, startPoint x: 379, startPoint y: 129, endPoint x: 530, endPoint y: 129, distance: 150.7
click at [530, 137] on p "Static, but includes row hover: no sorting, selection, or interaction beyond sc…" at bounding box center [430, 141] width 276 height 9
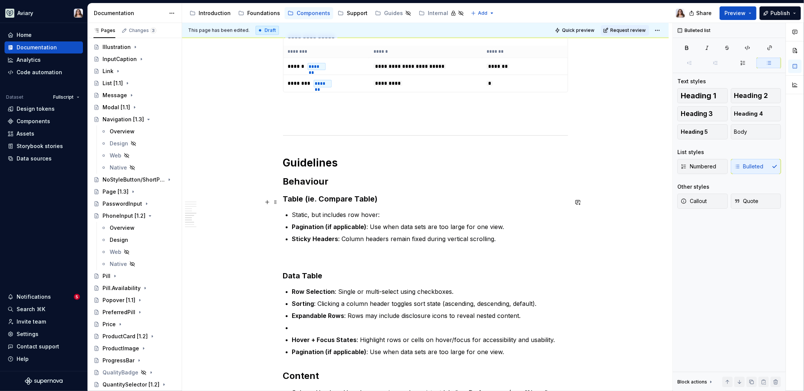
scroll to position [1083, 0]
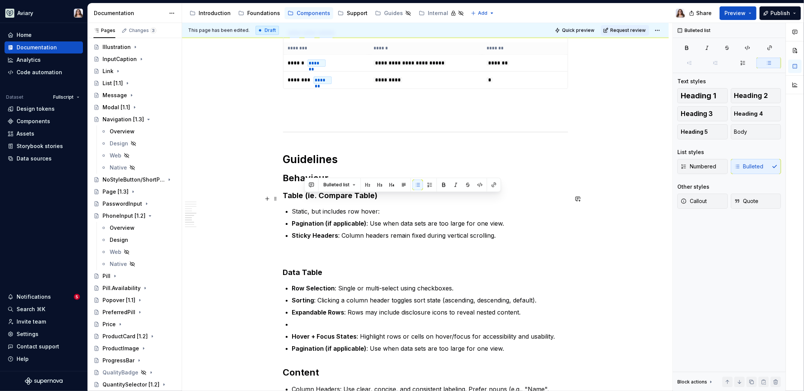
drag, startPoint x: 379, startPoint y: 199, endPoint x: 305, endPoint y: 199, distance: 73.5
click at [305, 207] on p "Static, but includes row hover:" at bounding box center [430, 211] width 276 height 9
click at [384, 207] on p "Static, but includes row hover:" at bounding box center [430, 211] width 276 height 9
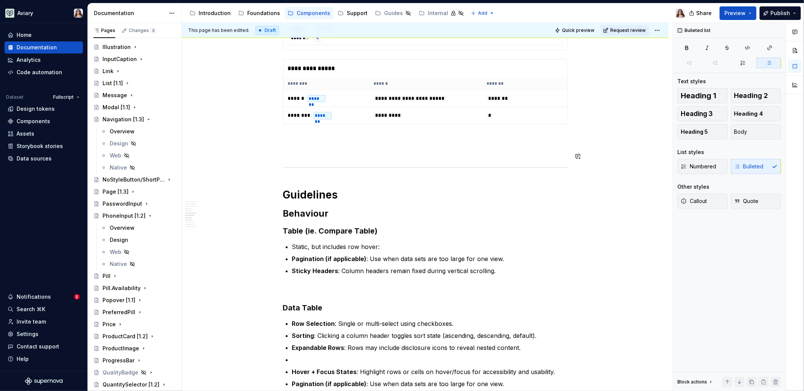
scroll to position [1048, 0]
click at [306, 242] on p "Static, but includes row hover" at bounding box center [430, 246] width 276 height 9
drag, startPoint x: 336, startPoint y: 232, endPoint x: 323, endPoint y: 232, distance: 12.8
click at [324, 242] on p "Static rows, but includes row hover" at bounding box center [430, 246] width 276 height 9
click at [406, 242] on p "Static rows, but includes row hover" at bounding box center [430, 246] width 276 height 9
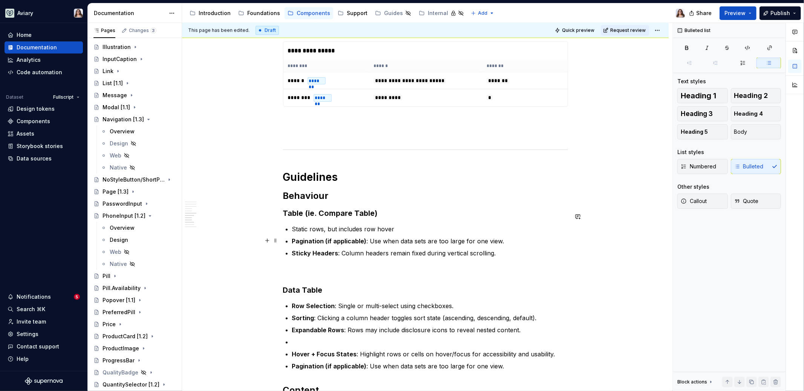
scroll to position [1067, 0]
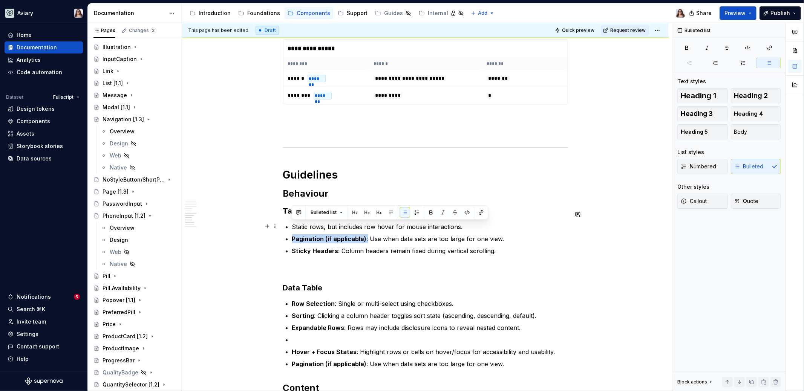
drag, startPoint x: 292, startPoint y: 225, endPoint x: 365, endPoint y: 225, distance: 73.9
click at [365, 234] on p "Pagination (if applicable) : Use when data sets are too large for one view." at bounding box center [430, 238] width 276 height 9
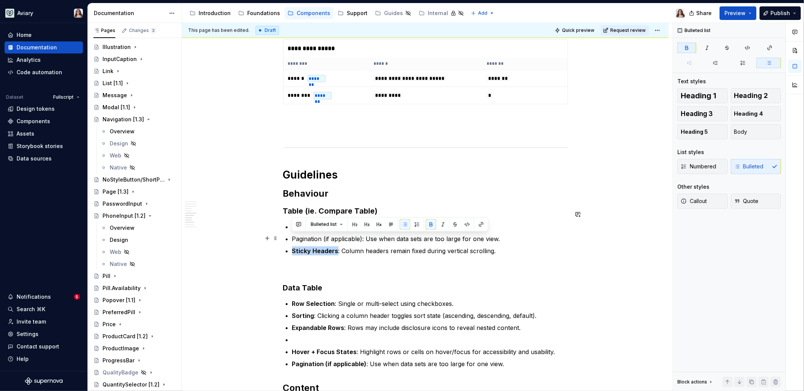
drag, startPoint x: 336, startPoint y: 239, endPoint x: 285, endPoint y: 238, distance: 51.6
click at [336, 246] on p "Sticky Headers: Column headers remain fixed during vertical scrolling." at bounding box center [430, 250] width 276 height 9
click at [494, 246] on p "Sticky Headers: Column headers remain fixed during vertical scrolling." at bounding box center [430, 250] width 276 height 9
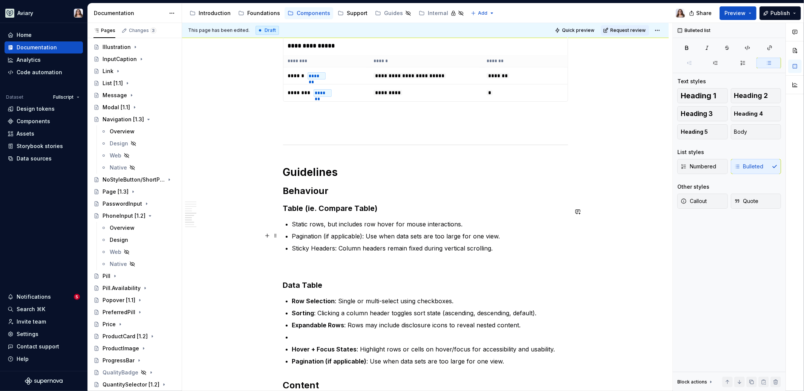
click at [384, 244] on p "Sticky Headers: Column headers remain fixed during vertical scrolling." at bounding box center [430, 248] width 276 height 9
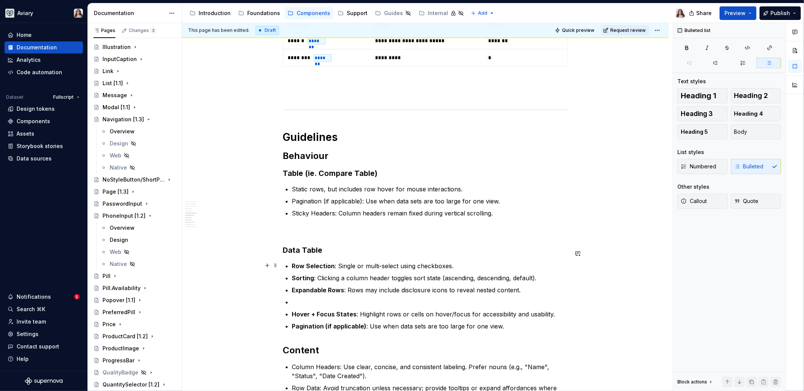
scroll to position [1113, 0]
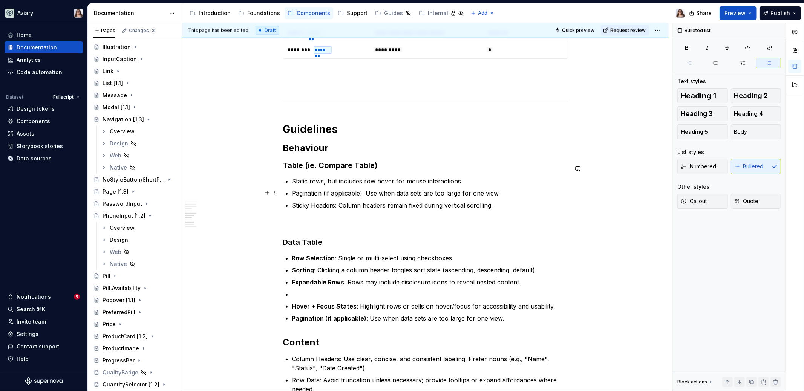
click at [492, 201] on p "Sticky Headers: Column headers remain fixed during vertical scrolling." at bounding box center [430, 205] width 276 height 9
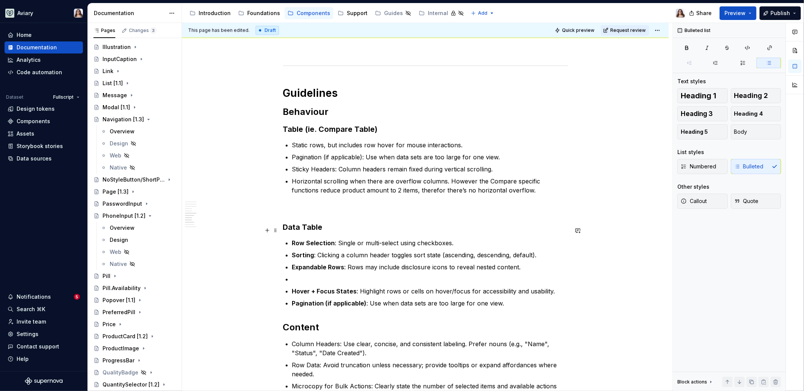
scroll to position [1151, 0]
click at [298, 273] on p at bounding box center [430, 277] width 276 height 9
click at [322, 220] on h3 "Data Table" at bounding box center [425, 225] width 285 height 11
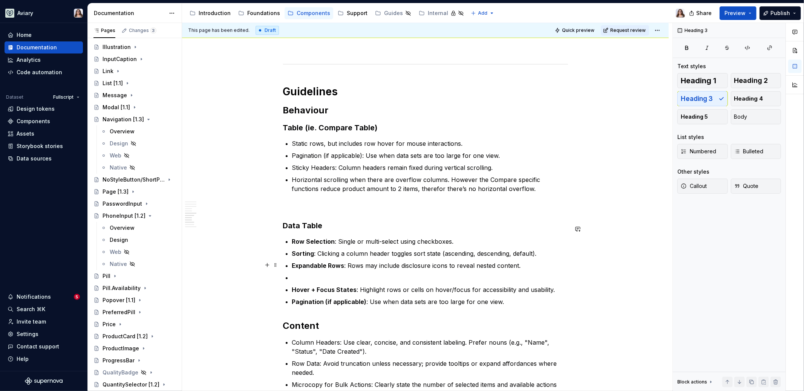
click at [297, 273] on p at bounding box center [430, 277] width 276 height 9
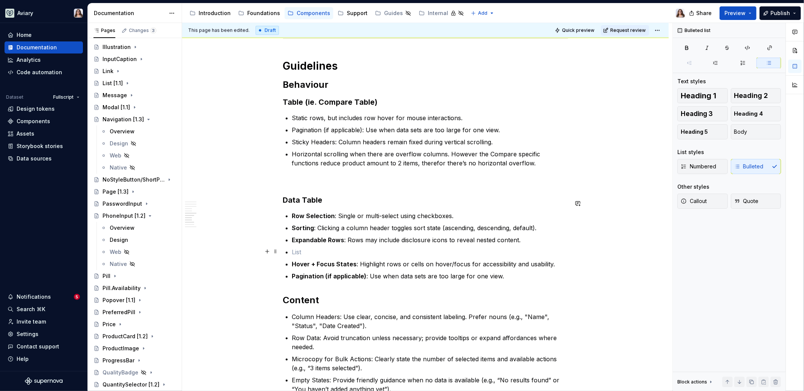
scroll to position [1181, 0]
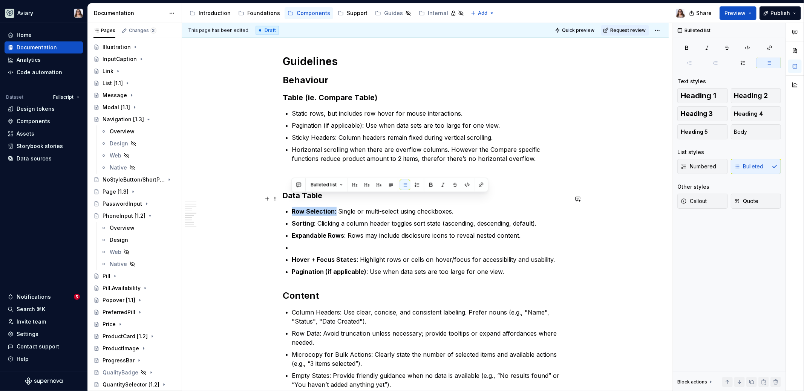
drag, startPoint x: 335, startPoint y: 199, endPoint x: 289, endPoint y: 199, distance: 45.6
click at [293, 220] on strong "Sorting" at bounding box center [303, 224] width 22 height 8
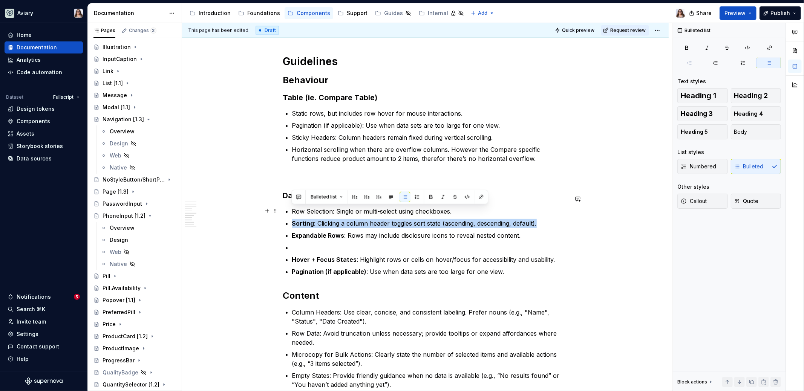
drag, startPoint x: 290, startPoint y: 211, endPoint x: 548, endPoint y: 209, distance: 257.3
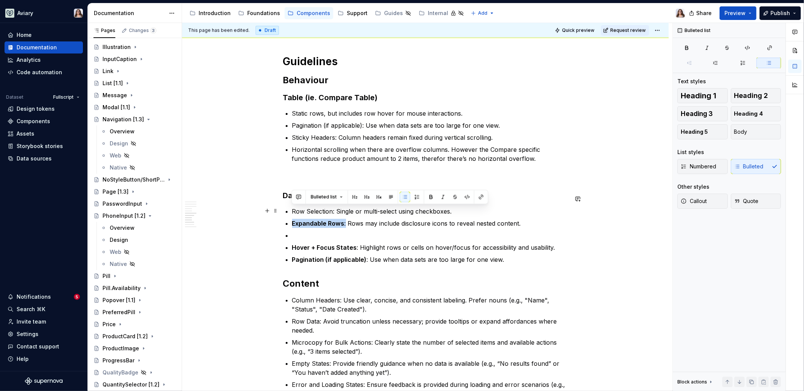
drag, startPoint x: 345, startPoint y: 211, endPoint x: 289, endPoint y: 209, distance: 55.4
click at [500, 255] on p "Pagination (if applicable) : Use when data sets are too large for one view." at bounding box center [430, 259] width 276 height 9
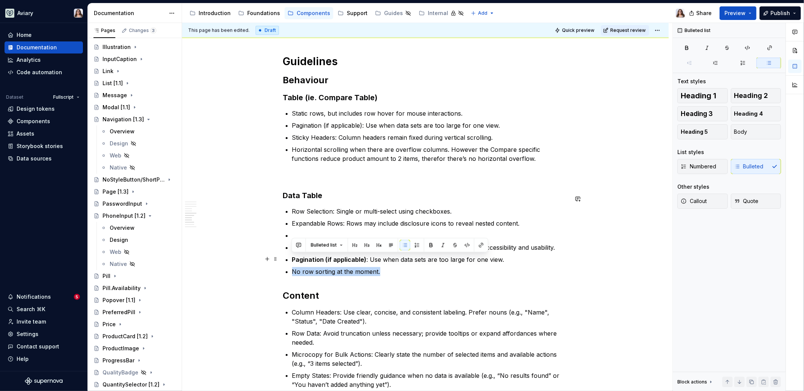
drag, startPoint x: 382, startPoint y: 262, endPoint x: 289, endPoint y: 260, distance: 92.3
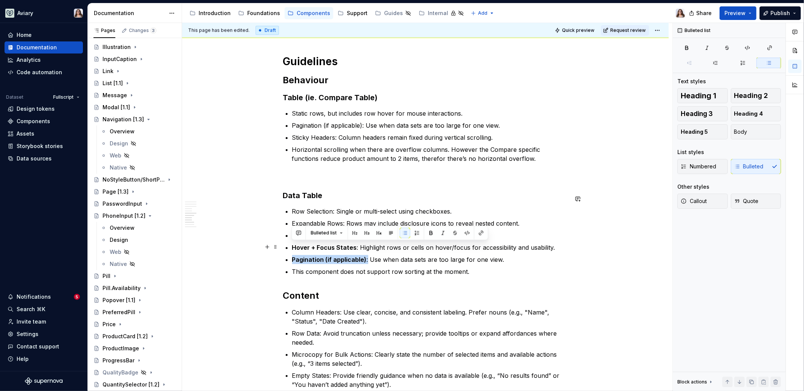
drag, startPoint x: 366, startPoint y: 247, endPoint x: 284, endPoint y: 246, distance: 82.5
click at [373, 255] on p "Pagination (if applicable): Use when data sets are too large for one view." at bounding box center [430, 259] width 276 height 9
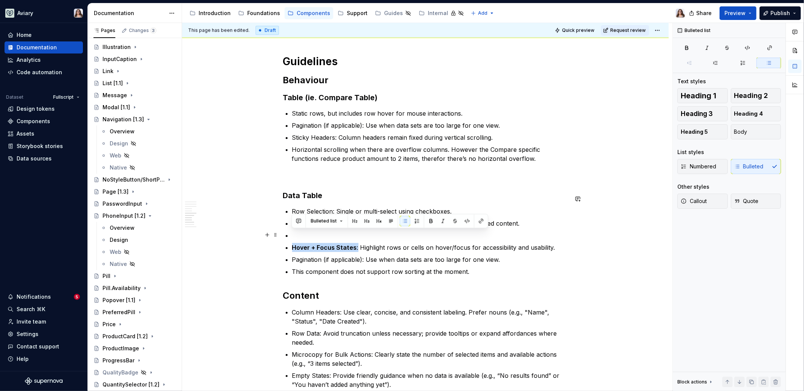
drag, startPoint x: 355, startPoint y: 235, endPoint x: 290, endPoint y: 235, distance: 64.8
click at [370, 240] on ul "Row Selection: Single or multi-select using checkboxes. Expandable Rows: Rows m…" at bounding box center [430, 241] width 276 height 69
click at [292, 243] on p "Hover + Focus States: Highlight rows or cells on hover/focus for accessibility …" at bounding box center [430, 247] width 276 height 9
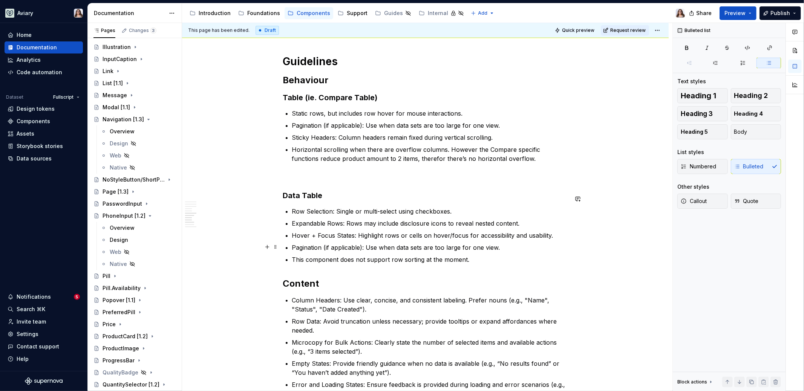
click at [487, 255] on p "This component does not support row sorting at the moment." at bounding box center [430, 259] width 276 height 9
click at [335, 207] on p "Row Selection: Single or multi-select using checkboxes." at bounding box center [430, 211] width 276 height 9
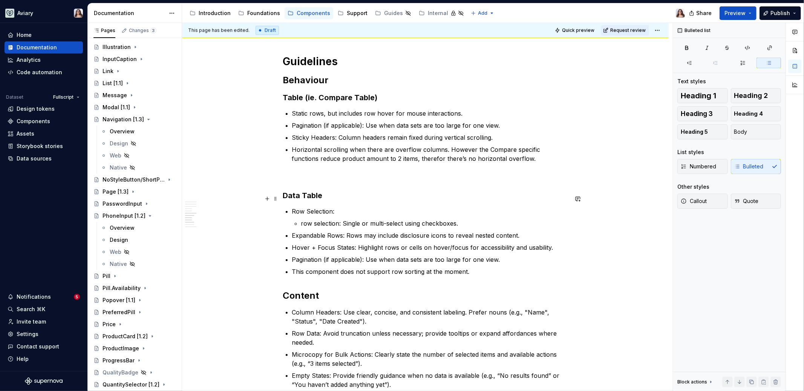
click at [333, 207] on p "Row Selection:" at bounding box center [430, 211] width 276 height 9
click at [292, 231] on p "Expandable Rows: Rows may include disclosure icons to reveal nested content." at bounding box center [430, 235] width 276 height 9
drag, startPoint x: 350, startPoint y: 224, endPoint x: 332, endPoint y: 223, distance: 18.1
click at [332, 231] on p "expandable Rows: Rows may include disclosure icons to reveal nested content." at bounding box center [434, 235] width 267 height 9
click at [346, 243] on p "Hover + Focus States: Highlight rows or cells on hover/focus for accessibility …" at bounding box center [430, 247] width 276 height 9
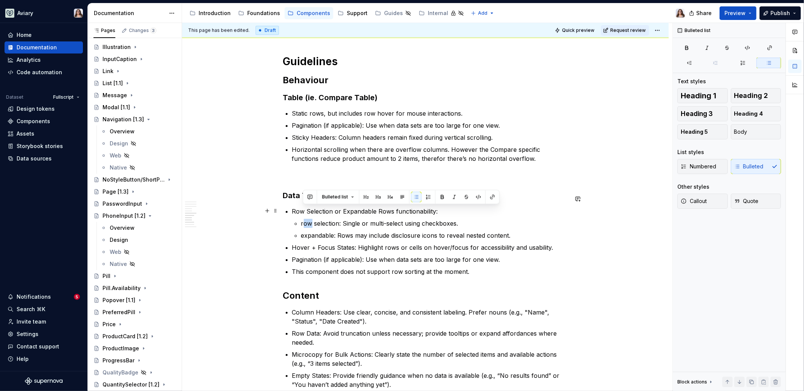
drag, startPoint x: 312, startPoint y: 209, endPoint x: 303, endPoint y: 209, distance: 9.4
click at [303, 219] on p "row selection: Single or multi-select using checkboxes." at bounding box center [434, 223] width 267 height 9
drag, startPoint x: 375, startPoint y: 199, endPoint x: 391, endPoint y: 199, distance: 16.2
click at [391, 207] on p "Row Selection or Expandable Rows functionability:" at bounding box center [430, 211] width 276 height 9
click at [386, 207] on p "Row Selection or Expandable functionability:" at bounding box center [430, 211] width 276 height 9
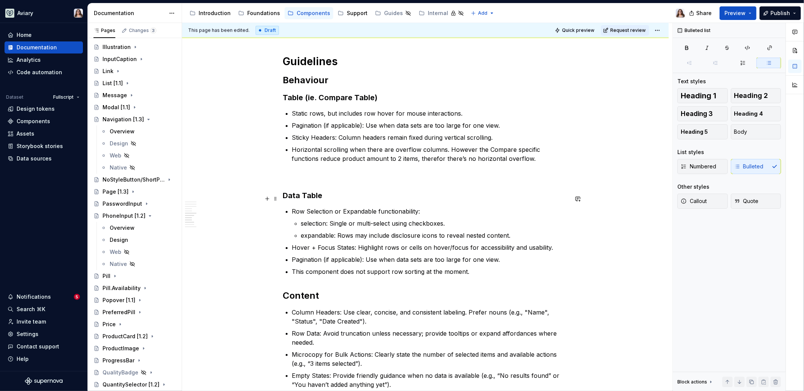
click at [425, 207] on li "Row Selection or Expandable functionability: selection: Single or multi-select …" at bounding box center [430, 223] width 276 height 33
click at [401, 207] on p "Row Selection or Expandable functionability:" at bounding box center [430, 211] width 276 height 9
click at [449, 219] on p "selection: Single or multi-select using checkboxes." at bounding box center [434, 223] width 267 height 9
click at [470, 267] on p "This component does not support row sorting at the moment." at bounding box center [430, 271] width 276 height 9
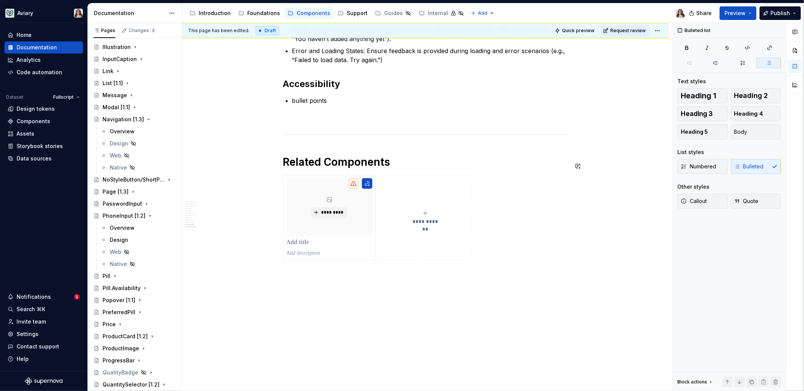
scroll to position [1526, 0]
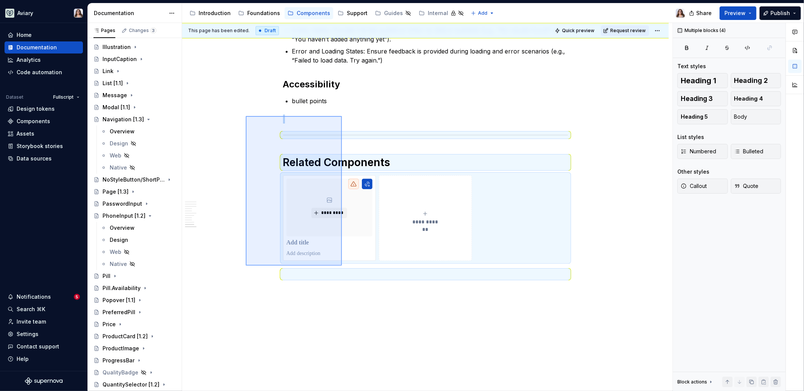
drag, startPoint x: 246, startPoint y: 116, endPoint x: 341, endPoint y: 265, distance: 177.3
click at [341, 265] on div "This page has been edited. Draft Quick preview Request review Hidden page Table…" at bounding box center [427, 207] width 490 height 368
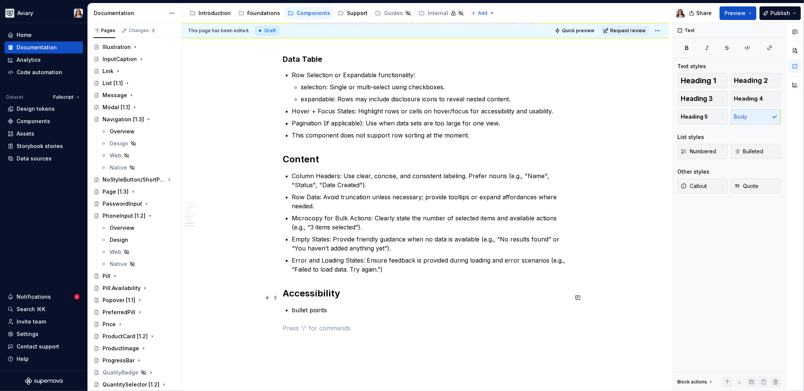
scroll to position [1372, 0]
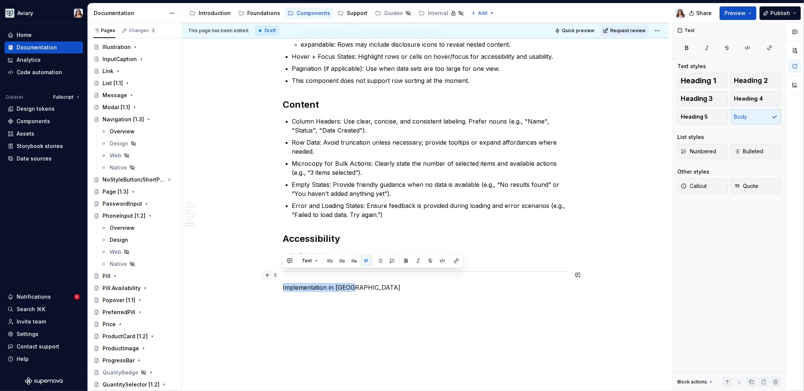
drag, startPoint x: 351, startPoint y: 275, endPoint x: 264, endPoint y: 275, distance: 86.7
click at [331, 260] on button "button" at bounding box center [329, 260] width 11 height 11
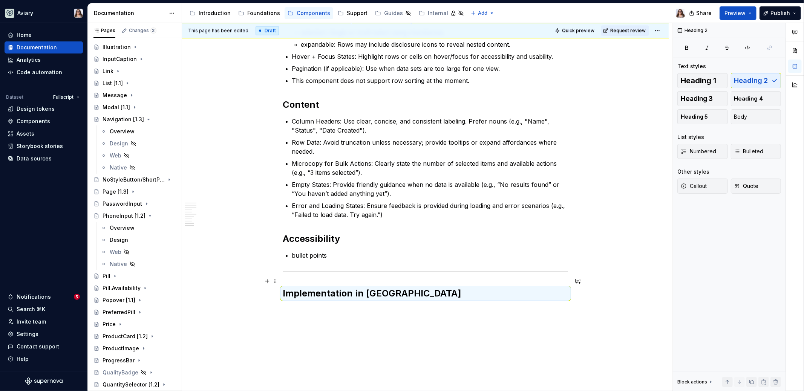
click at [292, 287] on h2 "Implementation in [GEOGRAPHIC_DATA]" at bounding box center [425, 293] width 285 height 12
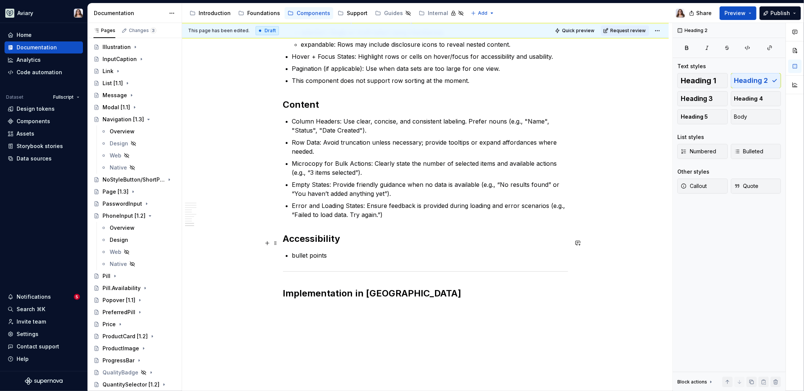
click at [330, 251] on p "bullet points" at bounding box center [430, 255] width 276 height 9
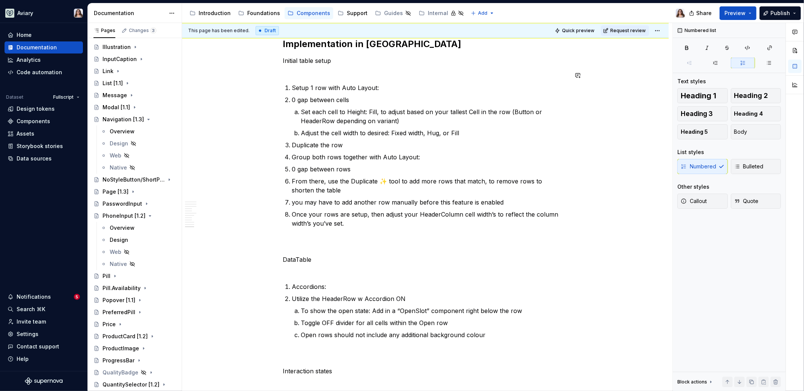
scroll to position [1660, 0]
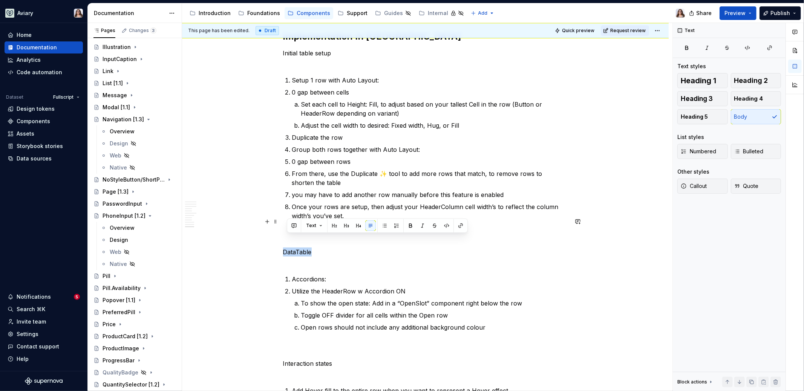
drag, startPoint x: 313, startPoint y: 237, endPoint x: 264, endPoint y: 235, distance: 49.4
click at [339, 227] on button "button" at bounding box center [341, 225] width 11 height 11
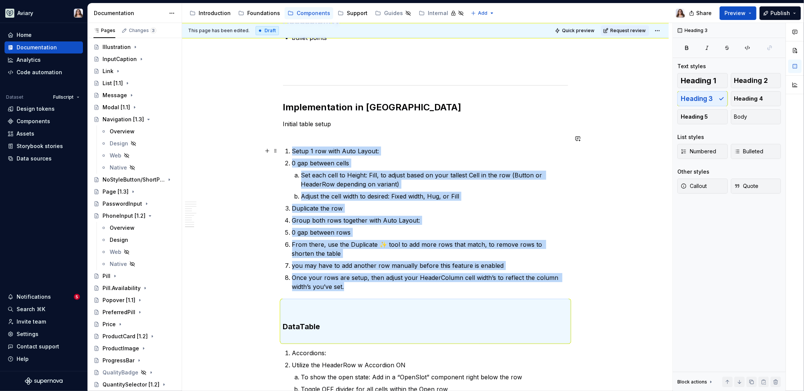
scroll to position [1582, 0]
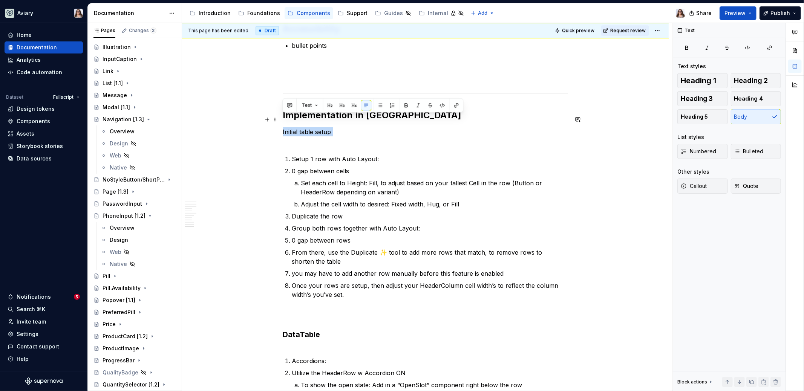
drag, startPoint x: 335, startPoint y: 125, endPoint x: 282, endPoint y: 116, distance: 53.9
click at [341, 104] on button "button" at bounding box center [341, 105] width 11 height 11
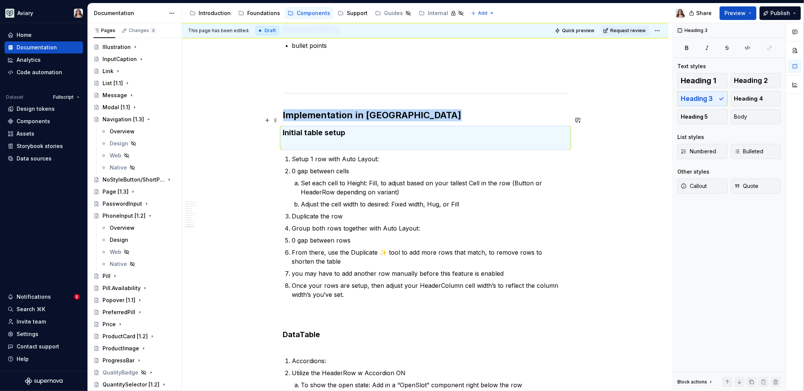
click at [308, 131] on h3 "Initial table setup" at bounding box center [425, 137] width 285 height 21
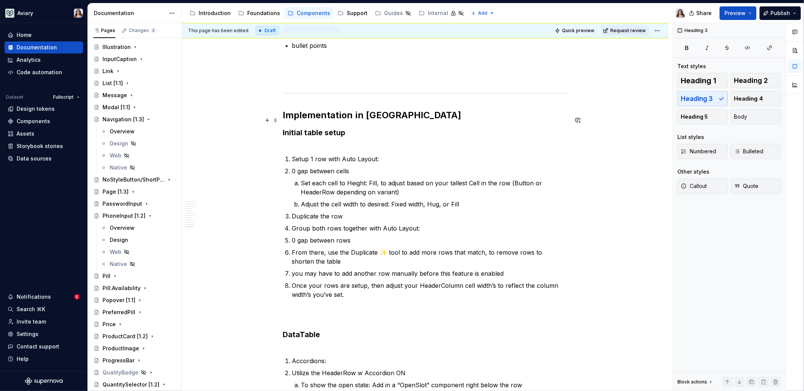
click at [294, 131] on h3 "Initial table setup" at bounding box center [425, 137] width 285 height 21
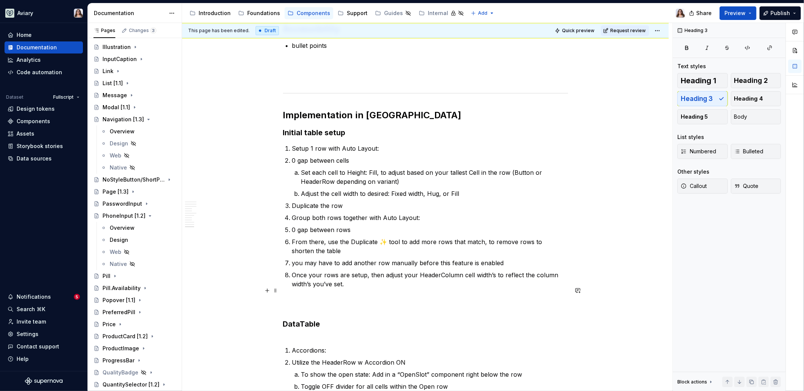
click at [294, 315] on h3 "DataTable" at bounding box center [425, 319] width 285 height 42
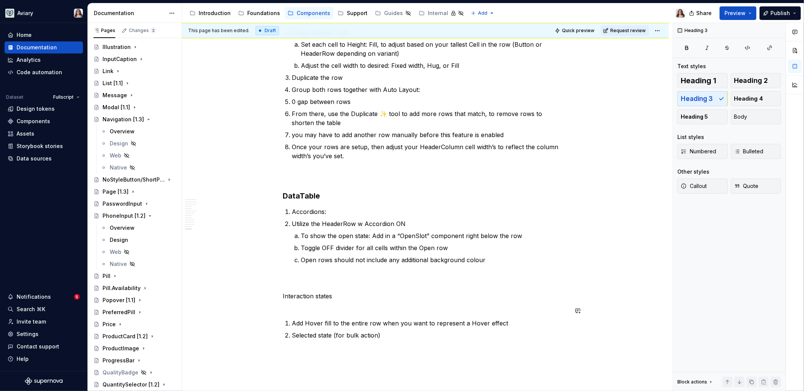
scroll to position [1737, 0]
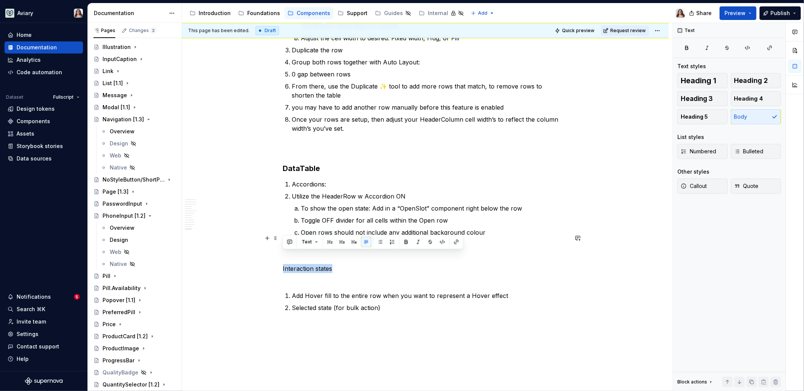
drag, startPoint x: 333, startPoint y: 256, endPoint x: 268, endPoint y: 256, distance: 64.8
click at [342, 242] on button "button" at bounding box center [341, 242] width 11 height 11
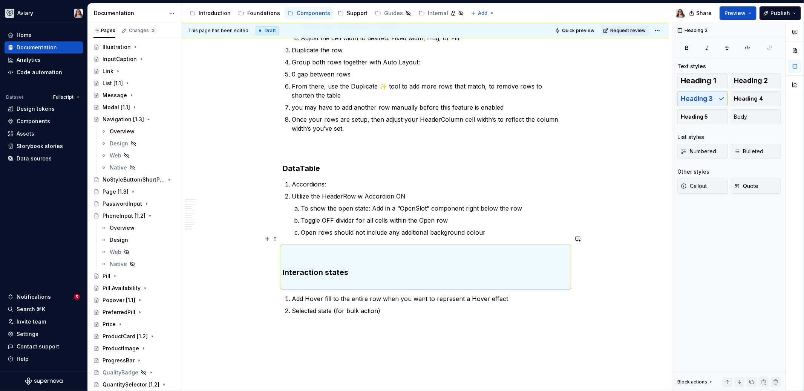
click at [319, 272] on h3 "Interaction states" at bounding box center [425, 267] width 285 height 42
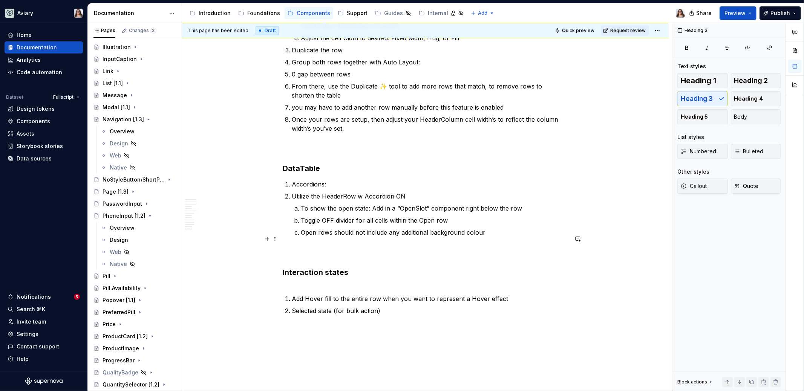
click at [309, 270] on h3 "Interaction states" at bounding box center [425, 267] width 285 height 42
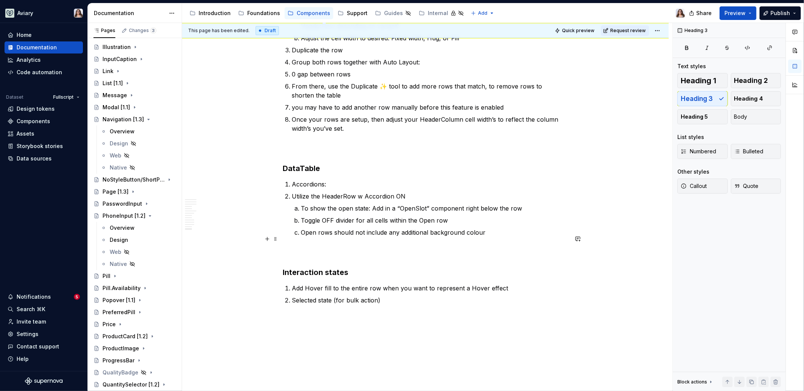
click at [301, 246] on h3 "Interaction states" at bounding box center [425, 262] width 285 height 32
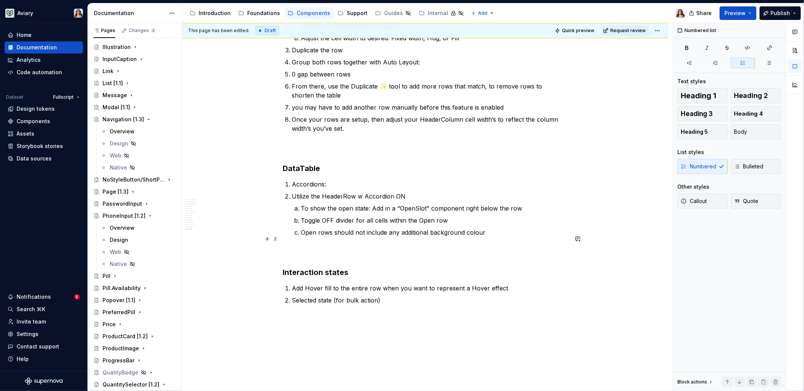
click at [295, 246] on h3 "Interaction states" at bounding box center [425, 262] width 285 height 32
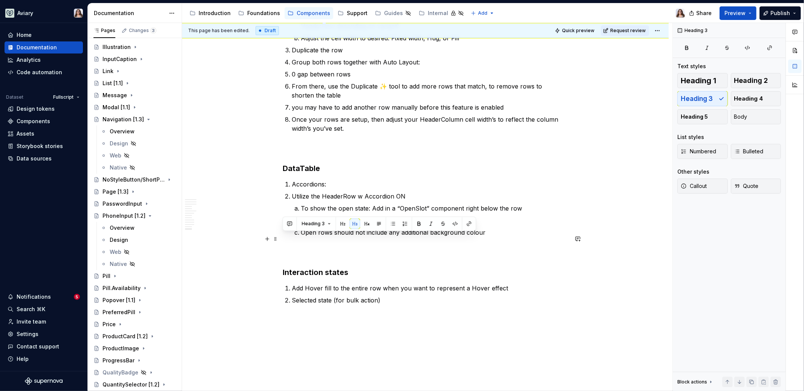
drag, startPoint x: 285, startPoint y: 230, endPoint x: 299, endPoint y: 253, distance: 27.4
click at [633, 115] on span "Body" at bounding box center [740, 117] width 13 height 8
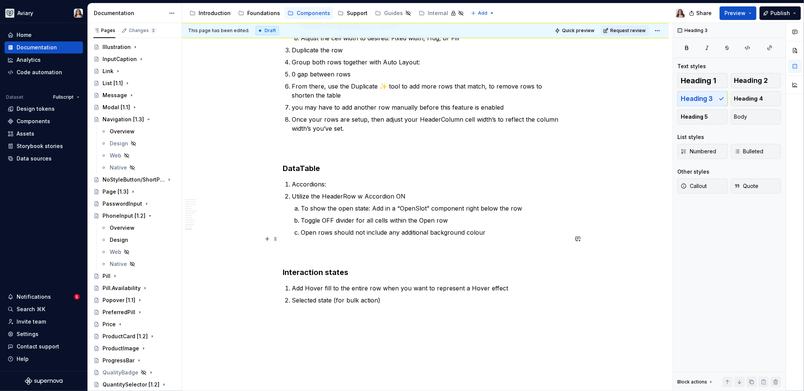
click at [283, 261] on h3 "Interaction states" at bounding box center [425, 262] width 285 height 32
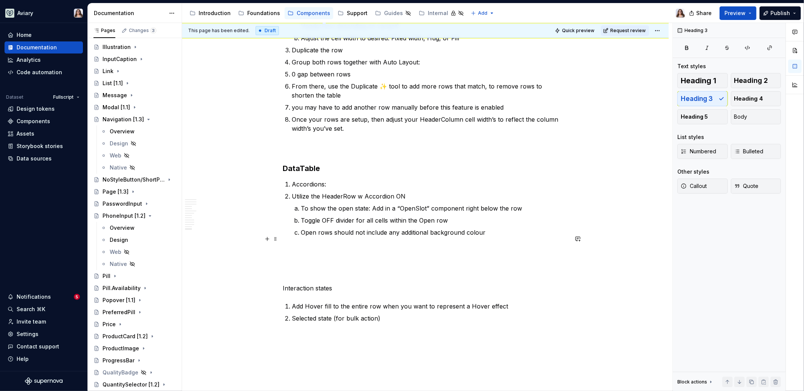
click at [296, 253] on h3 at bounding box center [425, 262] width 285 height 32
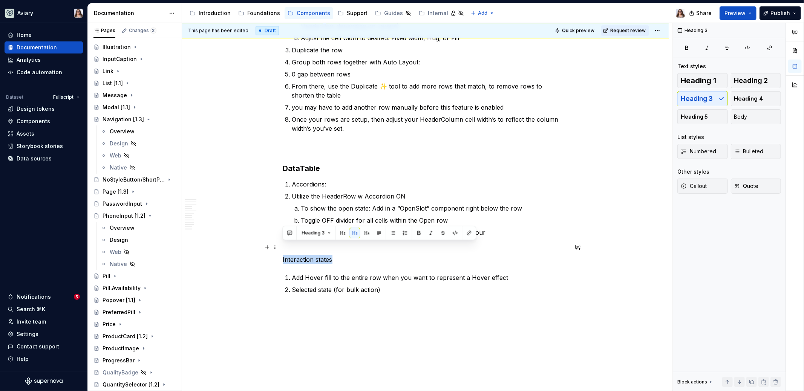
drag, startPoint x: 334, startPoint y: 247, endPoint x: 255, endPoint y: 247, distance: 79.5
click at [633, 101] on div "Heading 1 Heading 2 Heading 3 Heading 4 Heading 5 Body" at bounding box center [729, 98] width 104 height 51
click at [330, 255] on p "Interaction states" at bounding box center [425, 259] width 285 height 9
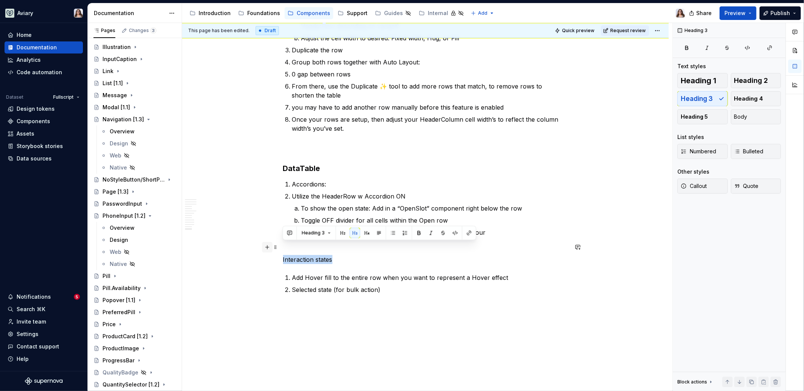
drag, startPoint x: 344, startPoint y: 248, endPoint x: 265, endPoint y: 247, distance: 78.4
click at [366, 235] on button "button" at bounding box center [366, 233] width 11 height 11
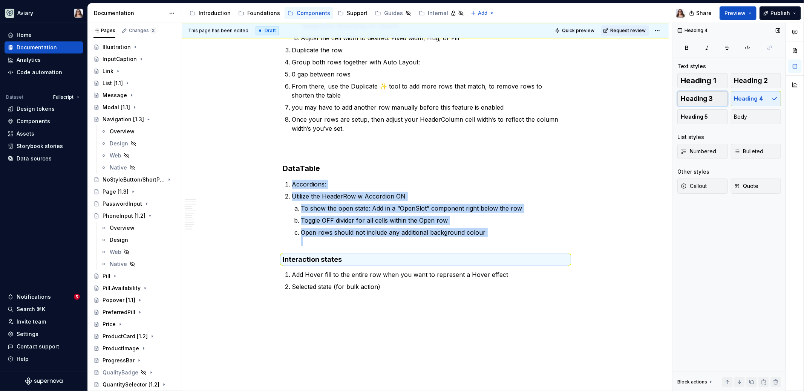
click at [633, 96] on span "Heading 3" at bounding box center [696, 99] width 32 height 8
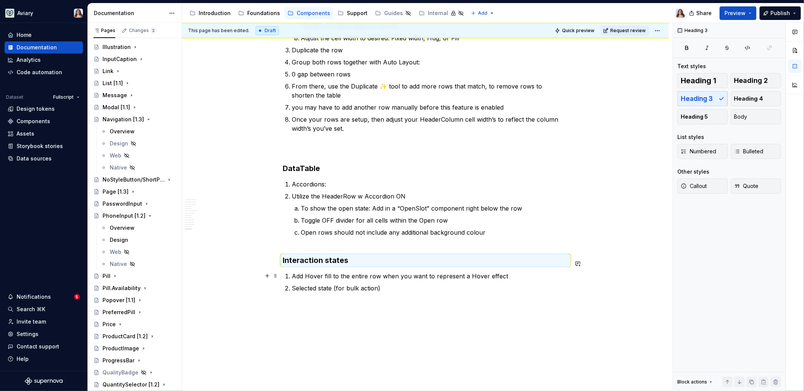
click at [392, 284] on p "Selected state (for bulk action)" at bounding box center [430, 288] width 276 height 9
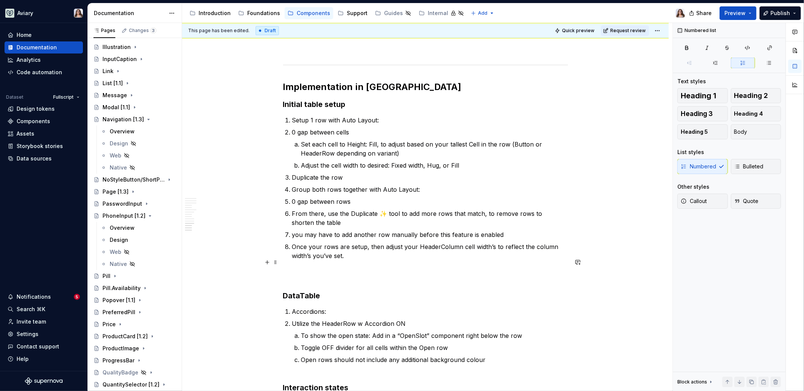
scroll to position [1611, 0]
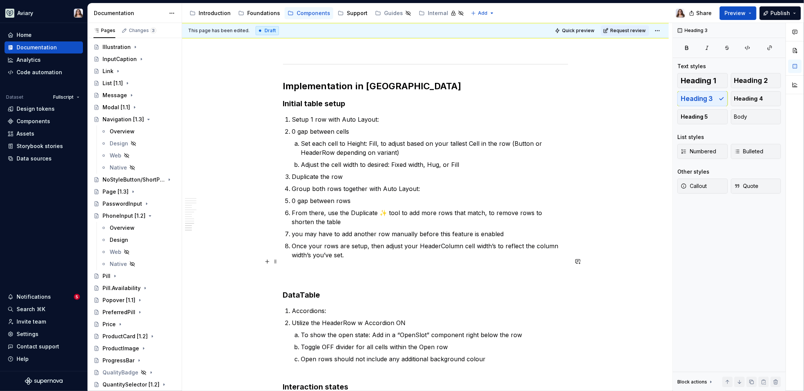
click at [304, 269] on h3 "DataTable" at bounding box center [425, 285] width 285 height 32
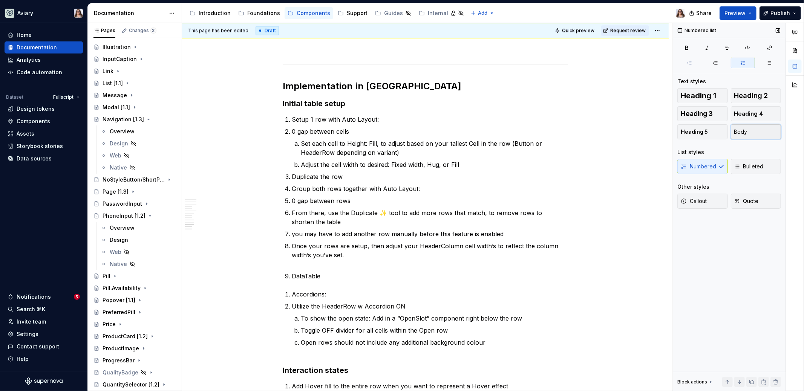
click at [633, 133] on button "Body" at bounding box center [756, 131] width 50 height 15
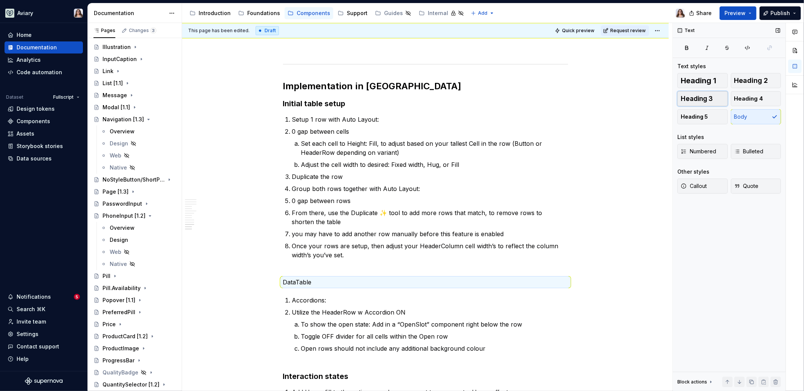
click at [633, 103] on button "Heading 3" at bounding box center [702, 98] width 50 height 15
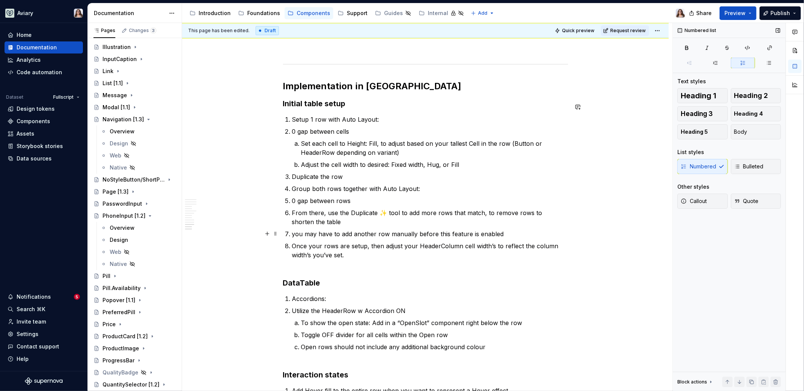
click at [312, 252] on p "Once your rows are setup, then adjust your HeaderColumn cell width’s to reflect…" at bounding box center [430, 255] width 276 height 27
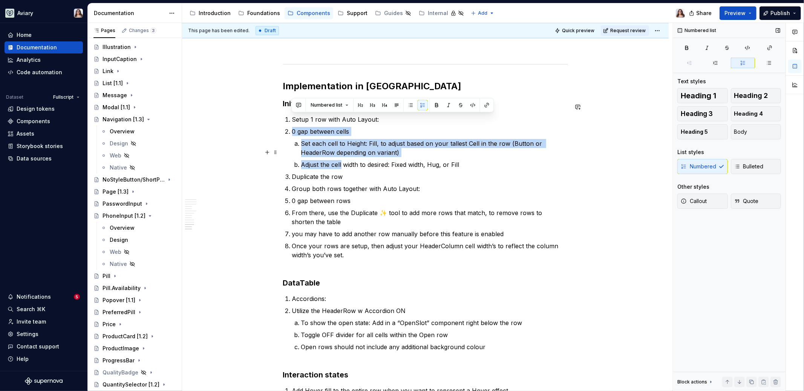
drag, startPoint x: 291, startPoint y: 117, endPoint x: 340, endPoint y: 151, distance: 59.3
click at [340, 151] on li "0 gap between cells Set each cell to Height: Fill, to adjust based on your tall…" at bounding box center [430, 148] width 276 height 42
click at [360, 127] on p "0 gap between cells" at bounding box center [430, 131] width 276 height 9
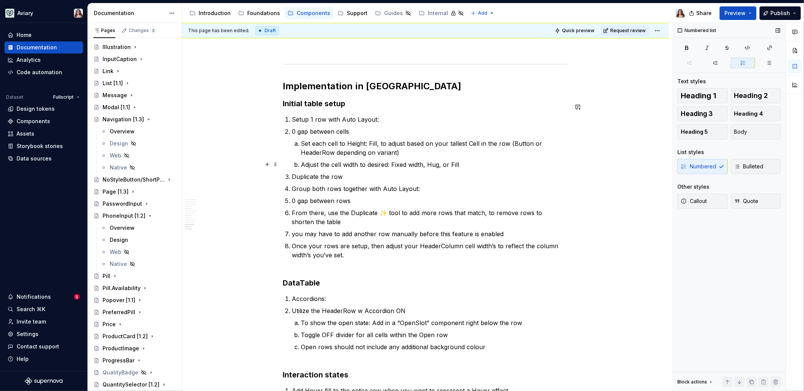
click at [292, 172] on p "Duplicate the row" at bounding box center [430, 176] width 276 height 9
click at [292, 127] on p "0 gap between cells" at bounding box center [430, 131] width 276 height 9
click at [310, 139] on p "Set each cell to Height: Fill, to adjust based on your tallest Cell in the row …" at bounding box center [439, 148] width 258 height 18
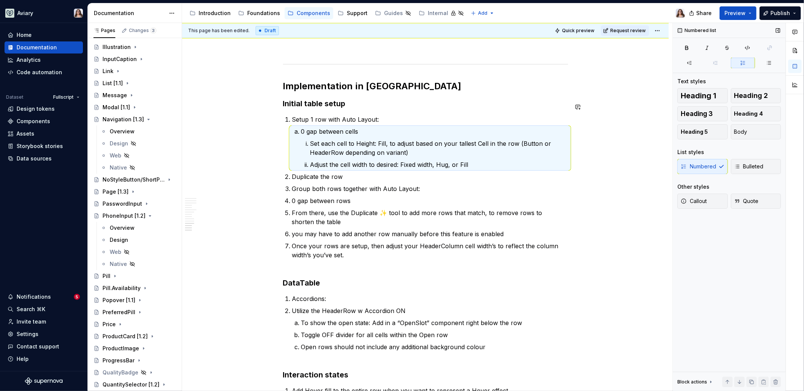
click at [310, 139] on p "Set each cell to Height: Fill, to adjust based on your tallest Cell in the row …" at bounding box center [439, 148] width 258 height 18
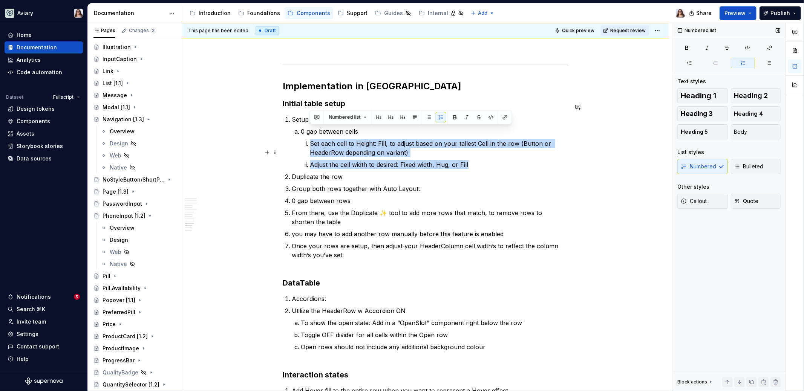
drag, startPoint x: 310, startPoint y: 131, endPoint x: 487, endPoint y: 153, distance: 178.1
click at [487, 153] on ol "Set each cell to Height: Fill, to adjust based on your tallest Cell in the row …" at bounding box center [439, 154] width 258 height 30
click at [633, 61] on icon "button" at bounding box center [689, 63] width 6 height 6
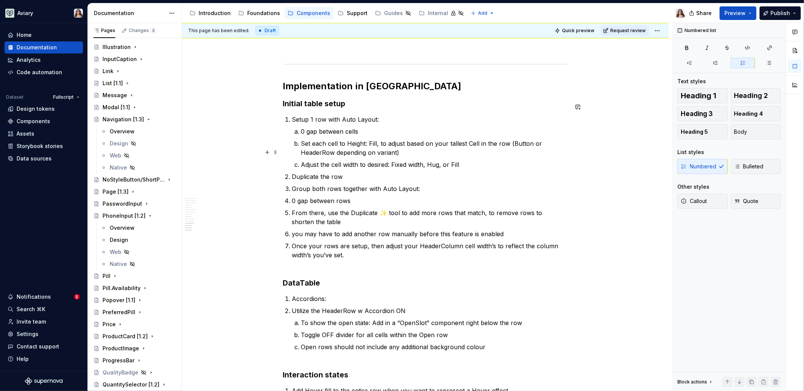
click at [462, 160] on p "Adjust the cell width to desired: Fixed width, Hug, or Fill" at bounding box center [434, 164] width 267 height 9
click at [377, 115] on li "Setup 1 row with Auto Layout: 0 gap between cells Set each cell to Height: Fill…" at bounding box center [430, 142] width 276 height 54
click at [341, 172] on p "Duplicate the row" at bounding box center [430, 176] width 276 height 9
click at [292, 196] on li "0 gap between rows" at bounding box center [430, 200] width 276 height 9
click at [292, 229] on p "you may have to add another row manually before this feature is enabled" at bounding box center [430, 233] width 276 height 9
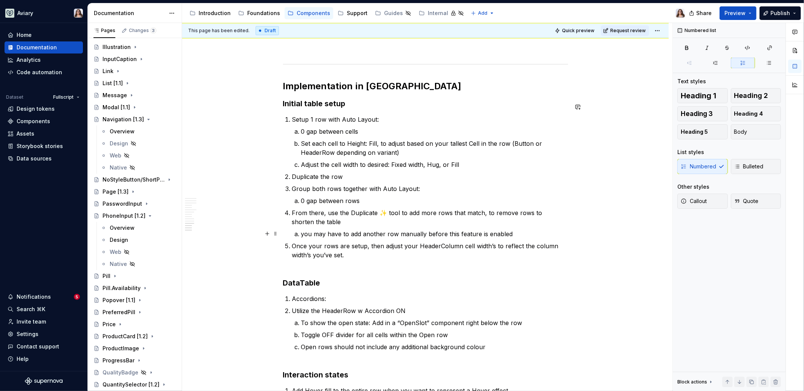
click at [349, 242] on p "Once your rows are setup, then adjust your HeaderColumn cell width’s to reflect…" at bounding box center [430, 255] width 276 height 27
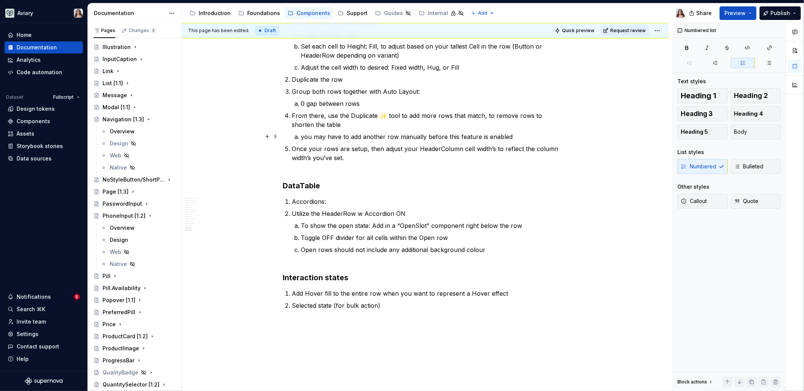
scroll to position [1711, 0]
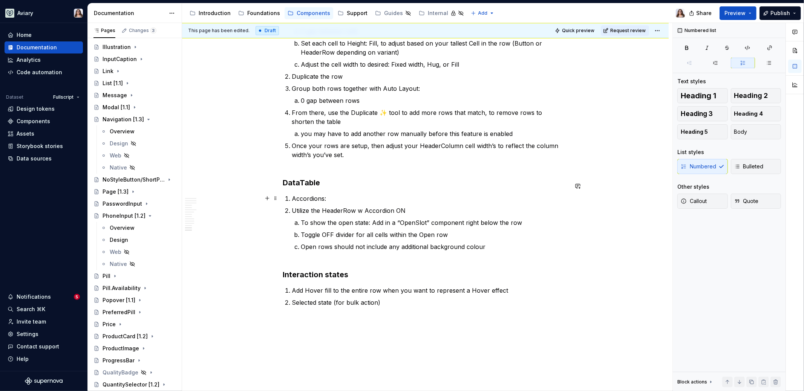
click at [292, 206] on p "Utilize the HeaderRow w Accordion ON" at bounding box center [430, 210] width 276 height 9
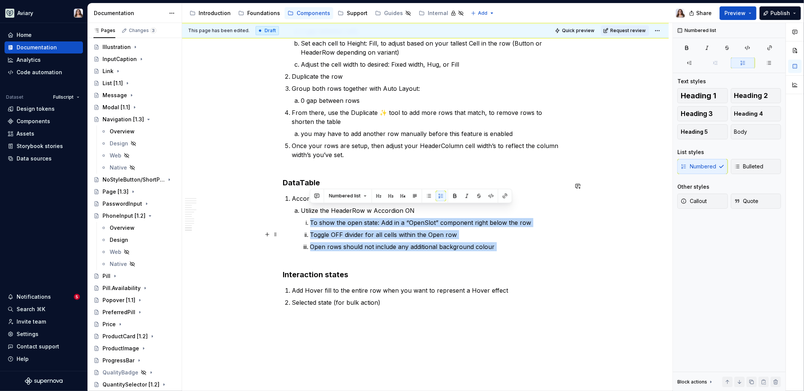
drag, startPoint x: 308, startPoint y: 208, endPoint x: 386, endPoint y: 244, distance: 86.2
click at [386, 244] on ol "To show the open state: Add in a “OpenSlot” component right below the row Toggl…" at bounding box center [439, 239] width 258 height 42
click at [633, 61] on button "button" at bounding box center [689, 63] width 24 height 11
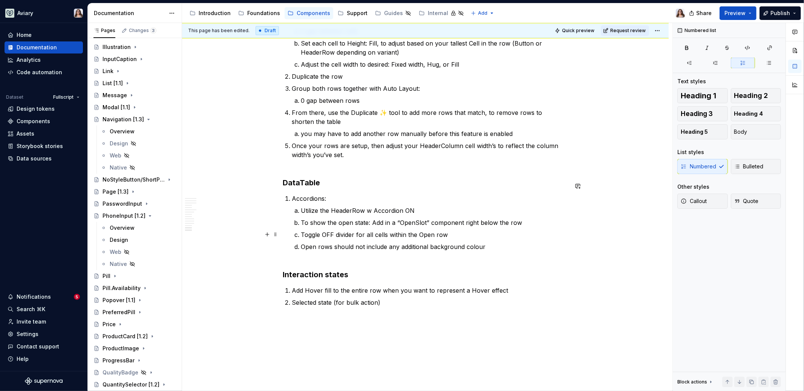
click at [486, 242] on p "Open rows should not include any additional background colour" at bounding box center [434, 251] width 267 height 18
drag, startPoint x: 412, startPoint y: 197, endPoint x: 402, endPoint y: 199, distance: 10.6
click at [402, 206] on p "Utilize the HeaderRow w Accordion ON" at bounding box center [434, 210] width 267 height 9
click at [416, 206] on p "Utilize the HeaderRow w Accordion ON" at bounding box center [434, 210] width 267 height 9
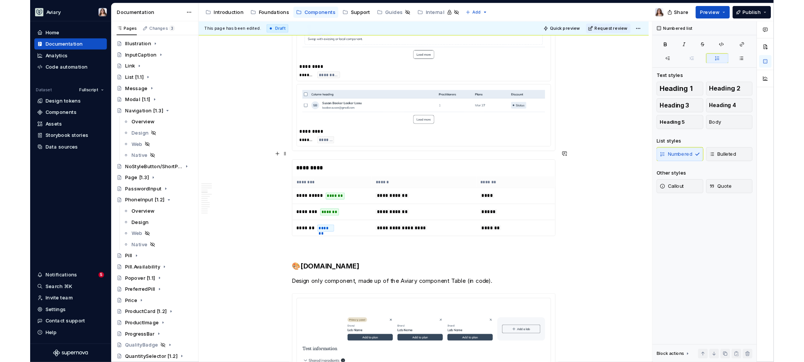
scroll to position [959, 0]
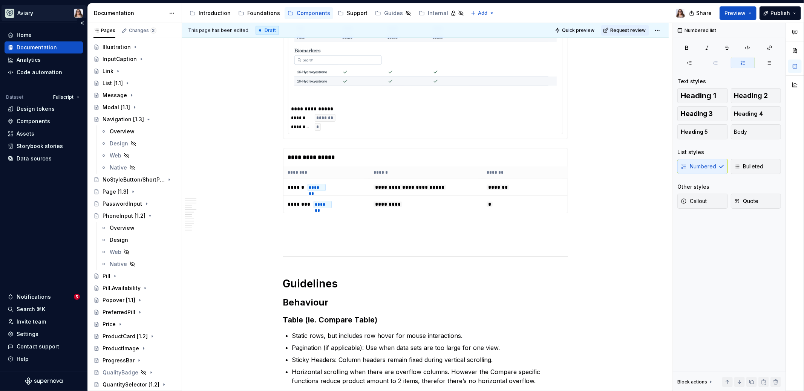
type textarea "*"
